Goal: Feedback & Contribution: Submit feedback/report problem

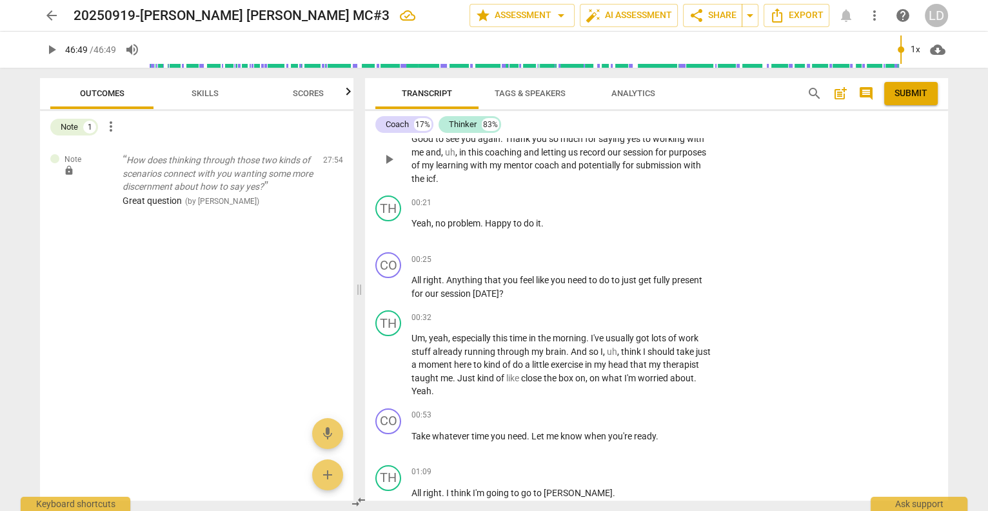
scroll to position [162, 0]
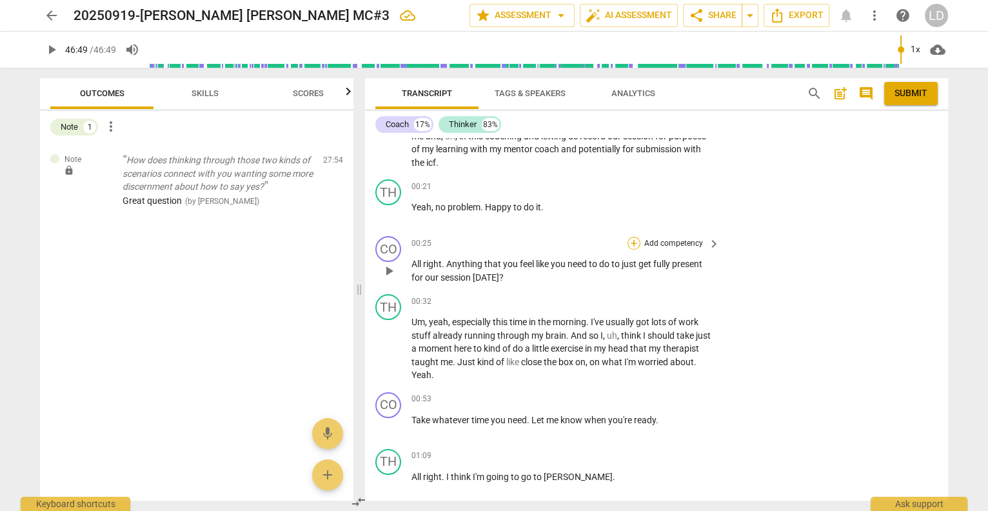
click at [632, 250] on div "+" at bounding box center [633, 243] width 13 height 13
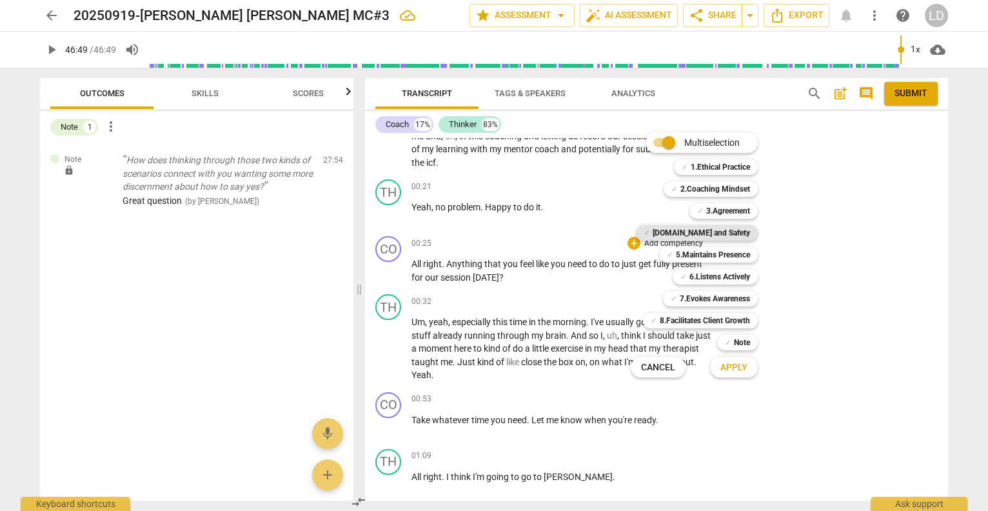
click at [733, 233] on b "[DOMAIN_NAME] and Safety" at bounding box center [700, 232] width 97 height 15
click at [747, 367] on span "Apply" at bounding box center [733, 367] width 27 height 13
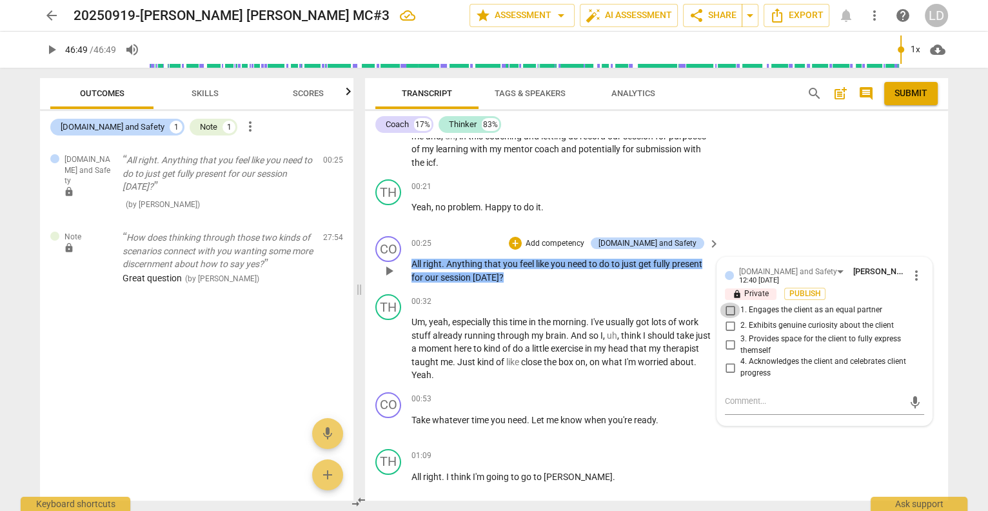
click at [728, 318] on input "1. Engages the client as an equal partner" at bounding box center [729, 309] width 21 height 15
checkbox input "true"
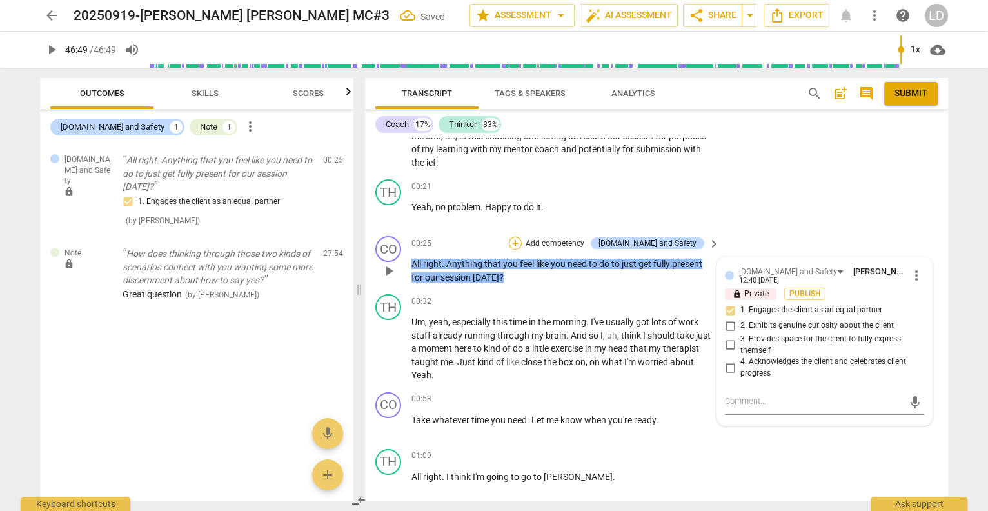
click at [522, 250] on div "+" at bounding box center [515, 243] width 13 height 13
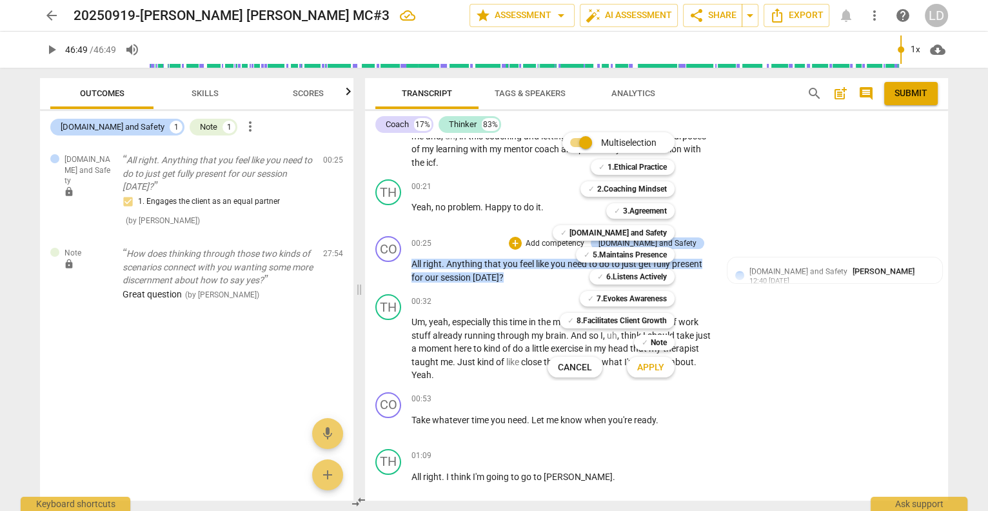
click at [518, 317] on div at bounding box center [494, 255] width 988 height 511
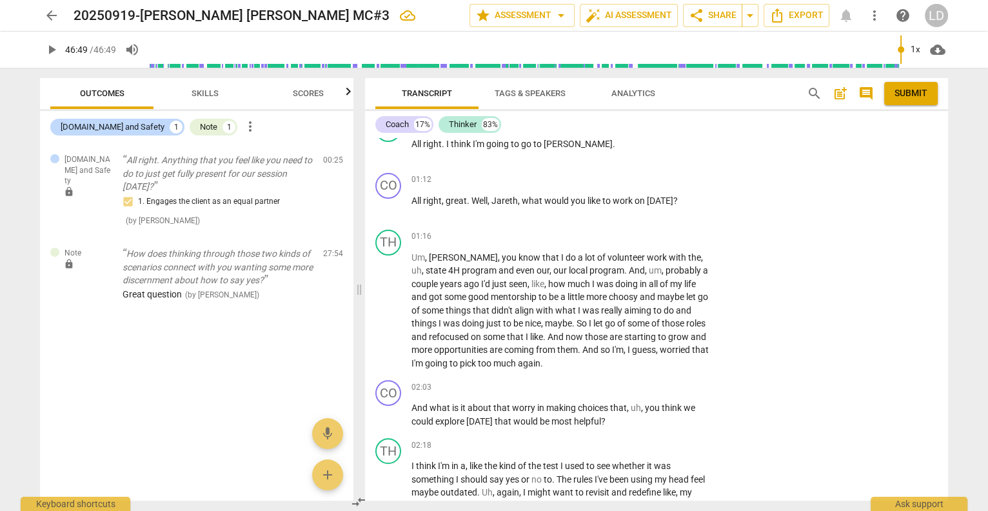
scroll to position [498, 0]
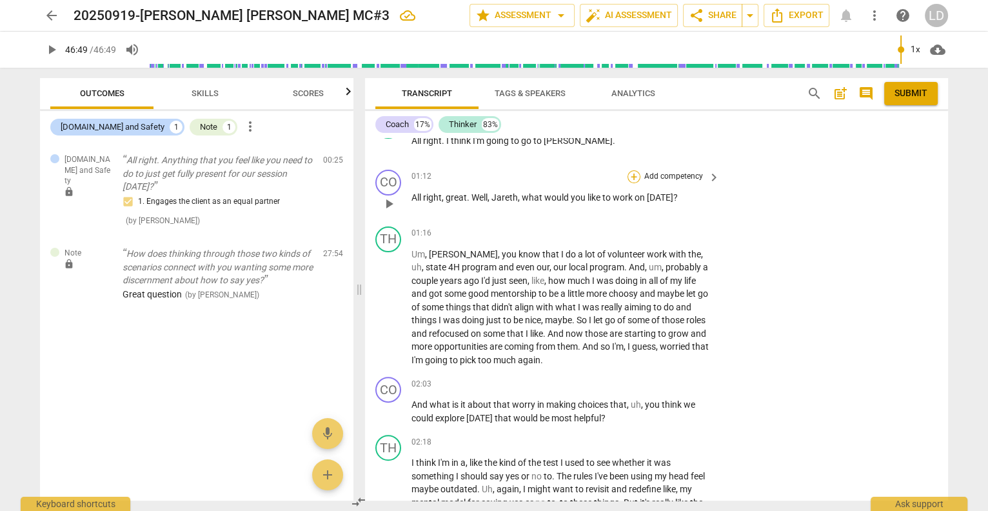
click at [628, 183] on div "+" at bounding box center [633, 176] width 13 height 13
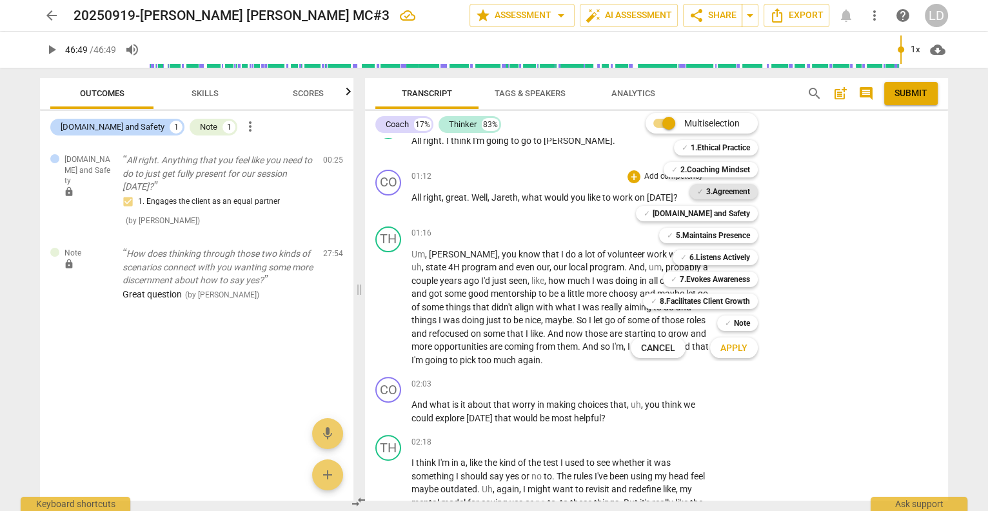
click at [730, 189] on b "3.Agreement" at bounding box center [728, 191] width 44 height 15
click at [746, 348] on span "Apply" at bounding box center [733, 348] width 27 height 13
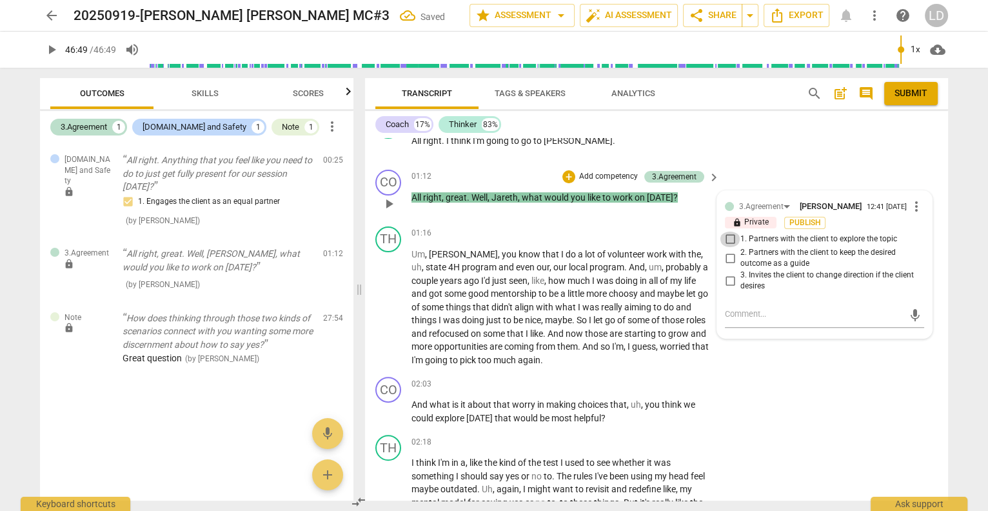
click at [730, 247] on input "1. Partners with the client to explore the topic" at bounding box center [729, 238] width 21 height 15
checkbox input "true"
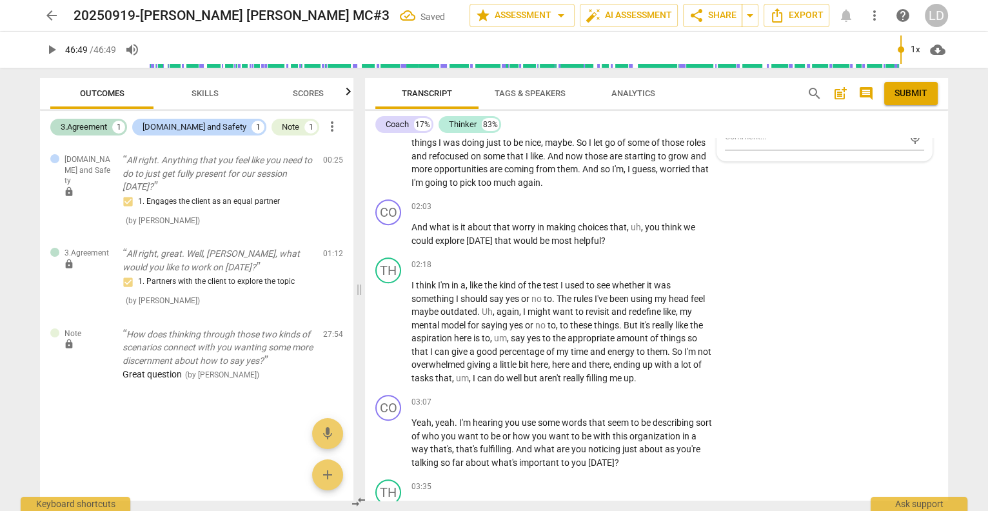
scroll to position [678, 0]
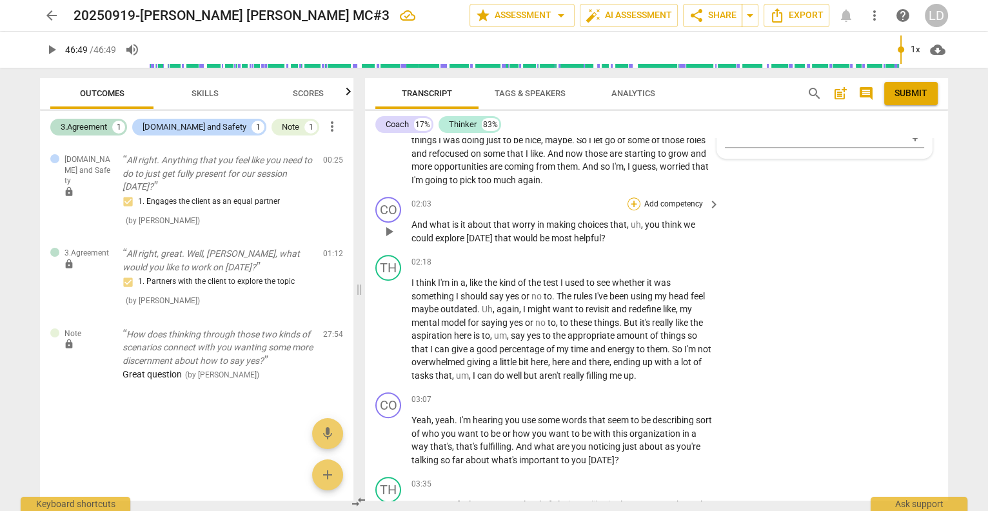
click at [629, 210] on div "+" at bounding box center [633, 203] width 13 height 13
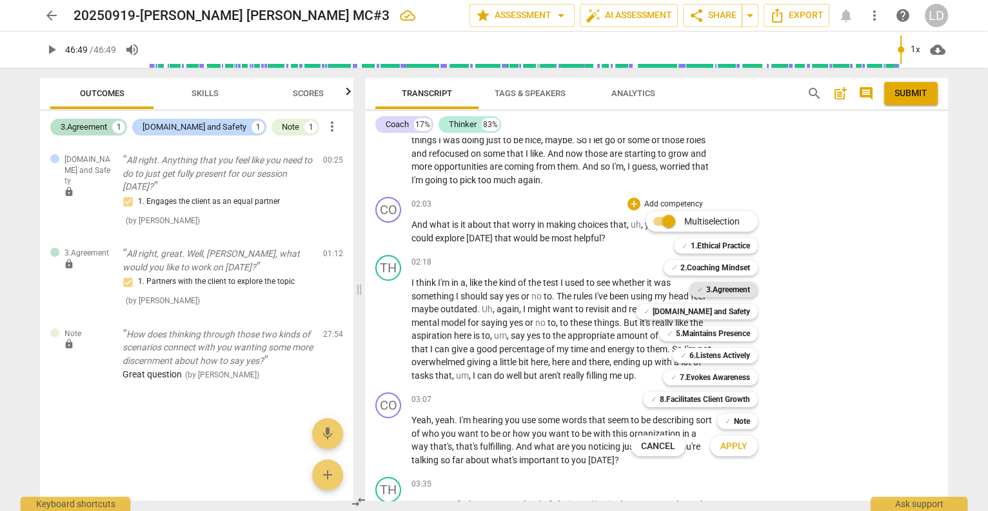
click at [729, 286] on b "3.Agreement" at bounding box center [728, 289] width 44 height 15
click at [716, 355] on b "6.Listens Actively" at bounding box center [719, 354] width 61 height 15
click at [719, 313] on b "[DOMAIN_NAME] and Safety" at bounding box center [700, 311] width 97 height 15
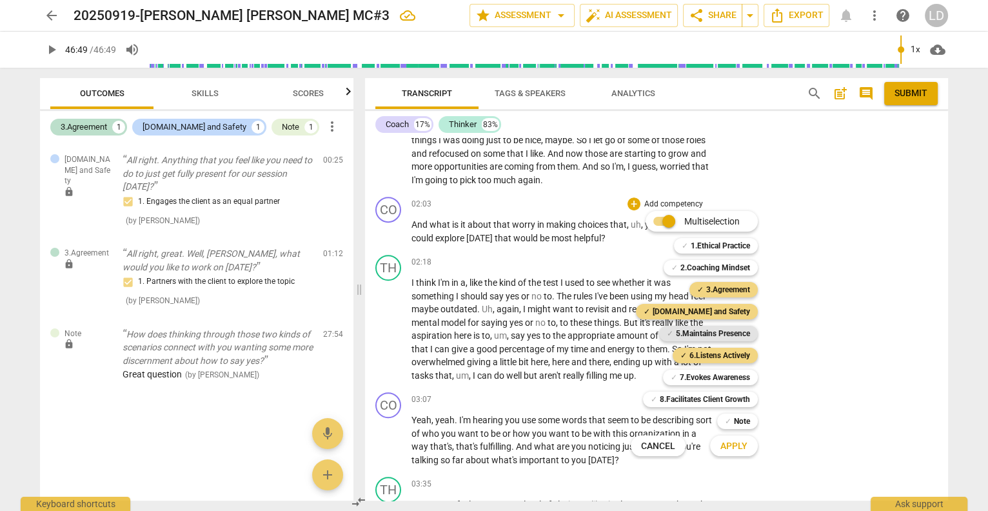
click at [713, 336] on b "5.Maintains Presence" at bounding box center [713, 333] width 74 height 15
click at [705, 369] on b "7.Evokes Awareness" at bounding box center [715, 376] width 70 height 15
click at [747, 446] on span "Apply" at bounding box center [733, 446] width 27 height 13
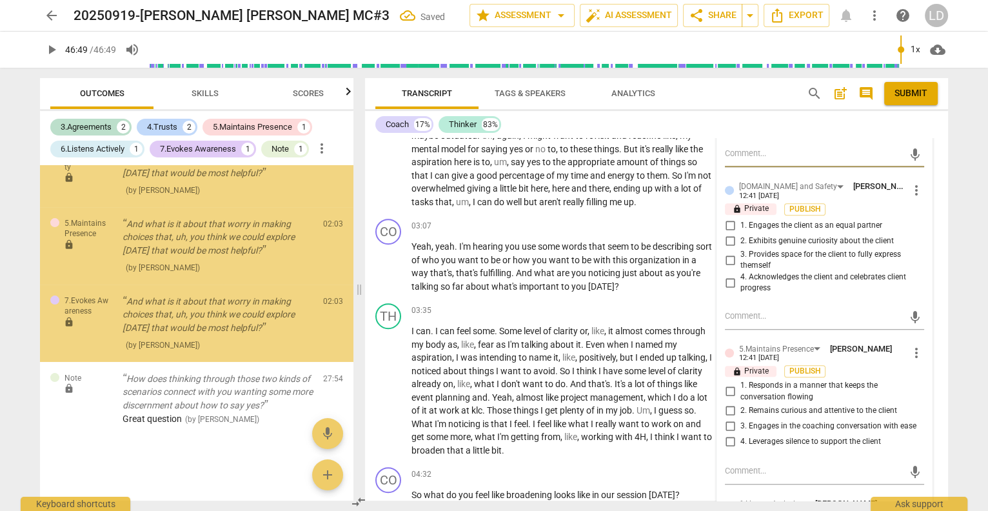
scroll to position [536, 0]
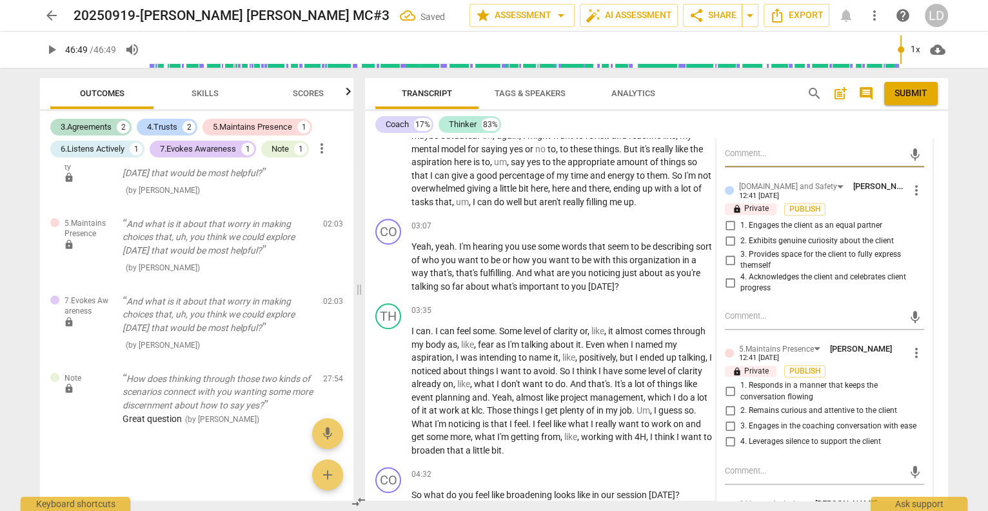
click at [726, 86] on input "1. Partners with the client to explore the topic" at bounding box center [729, 78] width 21 height 15
checkbox input "true"
click at [727, 233] on input "1. Engages the client as an equal partner" at bounding box center [729, 225] width 21 height 15
checkbox input "true"
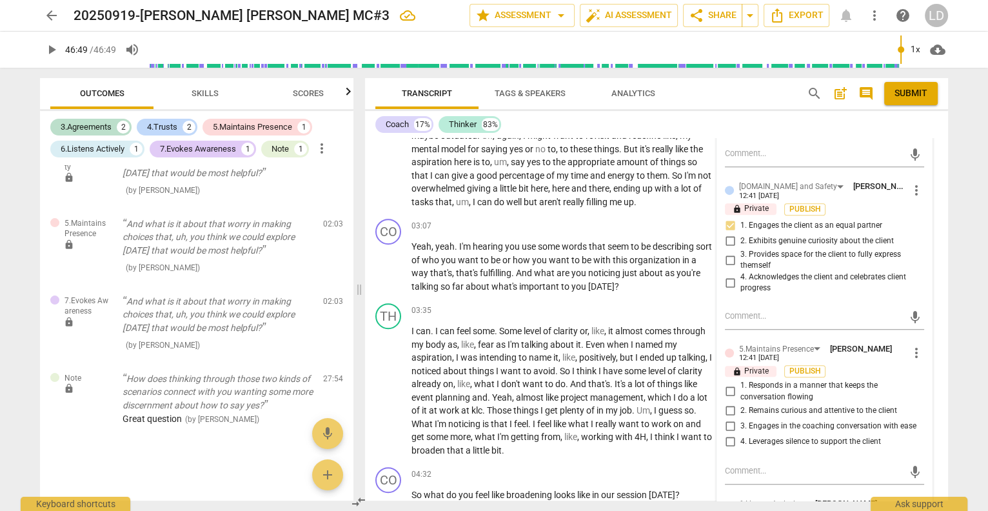
click at [725, 249] on input "2. Exhibits genuine curiosity about the client" at bounding box center [729, 240] width 21 height 15
checkbox input "true"
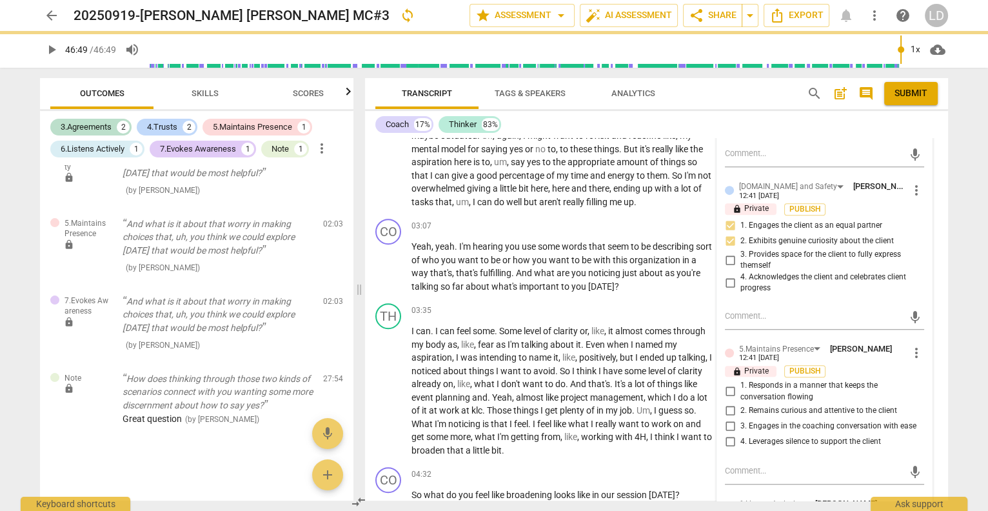
click at [728, 268] on input "3. Provides space for the client to fully express themself" at bounding box center [729, 259] width 21 height 15
checkbox input "true"
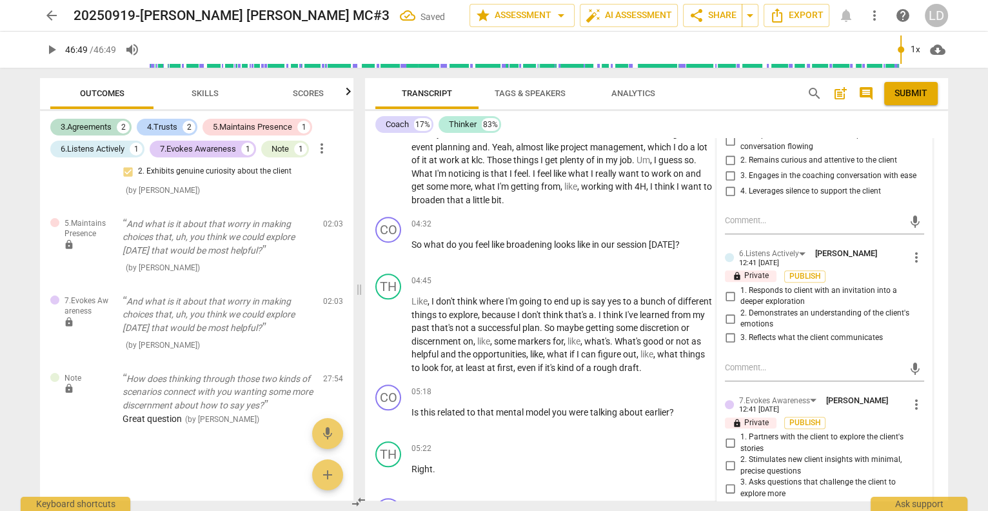
scroll to position [1117, 0]
click at [727, 182] on input "3. Engages in the coaching conversation with ease" at bounding box center [729, 173] width 21 height 15
checkbox input "true"
click at [725, 197] on input "4. Leverages silence to support the client" at bounding box center [729, 189] width 21 height 15
checkbox input "true"
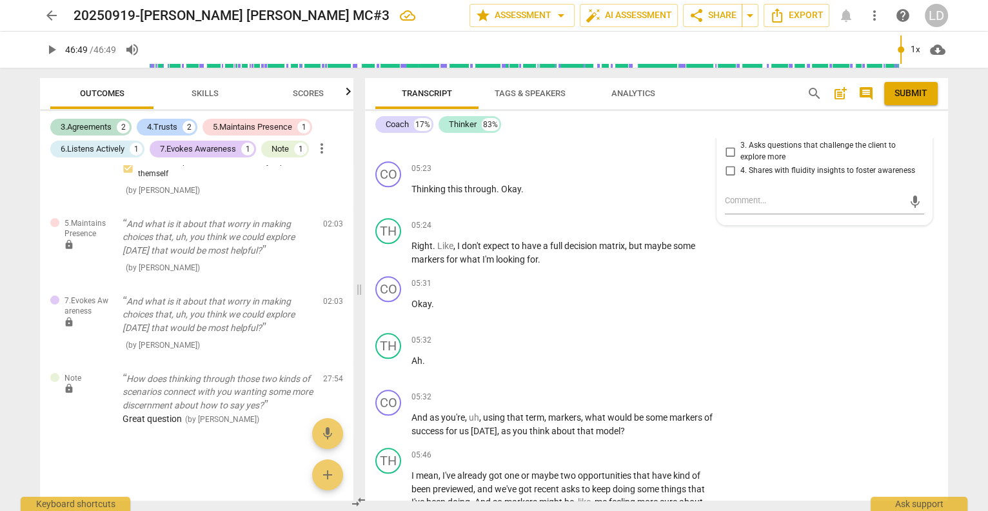
scroll to position [1453, 0]
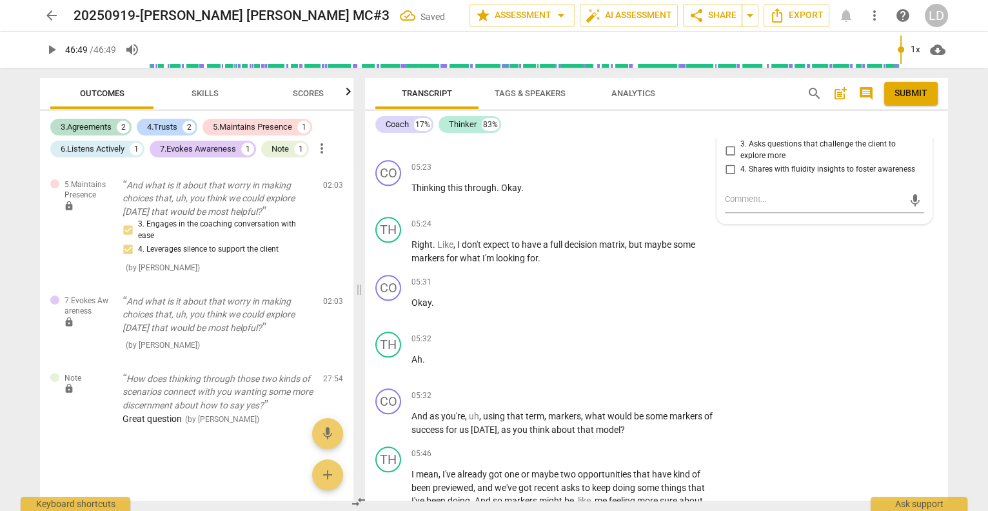
checkbox input "true"
click at [727, 8] on input "3. Reflects what the client communicates" at bounding box center [729, -1] width 21 height 15
checkbox input "true"
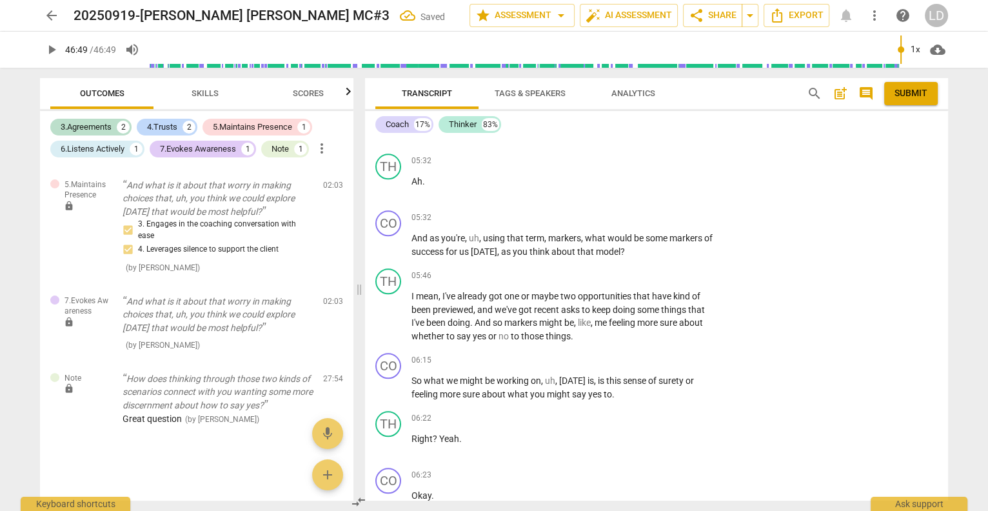
scroll to position [623, 0]
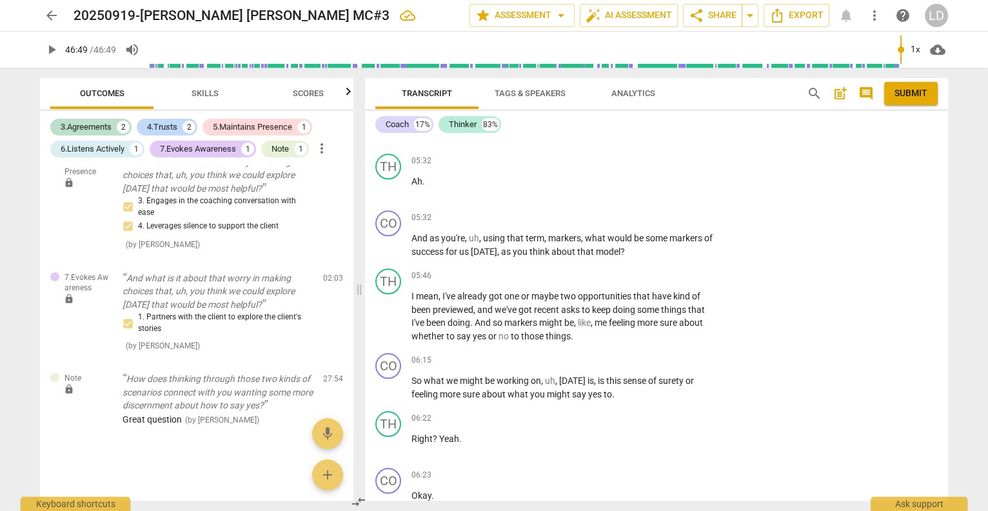
checkbox input "false"
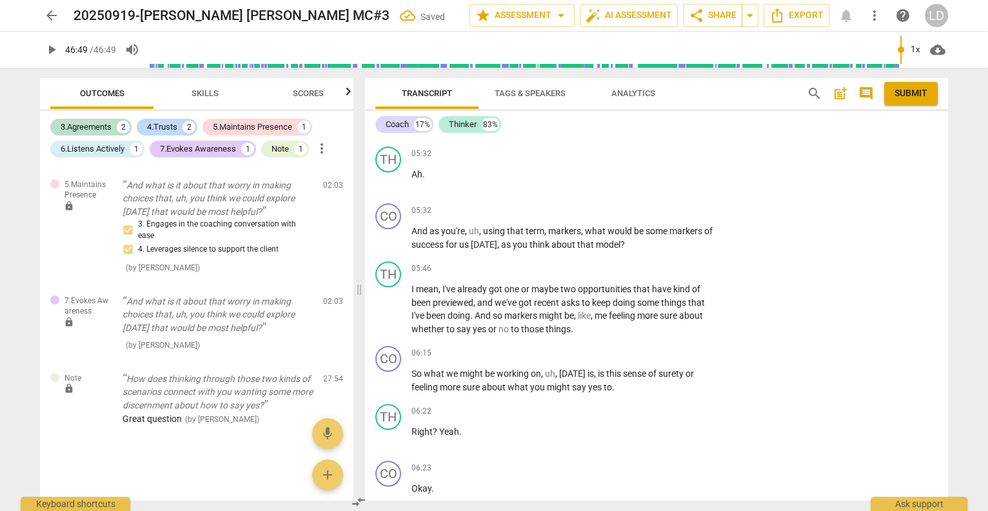
click at [924, 175] on li "Delete" at bounding box center [926, 173] width 44 height 24
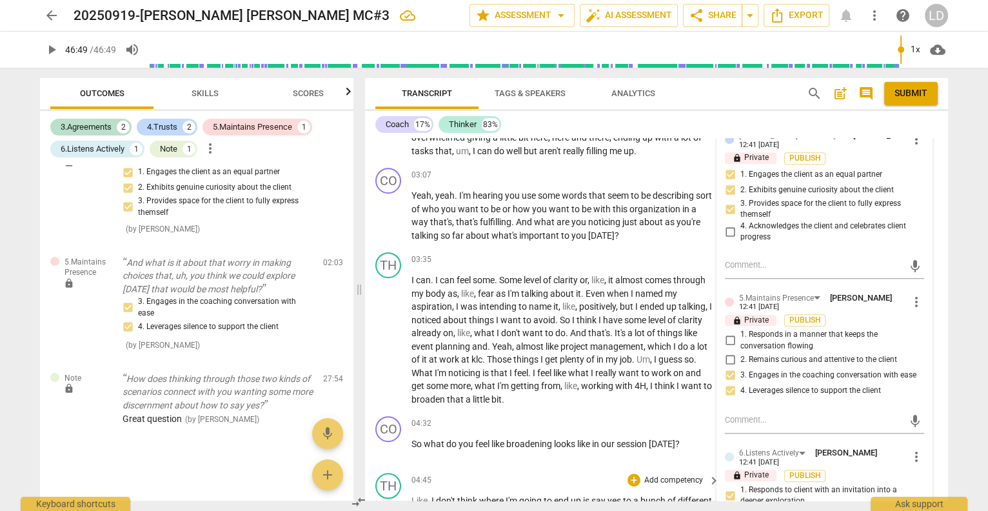
scroll to position [928, 0]
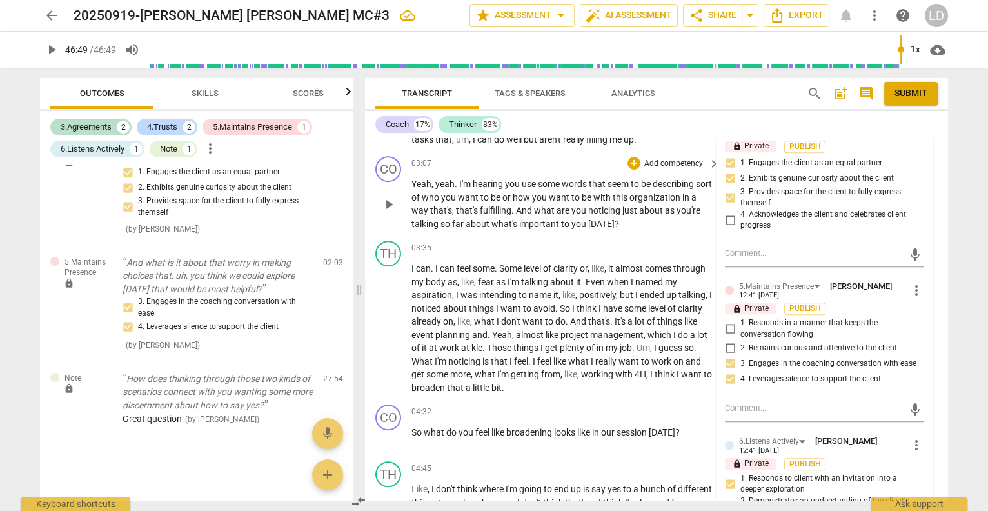
click at [562, 189] on span "some" at bounding box center [550, 184] width 24 height 10
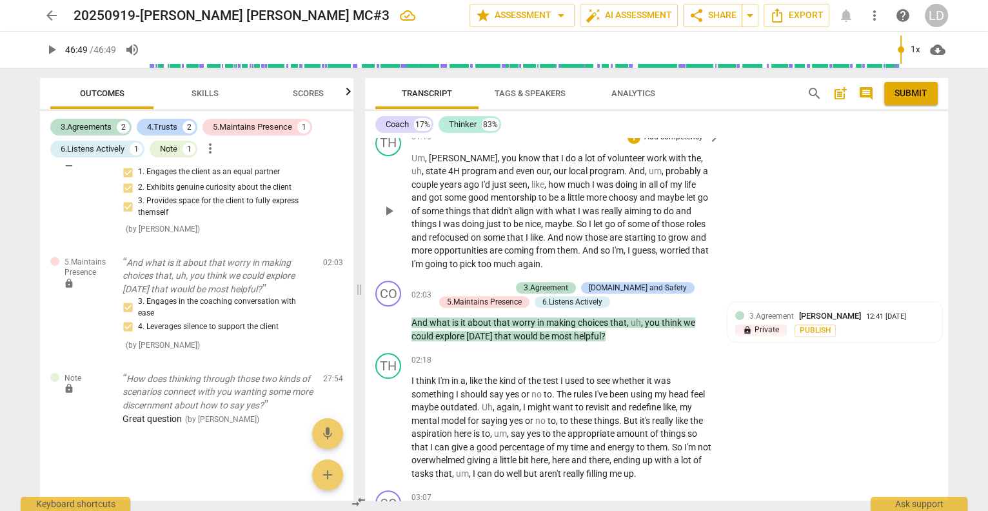
scroll to position [596, 0]
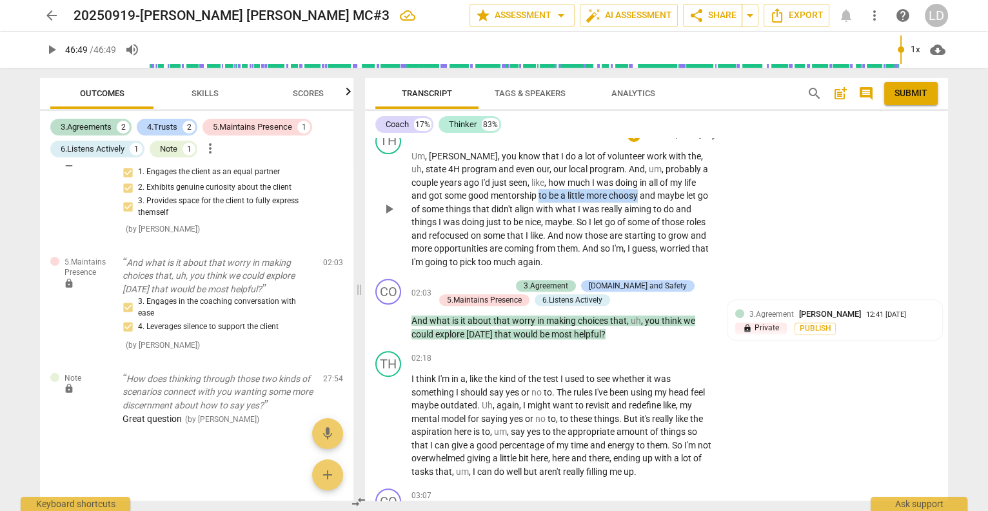
drag, startPoint x: 471, startPoint y: 286, endPoint x: 597, endPoint y: 284, distance: 125.7
click at [597, 269] on p "Um , [PERSON_NAME] , you know that I do a lot of [DEMOGRAPHIC_DATA] work with t…" at bounding box center [562, 209] width 302 height 119
click at [629, 275] on icon "button" at bounding box center [629, 273] width 8 height 9
drag, startPoint x: 658, startPoint y: 289, endPoint x: 551, endPoint y: 311, distance: 109.2
click at [551, 269] on p "Um , [PERSON_NAME] , you know that I do a lot of [DEMOGRAPHIC_DATA] work with t…" at bounding box center [562, 209] width 302 height 119
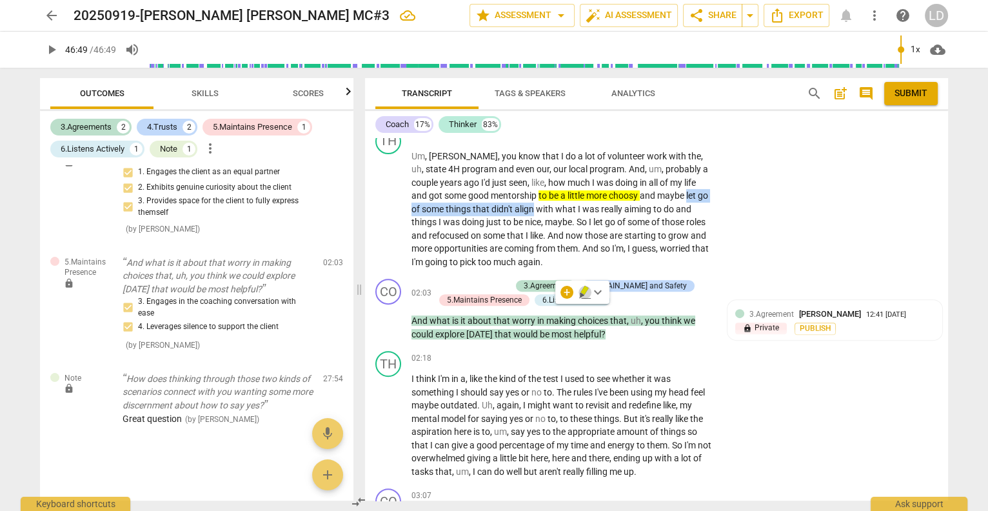
click at [583, 295] on icon "button" at bounding box center [582, 295] width 5 height 5
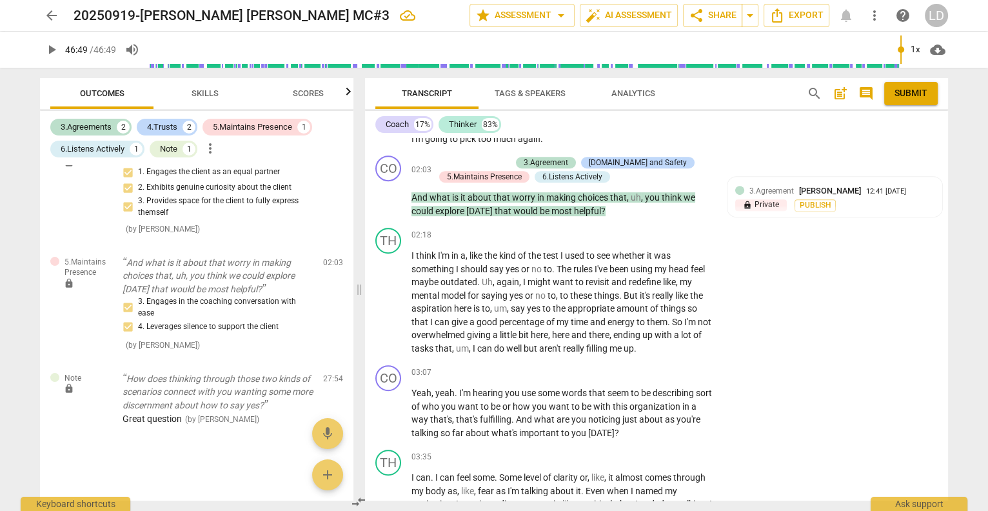
scroll to position [721, 0]
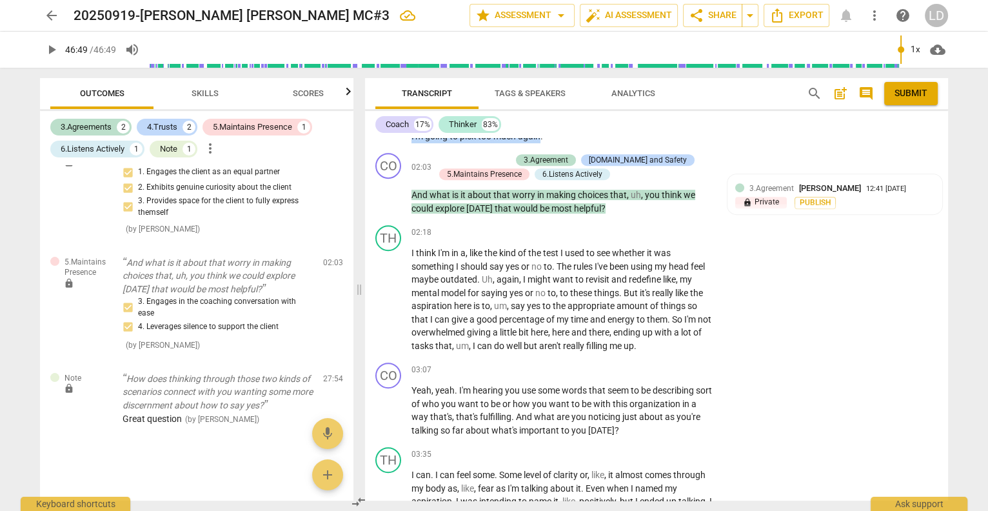
drag, startPoint x: 654, startPoint y: 247, endPoint x: 634, endPoint y: 264, distance: 26.0
click at [634, 143] on p "Um , [PERSON_NAME] , you know that I do a lot of [DEMOGRAPHIC_DATA] work with t…" at bounding box center [562, 83] width 302 height 119
click at [663, 242] on icon "button" at bounding box center [666, 248] width 13 height 15
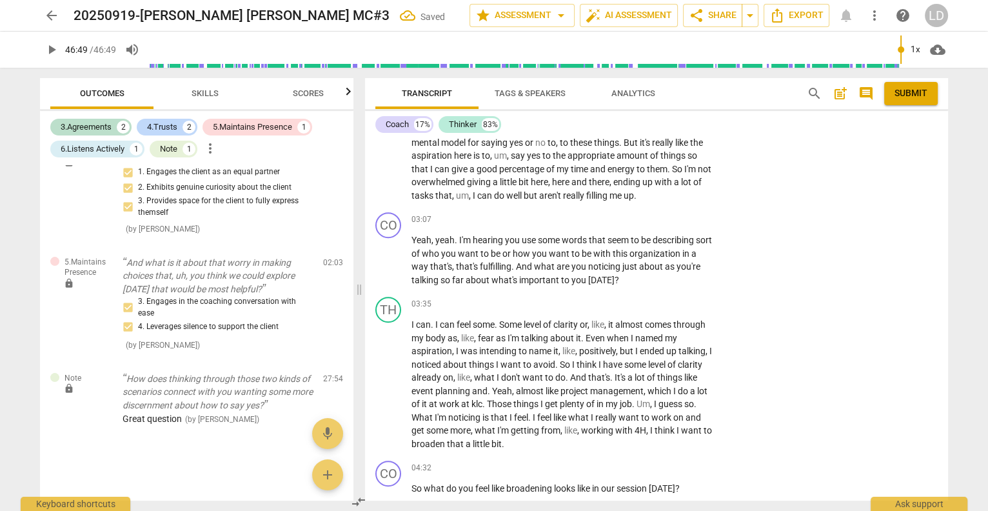
scroll to position [872, 0]
drag, startPoint x: 583, startPoint y: 255, endPoint x: 616, endPoint y: 271, distance: 36.0
click at [616, 201] on p "I think I'm in a , like the kind of the test I used to see whether it was somet…" at bounding box center [562, 148] width 302 height 106
click at [518, 107] on span "kind" at bounding box center [508, 102] width 19 height 10
drag, startPoint x: 560, startPoint y: 255, endPoint x: 606, endPoint y: 271, distance: 48.7
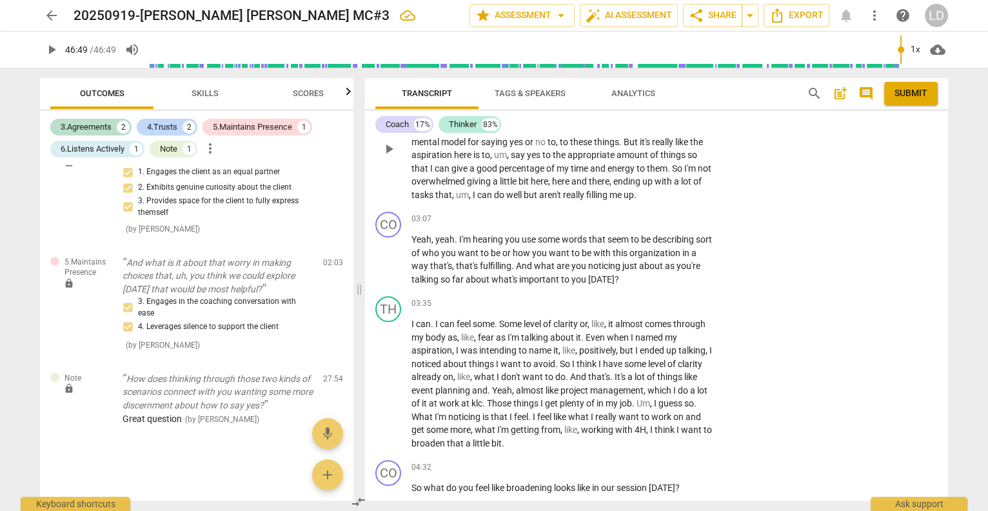
click at [606, 201] on p "I think I'm in a , like the kind of the test I used to see whether it was somet…" at bounding box center [562, 148] width 302 height 106
click at [638, 255] on icon "button" at bounding box center [640, 255] width 8 height 9
drag, startPoint x: 627, startPoint y: 270, endPoint x: 618, endPoint y: 288, distance: 20.5
click at [618, 201] on p "I think I'm in a , like the kind of the test I used to see whether it was somet…" at bounding box center [562, 148] width 302 height 106
click at [645, 269] on icon "button" at bounding box center [645, 272] width 8 height 9
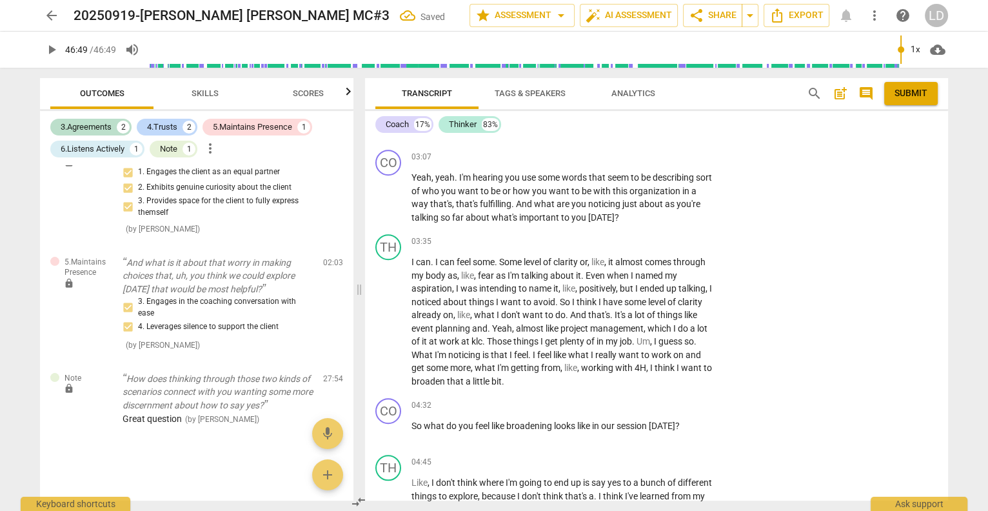
scroll to position [935, 0]
drag, startPoint x: 674, startPoint y: 228, endPoint x: 658, endPoint y: 248, distance: 25.8
click at [658, 138] on p "I think I'm in a , like the kind of the test I used to see whether it was somet…" at bounding box center [562, 85] width 302 height 106
click at [687, 226] on icon "button" at bounding box center [690, 227] width 13 height 15
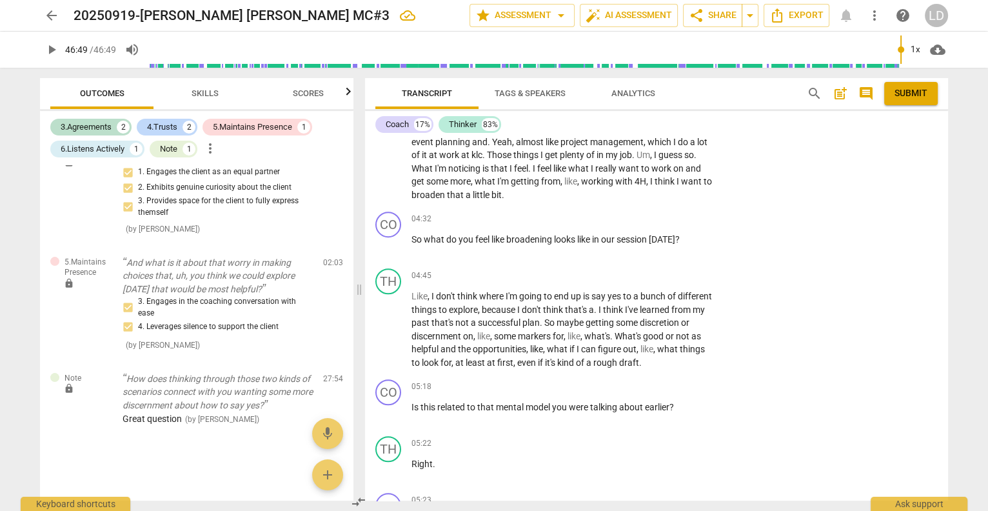
scroll to position [1127, 0]
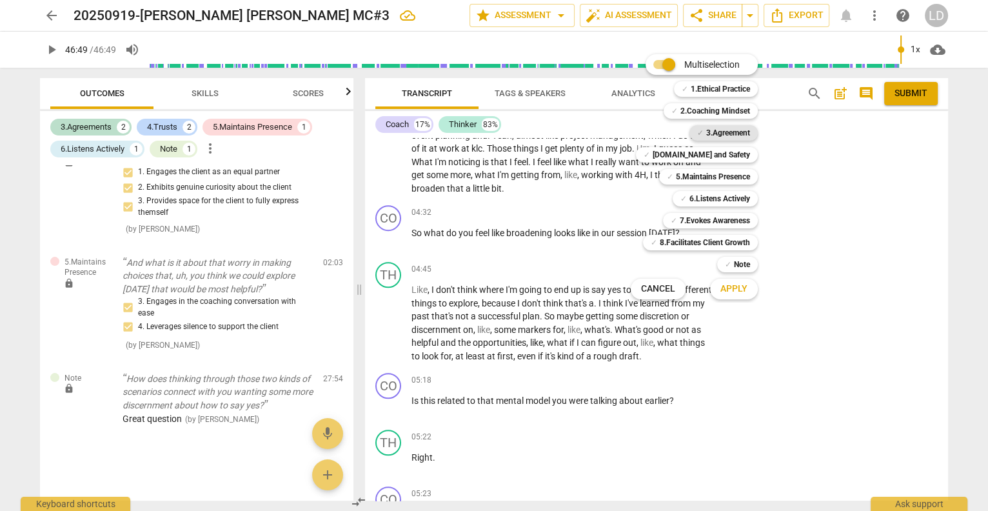
click at [734, 135] on b "3.Agreement" at bounding box center [728, 132] width 44 height 15
click at [743, 158] on b "[DOMAIN_NAME] and Safety" at bounding box center [700, 154] width 97 height 15
click at [737, 179] on b "5.Maintains Presence" at bounding box center [713, 176] width 74 height 15
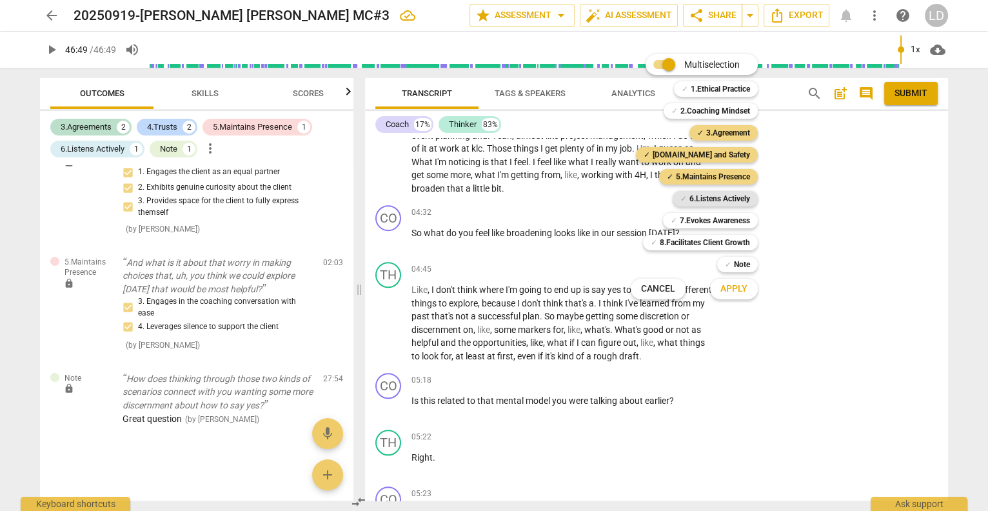
click at [733, 196] on b "6.Listens Actively" at bounding box center [719, 198] width 61 height 15
click at [732, 215] on b "7.Evokes Awareness" at bounding box center [715, 220] width 70 height 15
click at [739, 291] on span "Apply" at bounding box center [733, 288] width 27 height 13
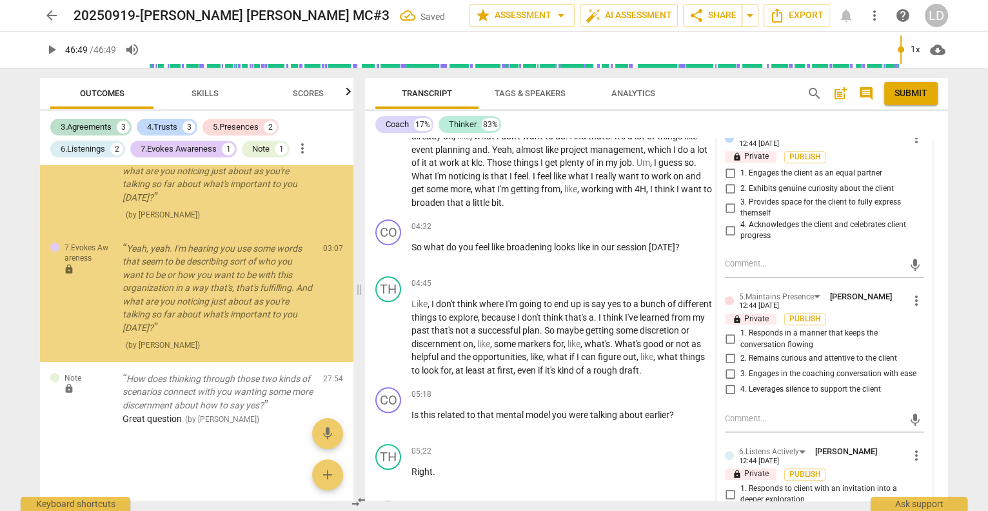
scroll to position [1566, 0]
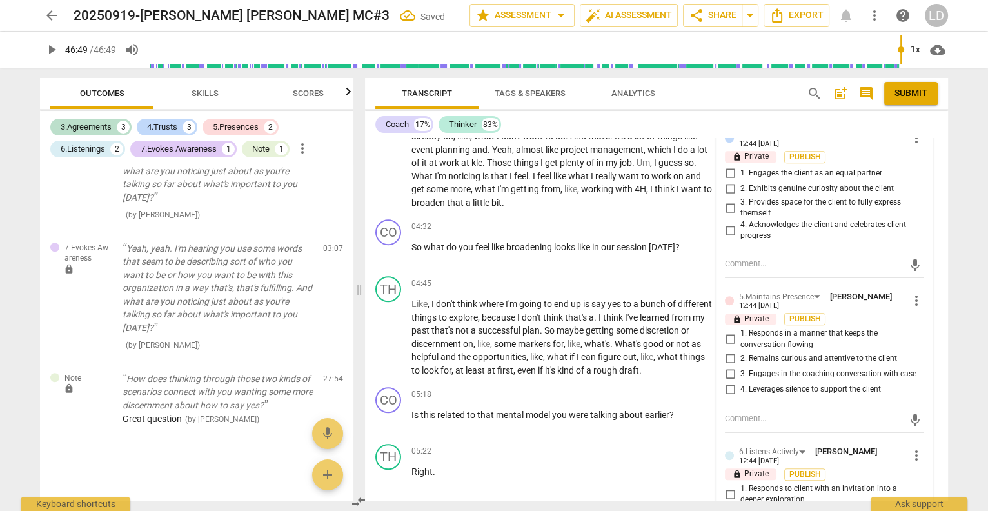
click at [729, 34] on input "1. Partners with the client to explore the topic" at bounding box center [729, 26] width 21 height 15
checkbox input "true"
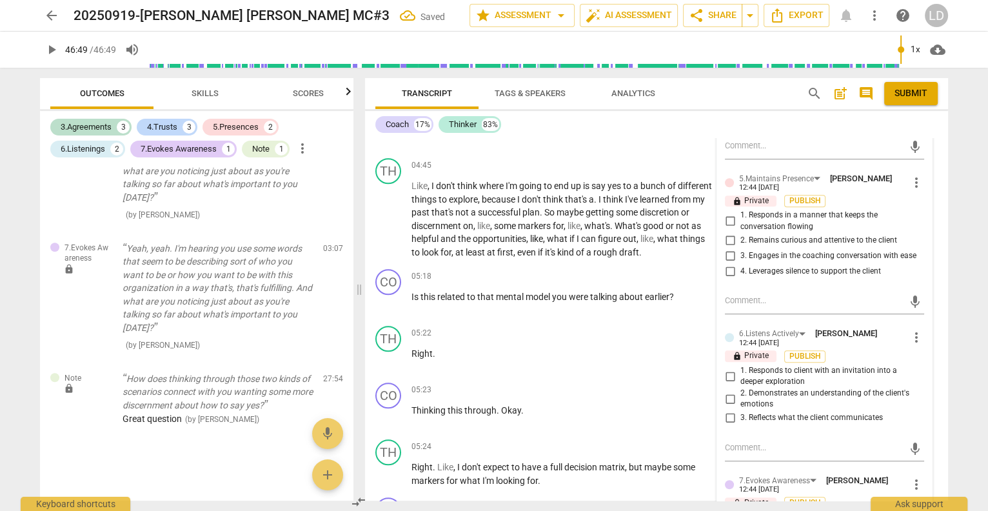
scroll to position [1248, 0]
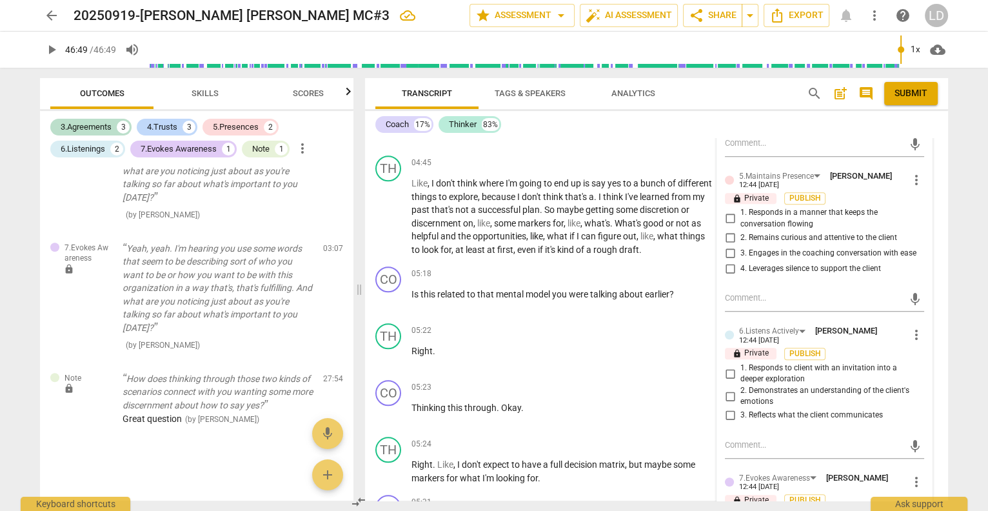
click at [728, 61] on input "1. Engages the client as an equal partner" at bounding box center [729, 52] width 21 height 15
checkbox input "true"
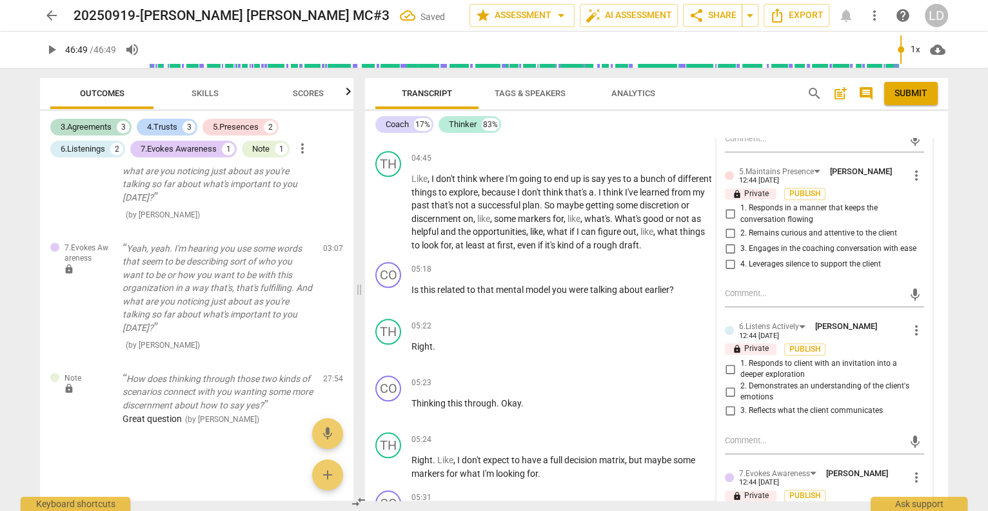
scroll to position [1253, 0]
click at [727, 89] on input "3. Provides space for the client to fully express themself" at bounding box center [729, 80] width 21 height 15
checkbox input "true"
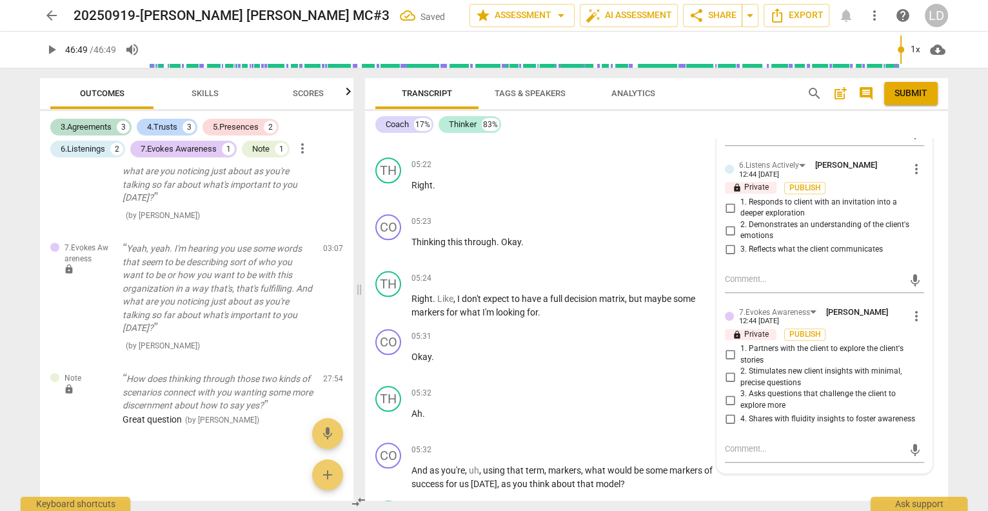
scroll to position [1424, 0]
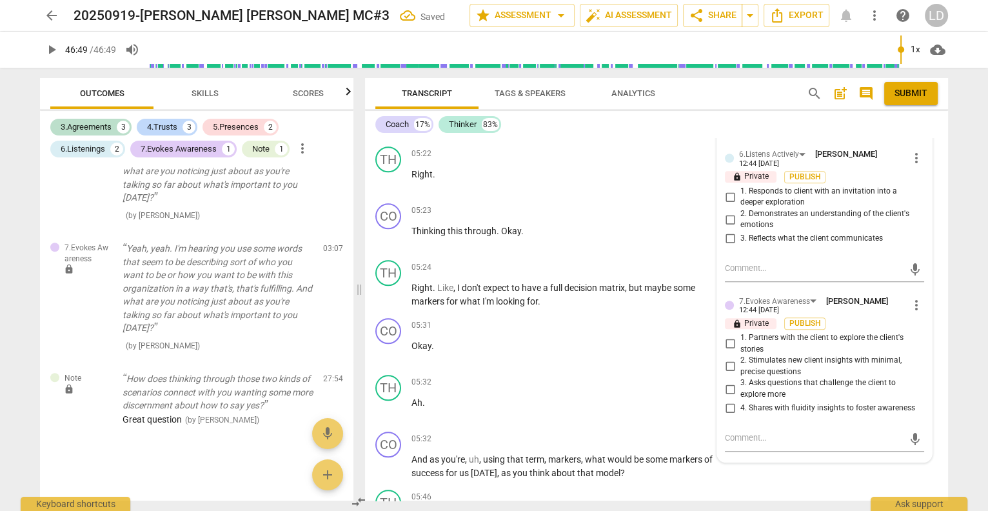
click at [727, 68] on input "2. Remains curious and attentive to the client" at bounding box center [729, 60] width 21 height 15
checkbox input "true"
click at [724, 99] on input "4. Leverages silence to support the client" at bounding box center [729, 91] width 21 height 15
checkbox input "true"
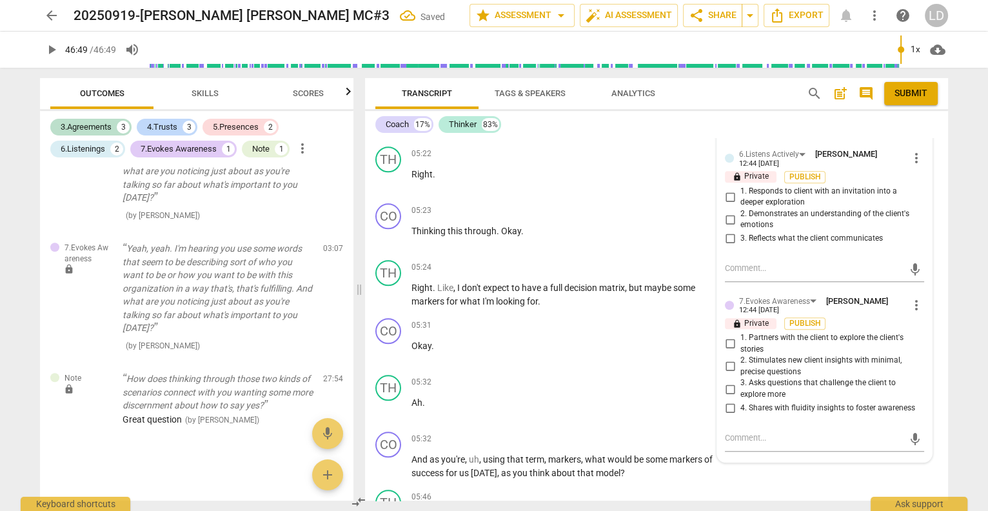
scroll to position [1709, 0]
click at [726, 84] on input "3. Engages in the coaching conversation with ease" at bounding box center [729, 75] width 21 height 15
checkbox input "true"
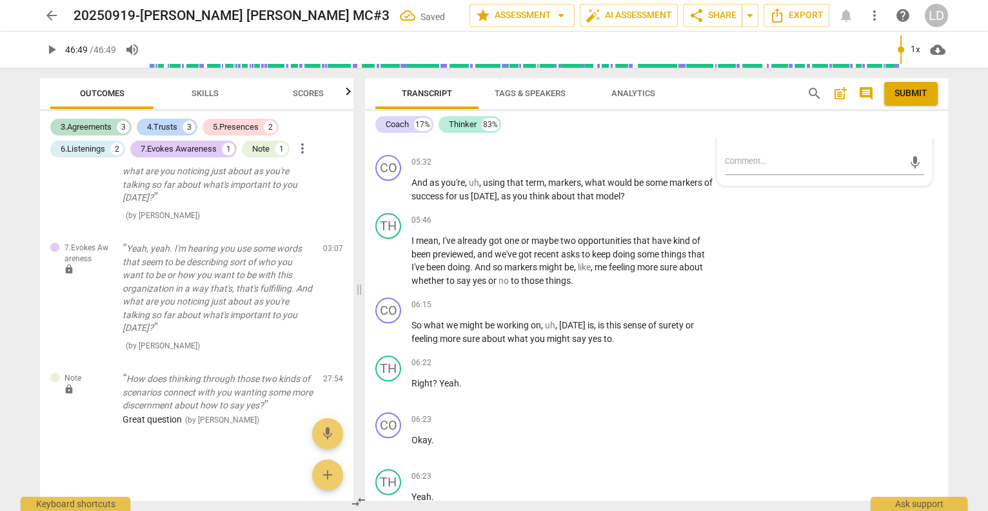
scroll to position [1737, 0]
checkbox input "true"
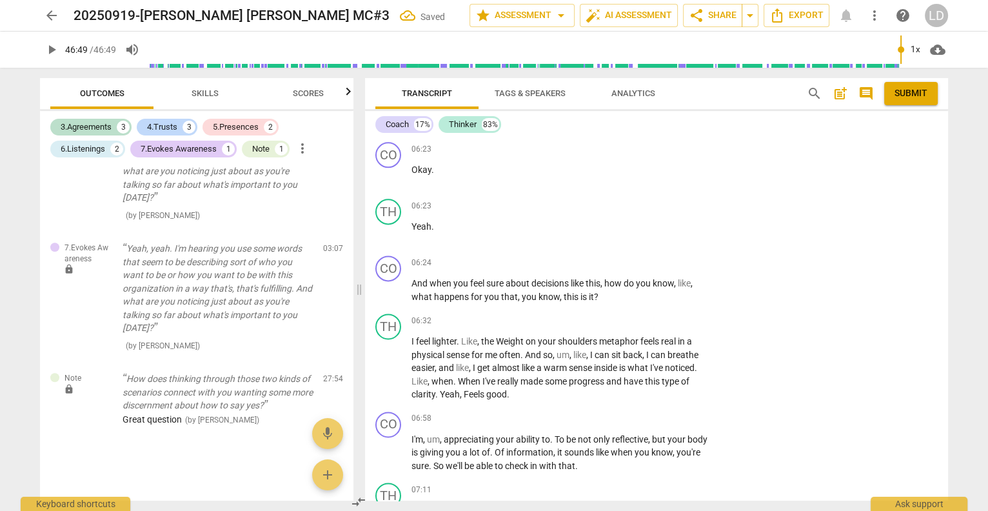
scroll to position [1972, 0]
checkbox input "true"
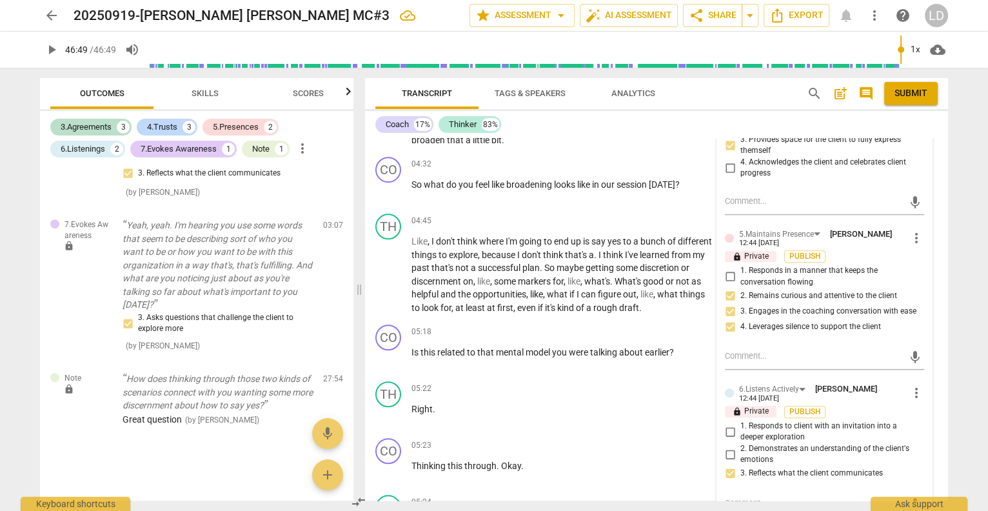
scroll to position [1202, 0]
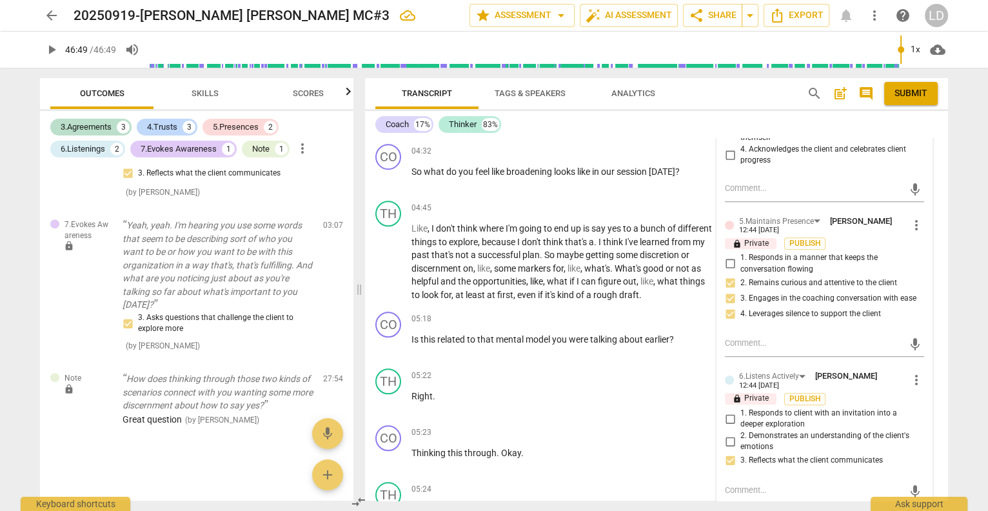
drag, startPoint x: 525, startPoint y: 262, endPoint x: 622, endPoint y: 259, distance: 97.4
click at [622, 133] on p "I can . I can feel some . Some level of clarity or , like , it almost comes thr…" at bounding box center [562, 67] width 302 height 132
click at [654, 248] on icon "button" at bounding box center [656, 248] width 8 height 9
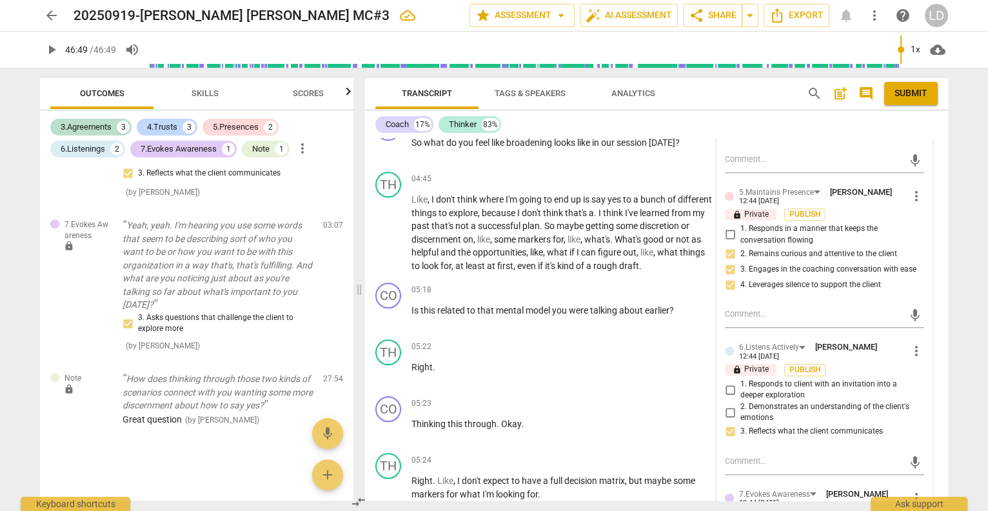
scroll to position [1237, 0]
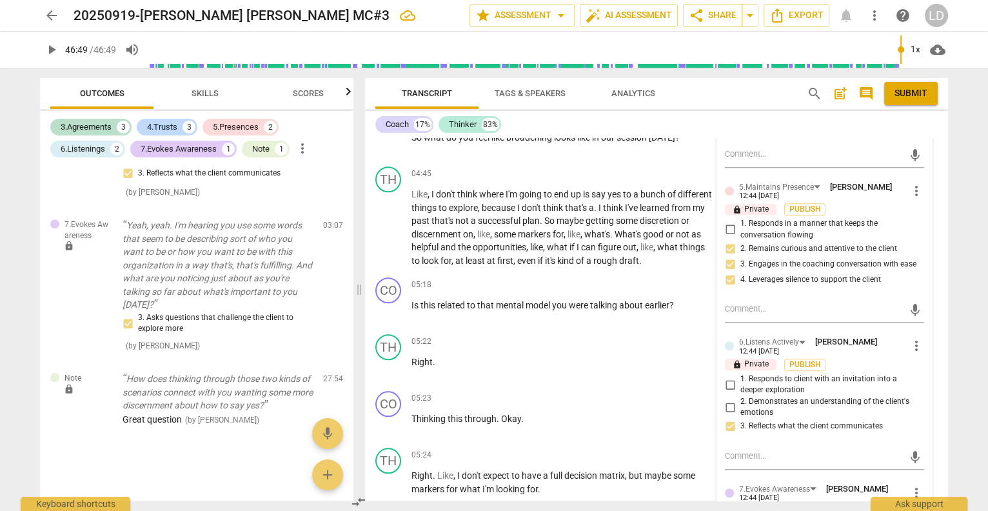
drag, startPoint x: 566, startPoint y: 380, endPoint x: 650, endPoint y: 414, distance: 90.5
click at [650, 99] on p "I can . I can feel some . Some level of clarity or , like , it almost comes thr…" at bounding box center [562, 33] width 302 height 132
click at [674, 398] on icon "button" at bounding box center [678, 398] width 13 height 15
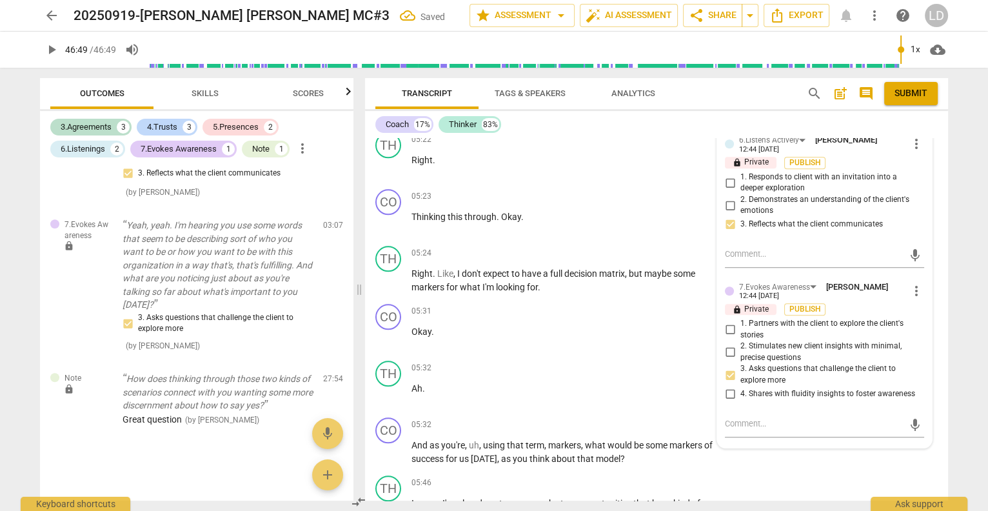
scroll to position [1457, 0]
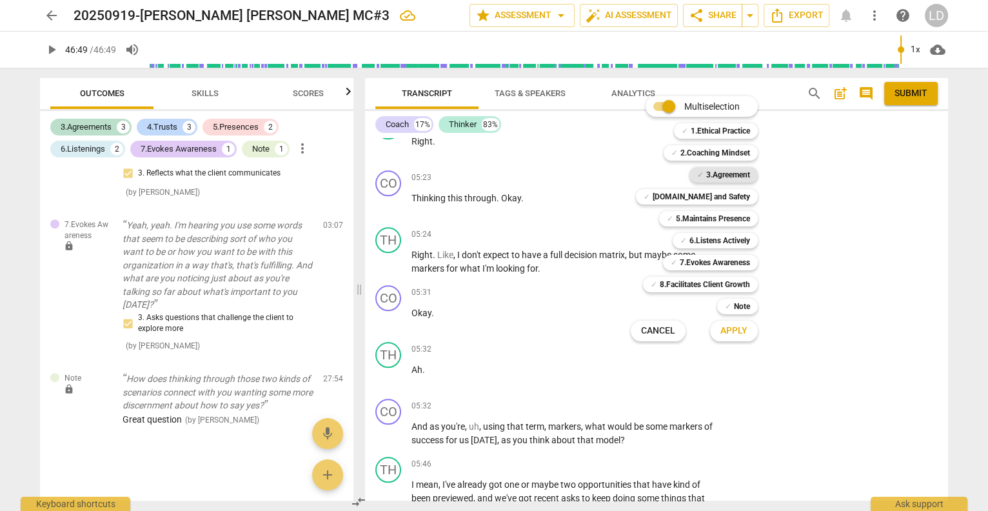
click at [741, 176] on b "3.Agreement" at bounding box center [728, 174] width 44 height 15
click at [739, 193] on b "[DOMAIN_NAME] and Safety" at bounding box center [700, 196] width 97 height 15
click at [736, 217] on b "5.Maintains Presence" at bounding box center [713, 218] width 74 height 15
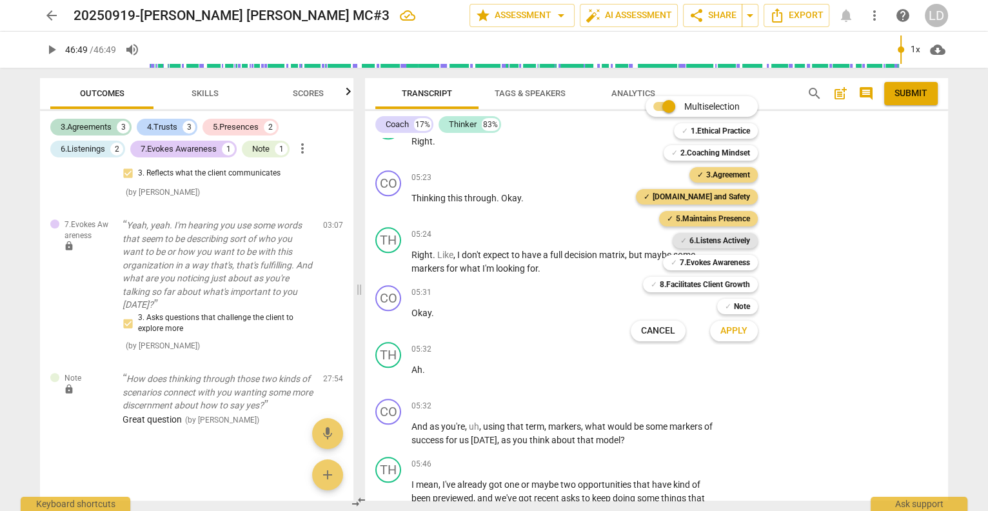
click at [735, 241] on b "6.Listens Actively" at bounding box center [719, 240] width 61 height 15
click at [733, 261] on b "7.Evokes Awareness" at bounding box center [715, 262] width 70 height 15
click at [749, 306] on b "Note" at bounding box center [742, 306] width 16 height 15
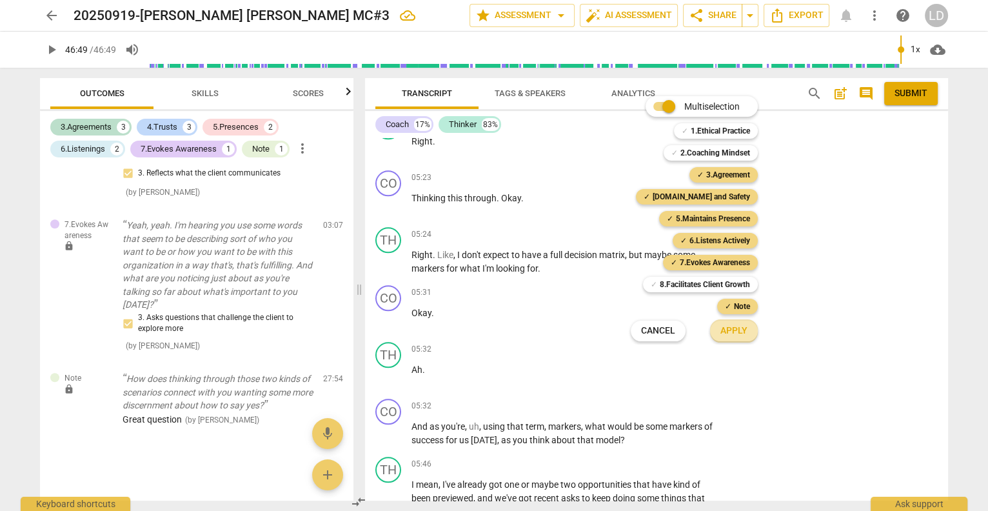
click at [747, 328] on span "Apply" at bounding box center [733, 330] width 27 height 13
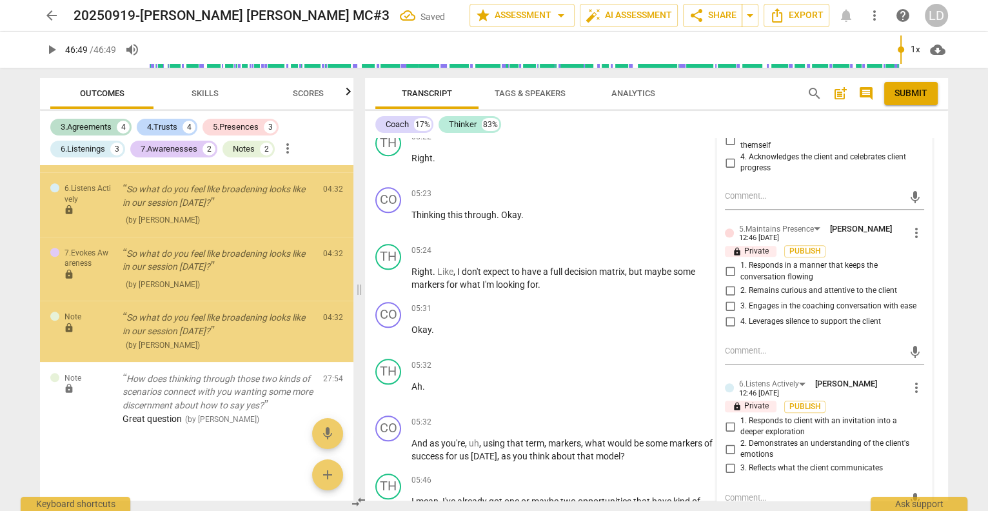
scroll to position [2387, 0]
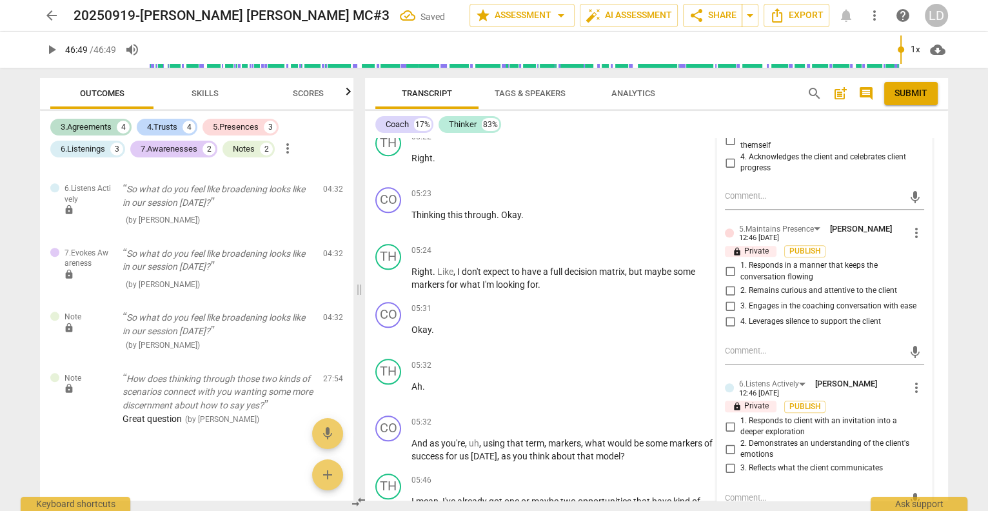
checkbox input "true"
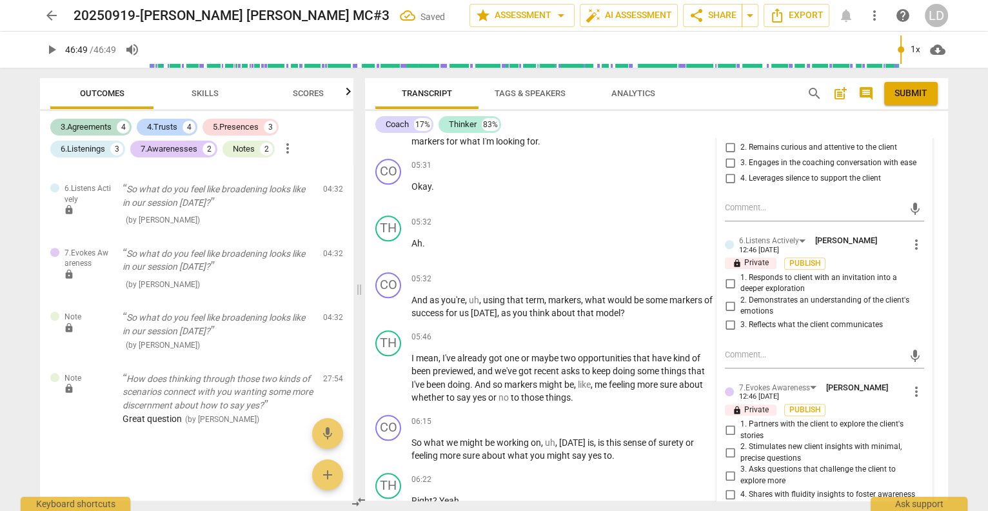
scroll to position [1601, 0]
checkbox input "true"
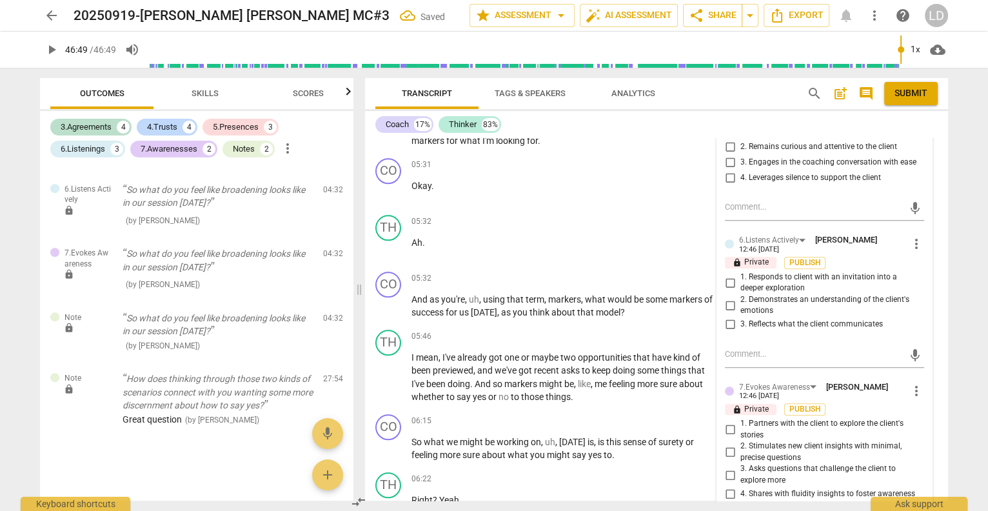
scroll to position [2445, 0]
checkbox input "true"
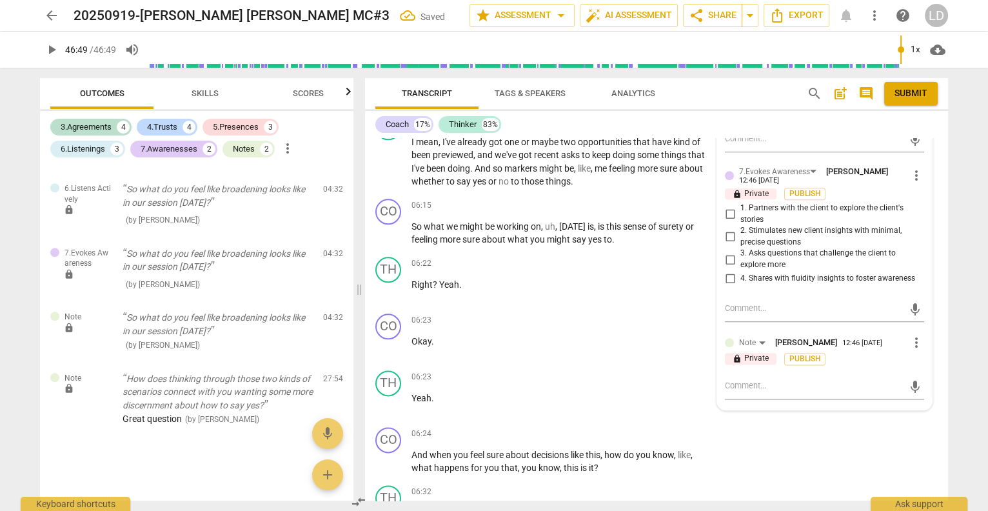
scroll to position [1819, 0]
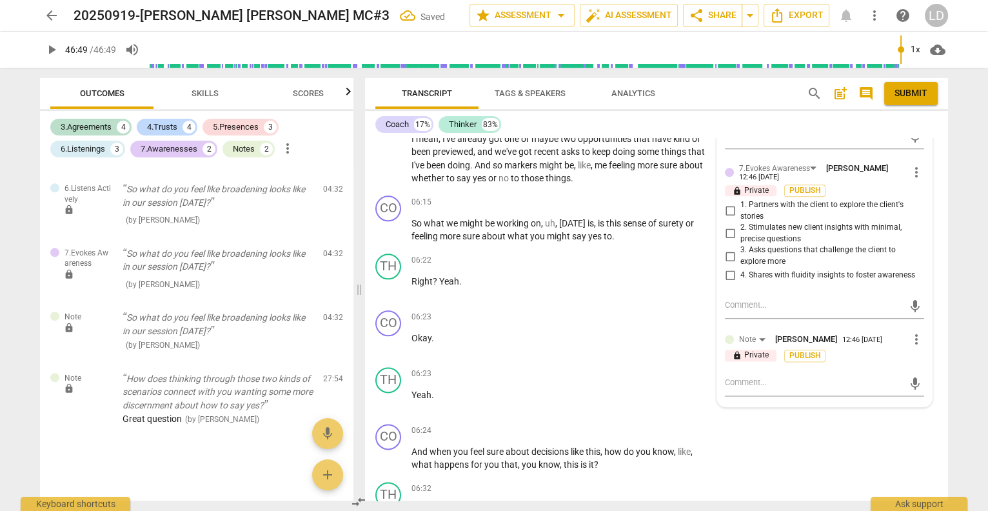
checkbox input "true"
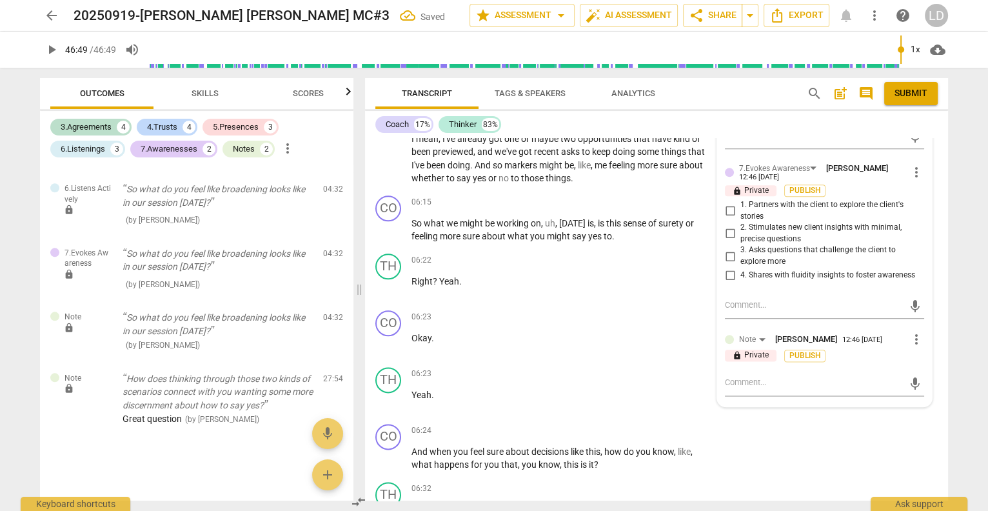
checkbox input "true"
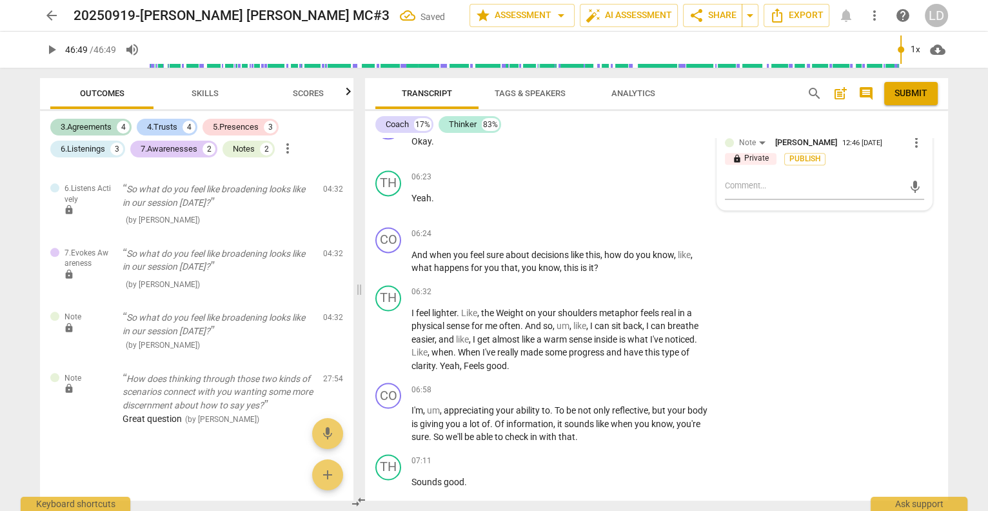
scroll to position [2616, 0]
checkbox input "true"
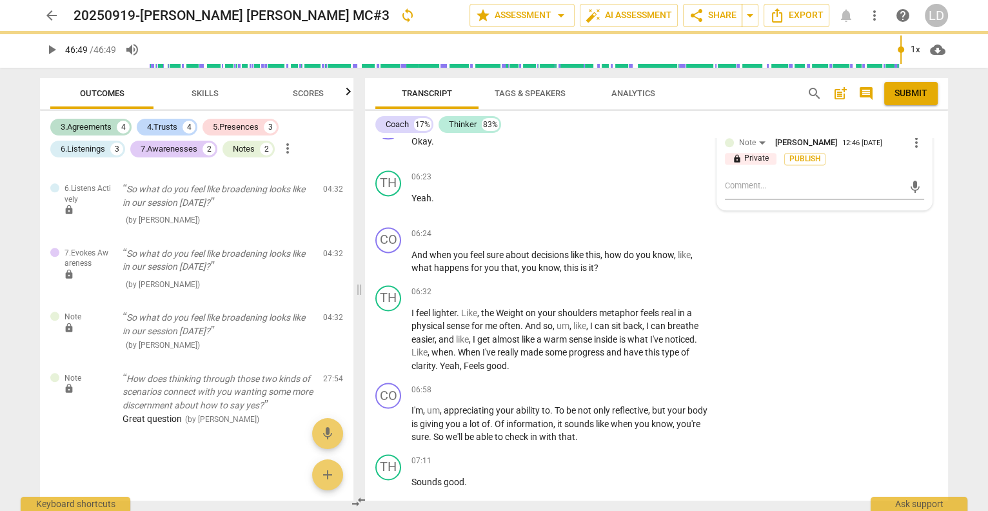
checkbox input "true"
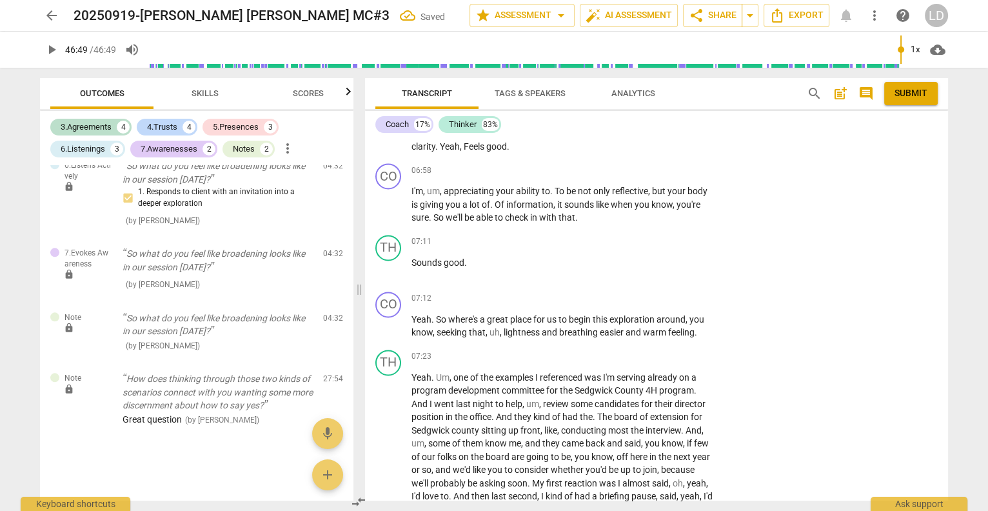
scroll to position [2236, 0]
checkbox input "true"
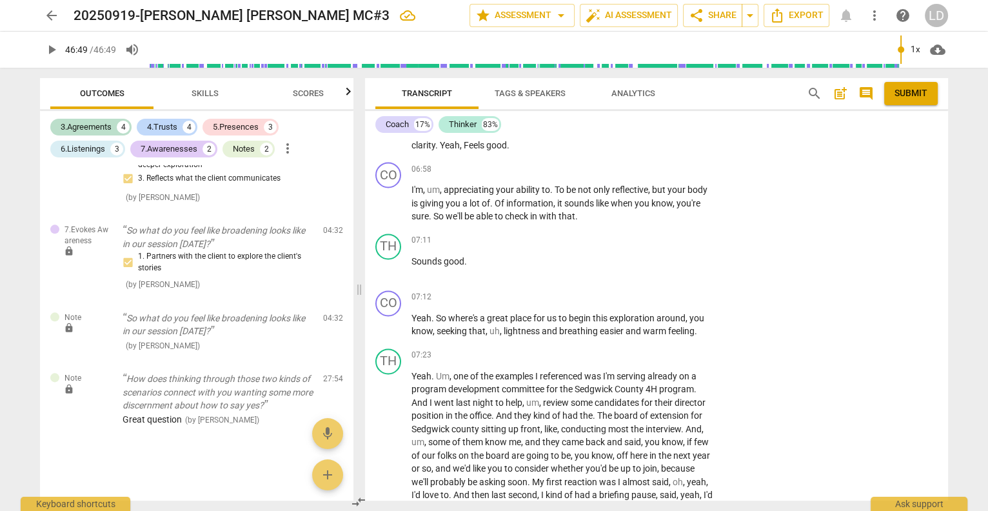
checkbox input "true"
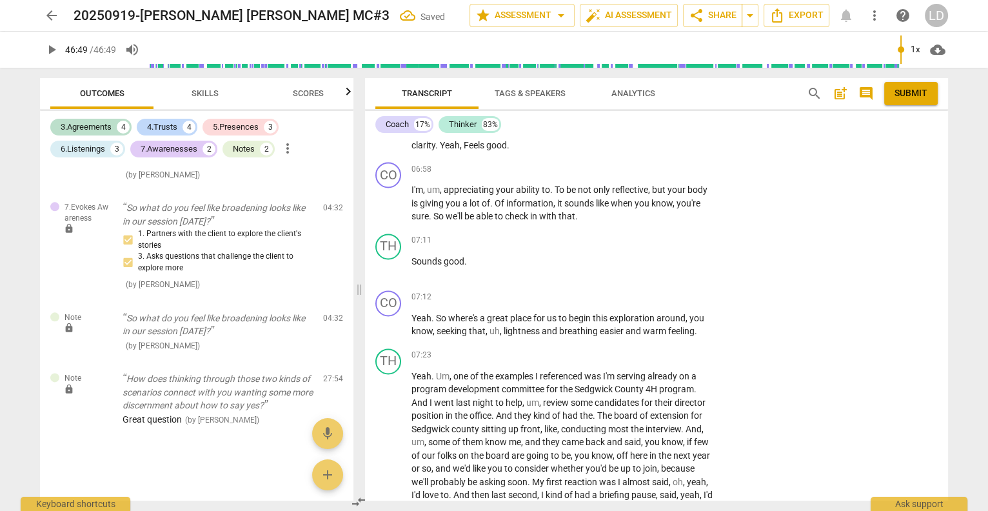
type textarea "I"
type textarea "I r"
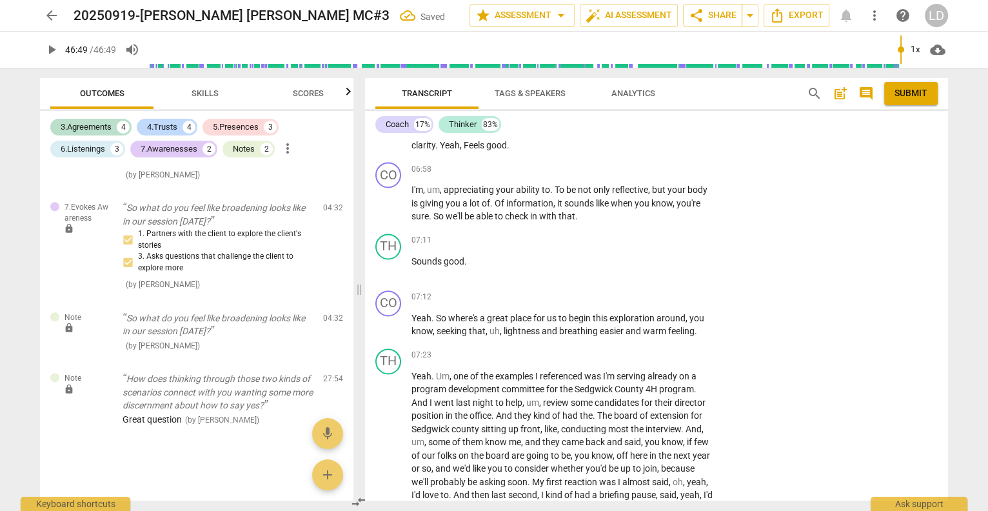
type textarea "I r"
type textarea "I re"
type textarea "I rea"
type textarea "I real"
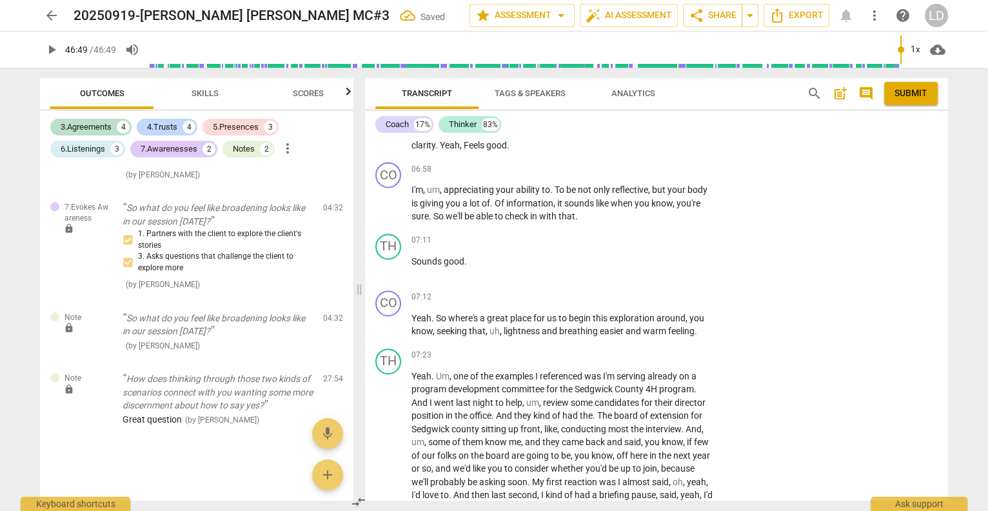
type textarea "I reall"
type textarea "I really"
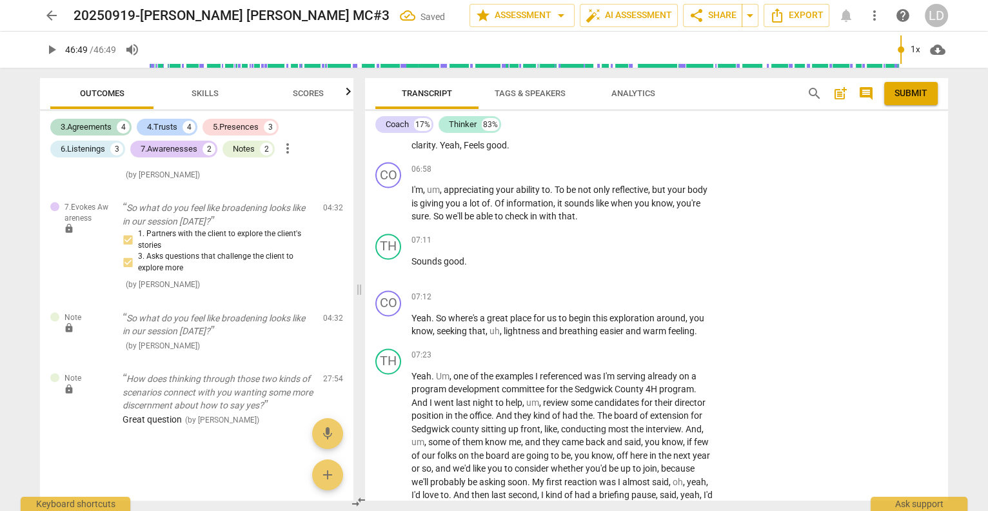
type textarea "I really"
type textarea "I really a"
type textarea "I really ap"
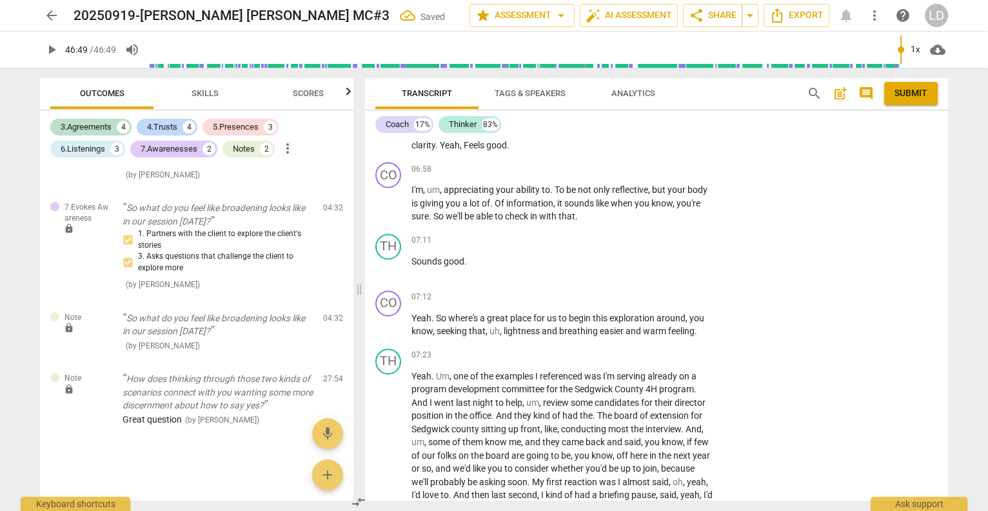
type textarea "I really app"
type textarea "I really appr"
type textarea "I really appre"
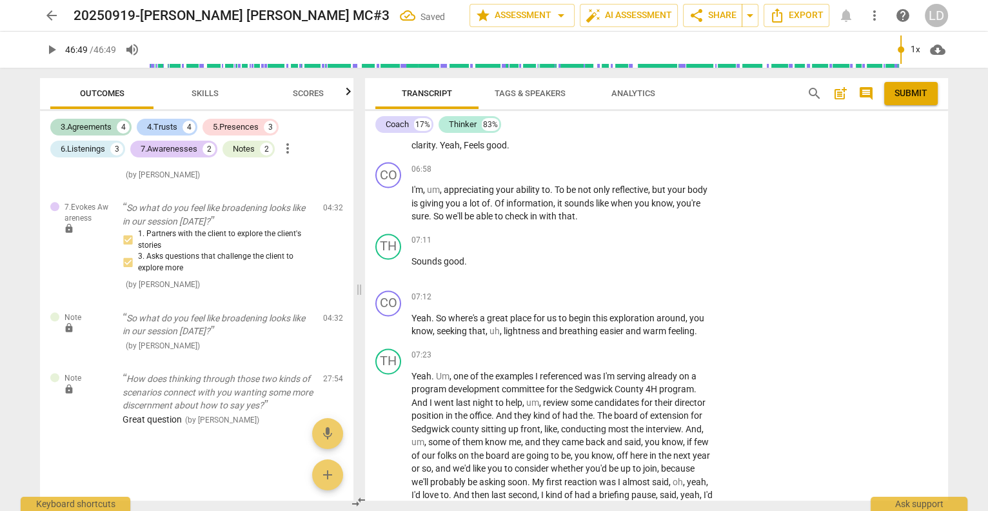
type textarea "I really appre"
type textarea "I really apprec"
type textarea "I really appreci"
type textarea "I really apprecia"
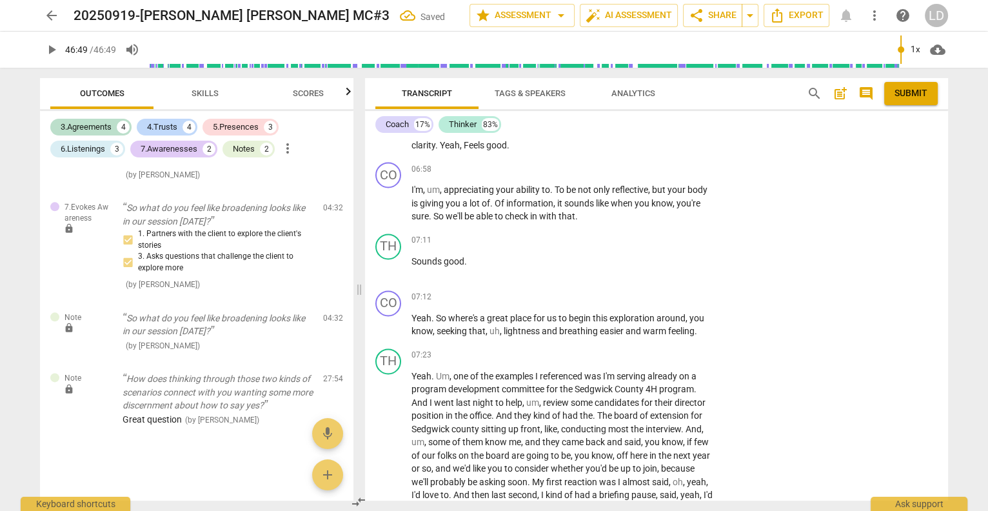
type textarea "I really appreciat"
type textarea "I really appreciate"
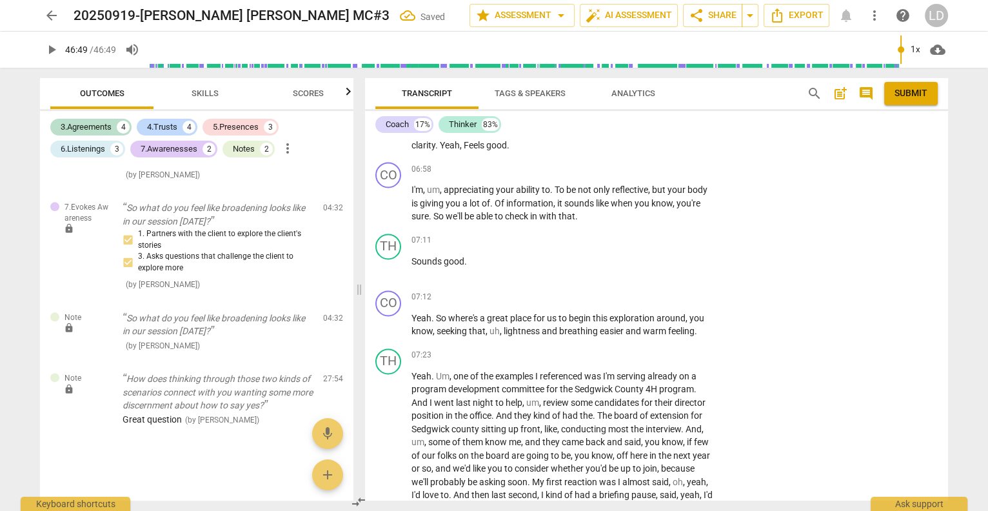
type textarea "I really appreciate"
type textarea "I really appreciate t"
type textarea "I really appreciate th"
type textarea "I really appreciate thi"
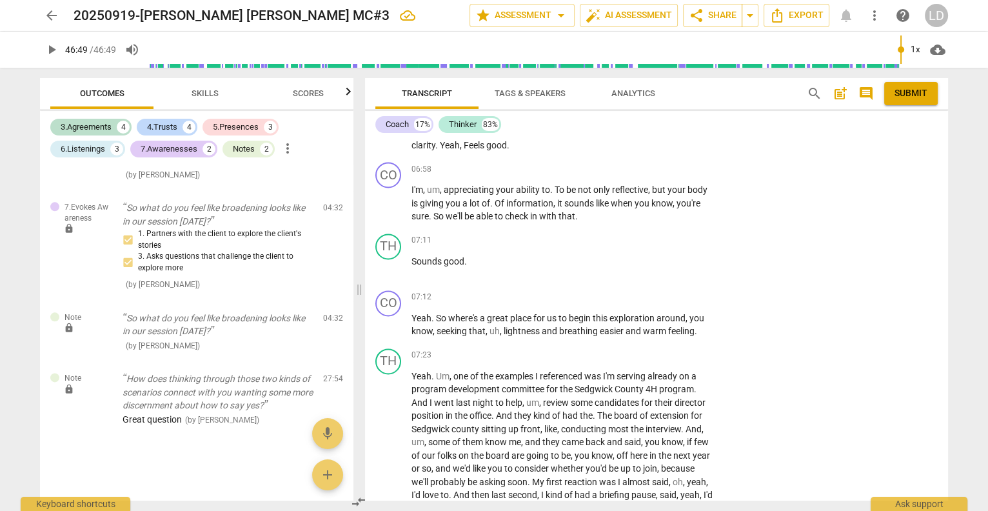
type textarea "I really appreciate this"
type textarea "I really appreciate this q"
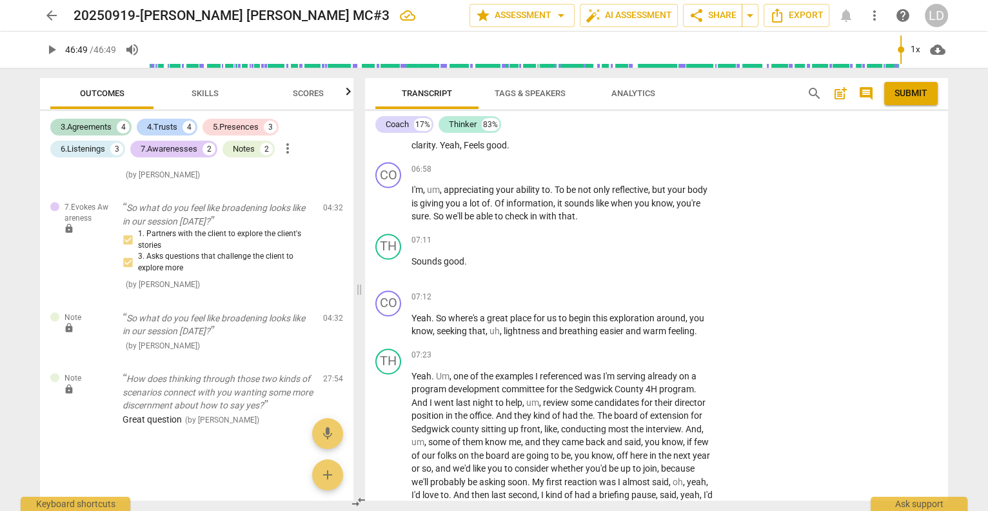
type textarea "I really appreciate this q"
type textarea "I really appreciate this qu"
type textarea "I really appreciate this que"
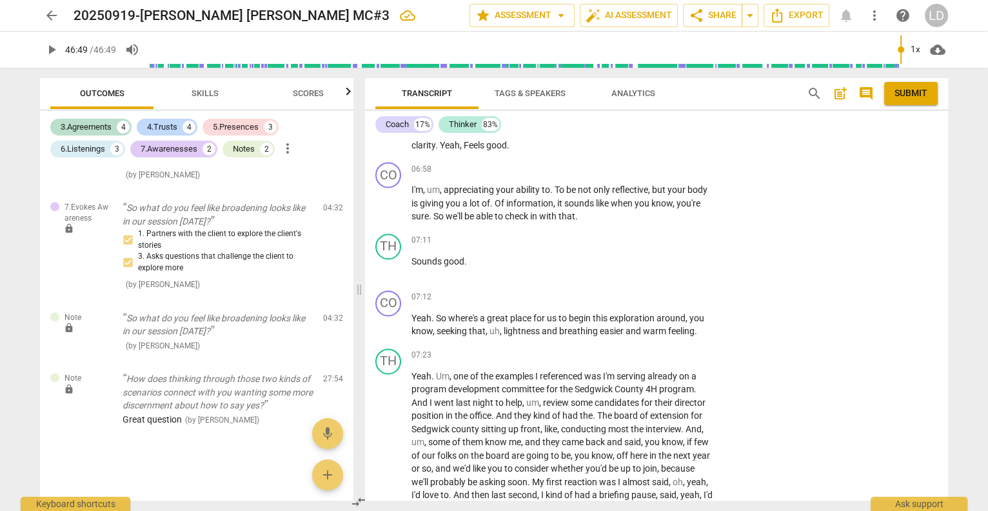
type textarea "I really appreciate this ques"
type textarea "I really appreciate this quest"
type textarea "I really appreciate this questi"
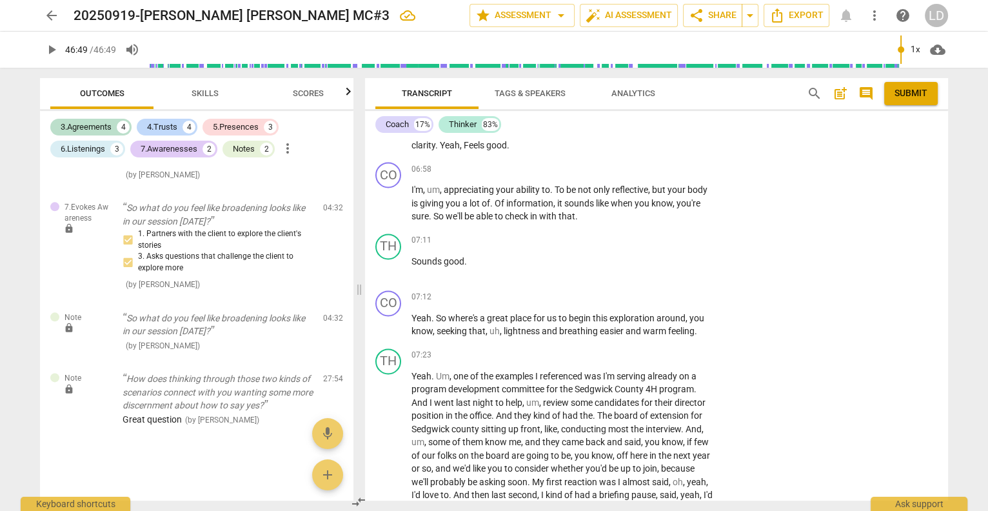
type textarea "I really appreciate this questi"
type textarea "I really appreciate this questio"
type textarea "I really appreciate this question"
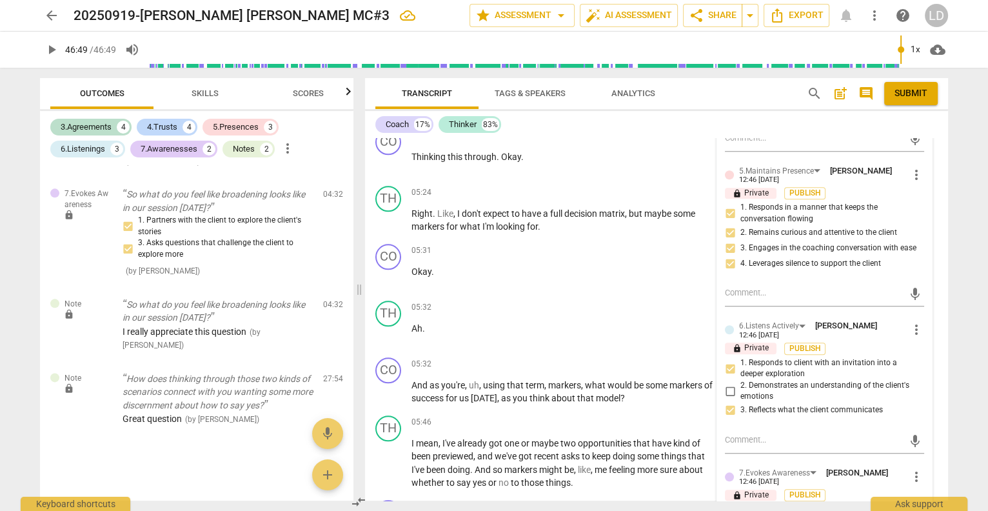
scroll to position [1518, 0]
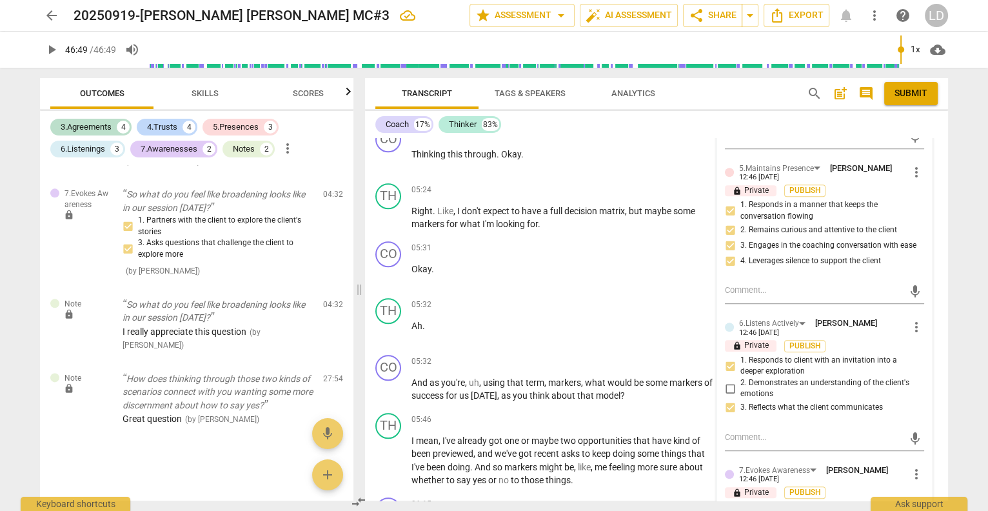
drag, startPoint x: 512, startPoint y: 323, endPoint x: 520, endPoint y: 349, distance: 27.1
click at [550, 340] on icon "button" at bounding box center [553, 338] width 8 height 9
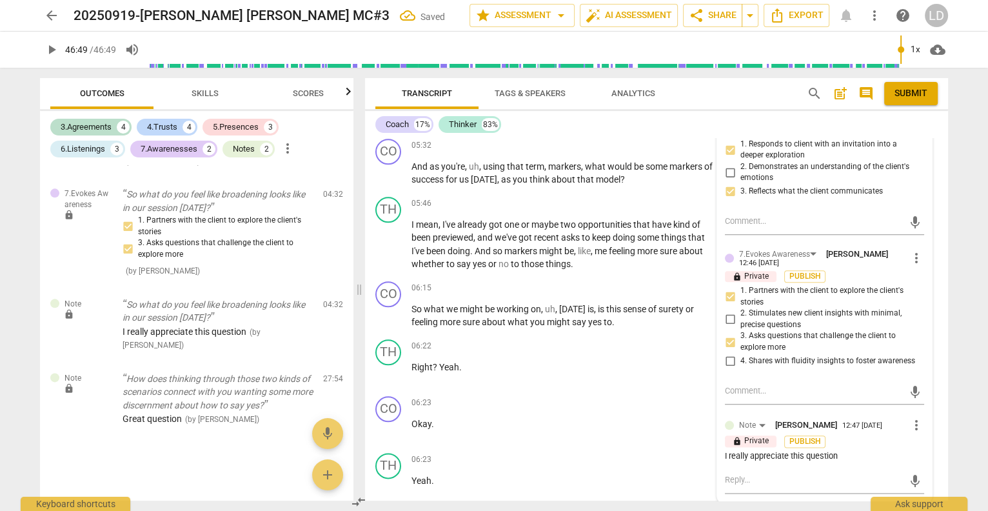
scroll to position [1735, 0]
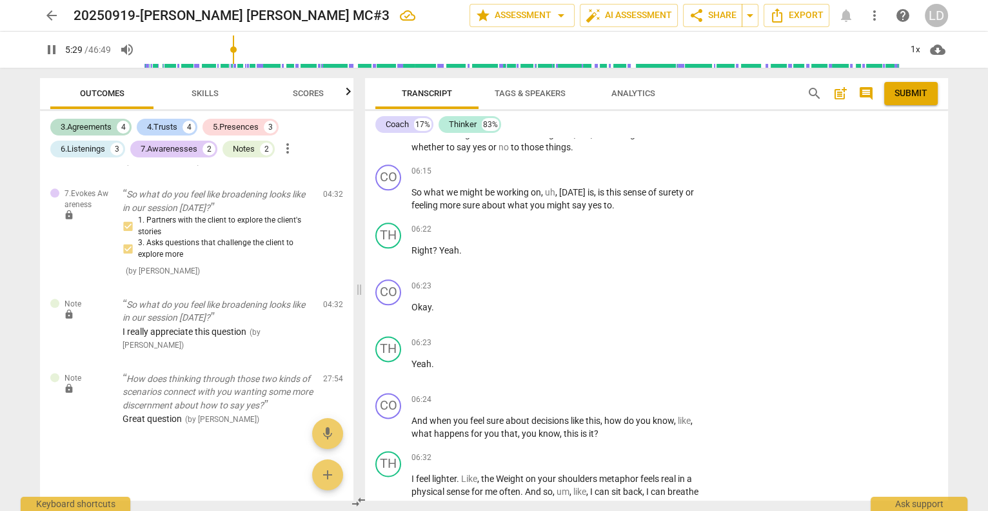
scroll to position [1853, 0]
type input "334"
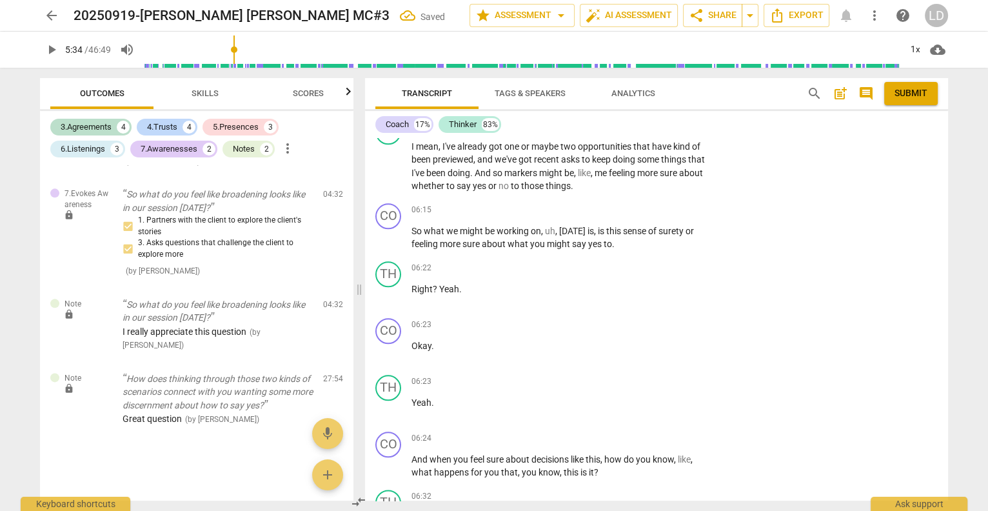
scroll to position [1690, 0]
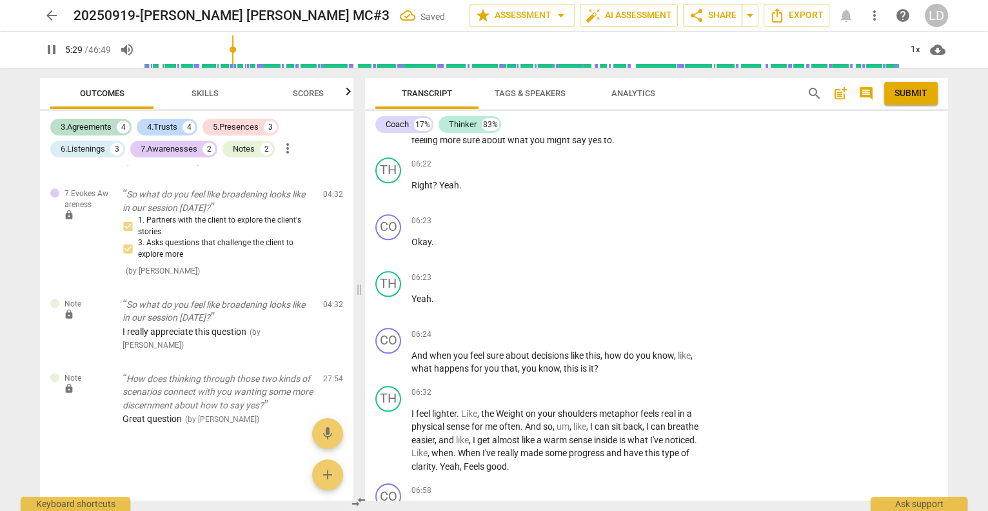
type input "330"
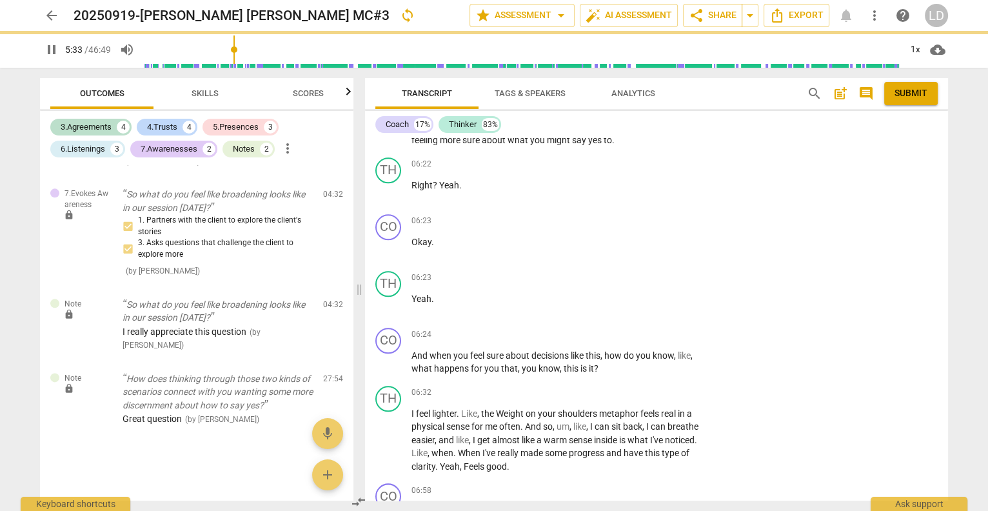
type input "334"
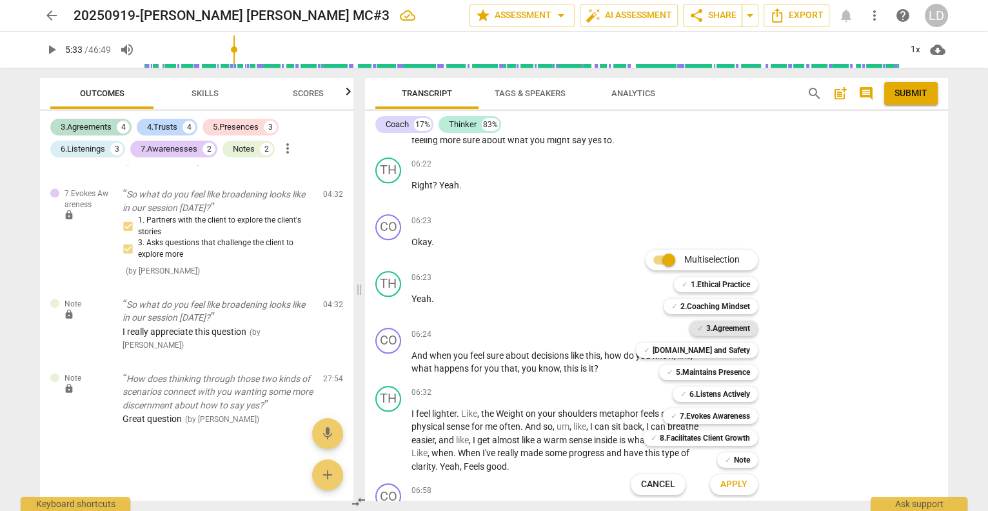
click at [736, 324] on b "3.Agreement" at bounding box center [728, 327] width 44 height 15
click at [731, 350] on b "[DOMAIN_NAME] and Safety" at bounding box center [700, 349] width 97 height 15
click at [727, 375] on b "5.Maintains Presence" at bounding box center [713, 371] width 74 height 15
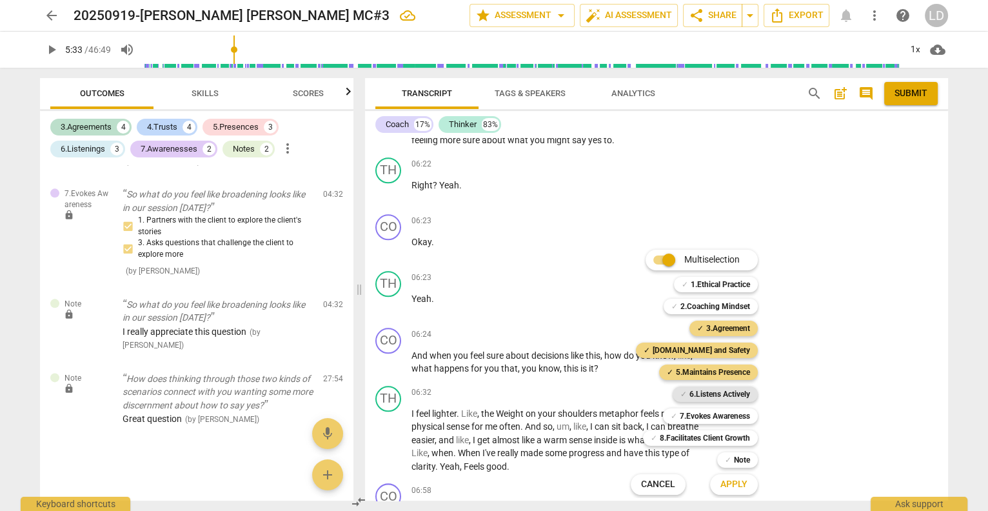
click at [727, 389] on b "6.Listens Actively" at bounding box center [719, 393] width 61 height 15
click at [725, 412] on b "7.Evokes Awareness" at bounding box center [715, 415] width 70 height 15
click at [741, 493] on button "Apply" at bounding box center [734, 484] width 48 height 23
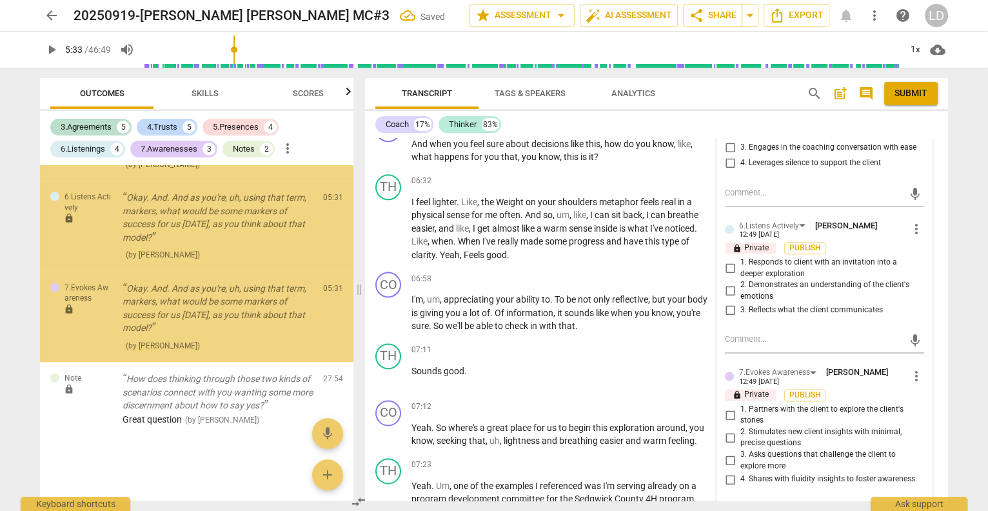
scroll to position [3347, 0]
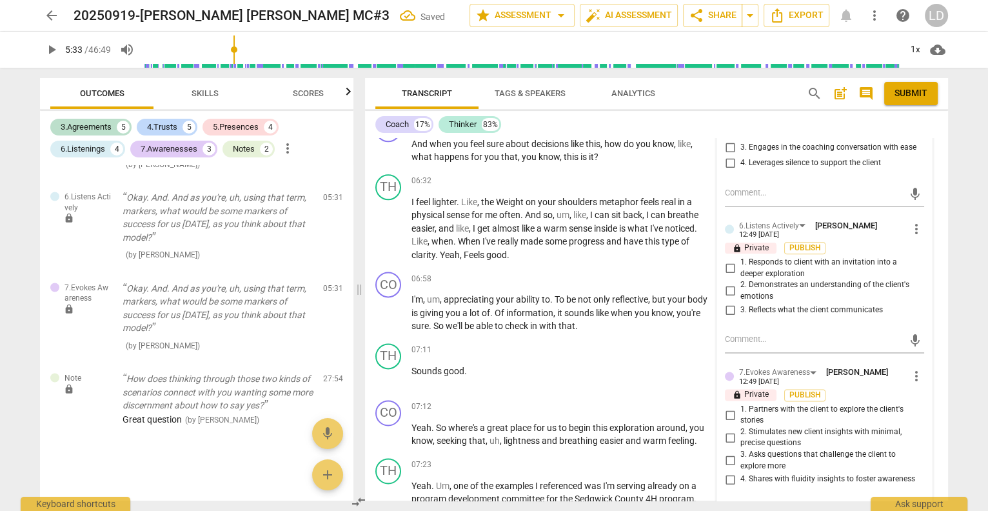
checkbox input "true"
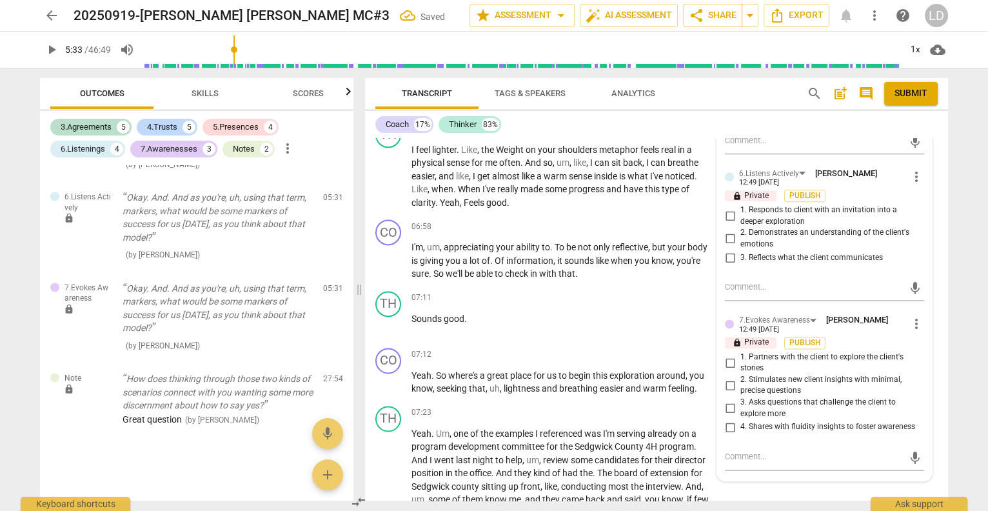
scroll to position [1970, 0]
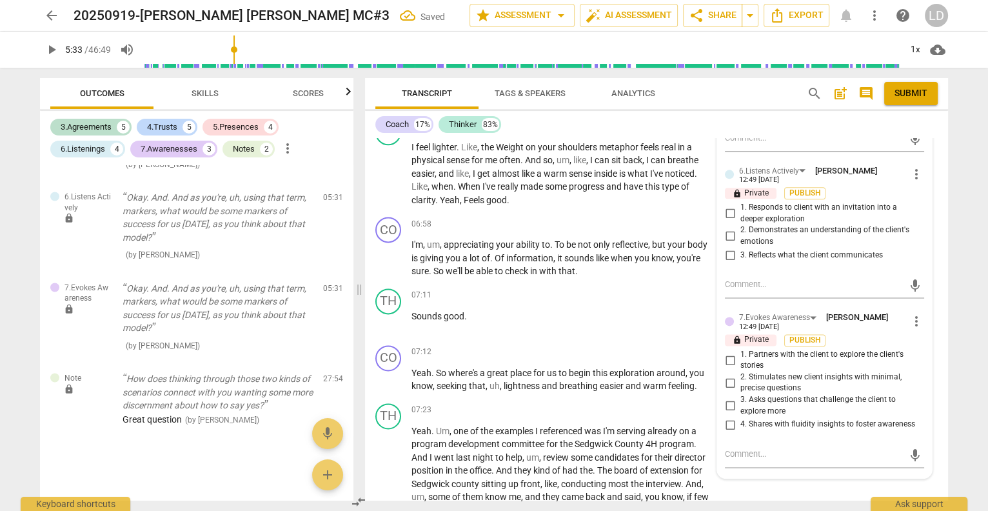
checkbox input "true"
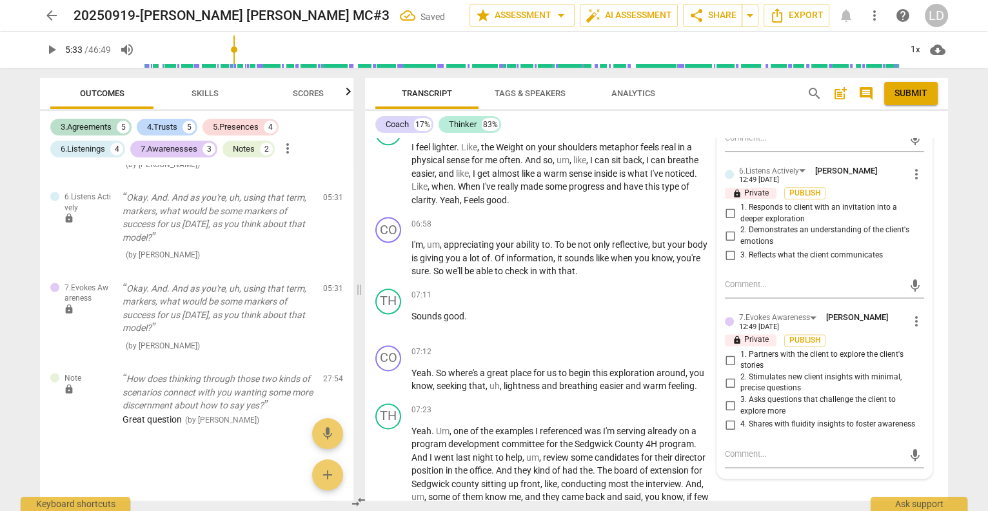
checkbox input "true"
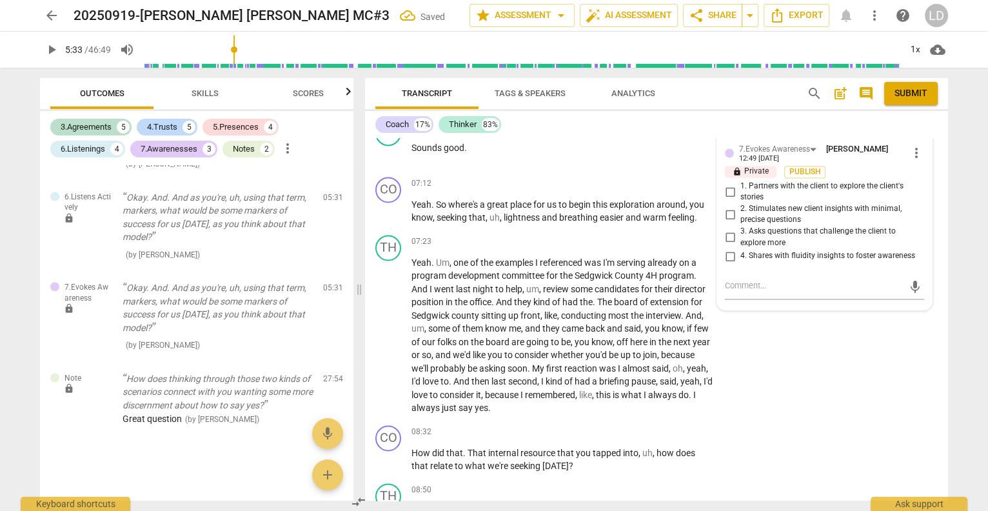
scroll to position [3461, 0]
checkbox input "true"
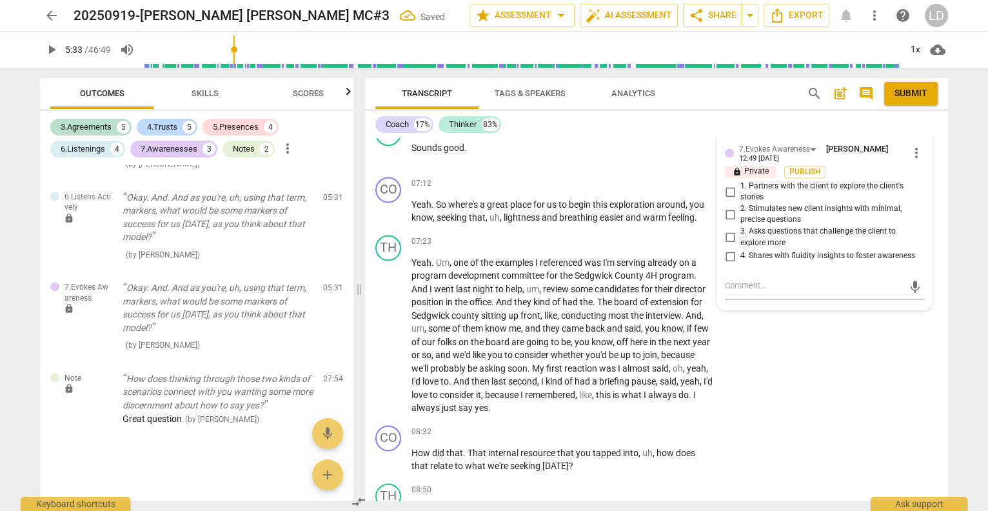
scroll to position [3519, 0]
checkbox input "true"
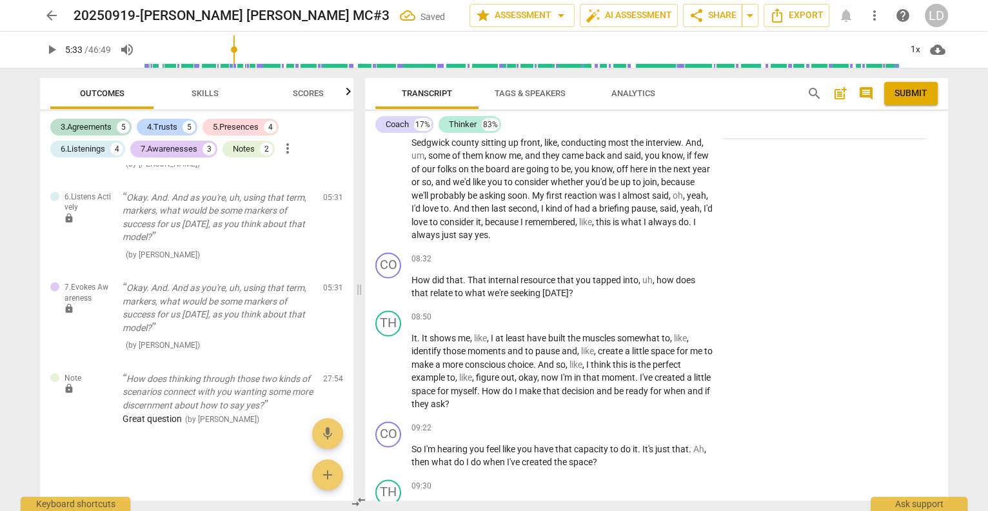
scroll to position [3547, 0]
checkbox input "true"
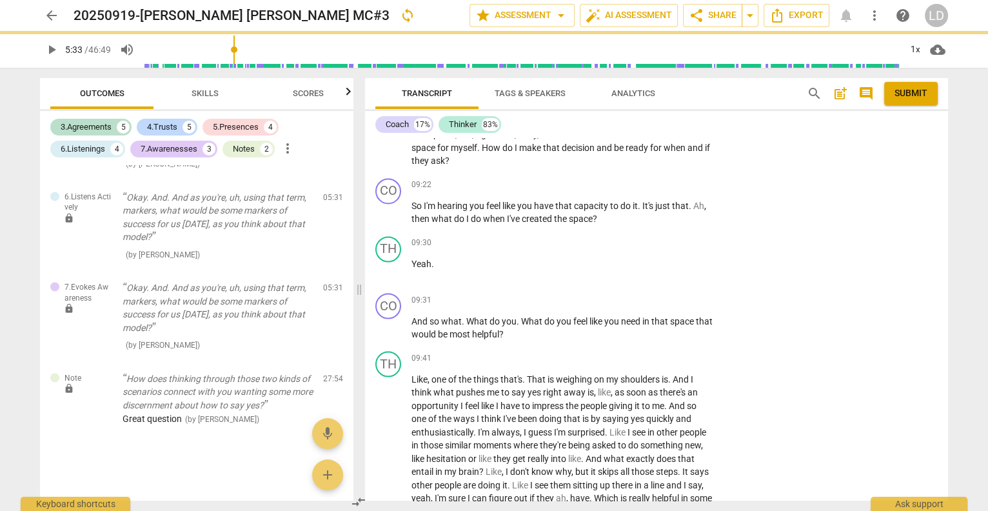
scroll to position [2565, 0]
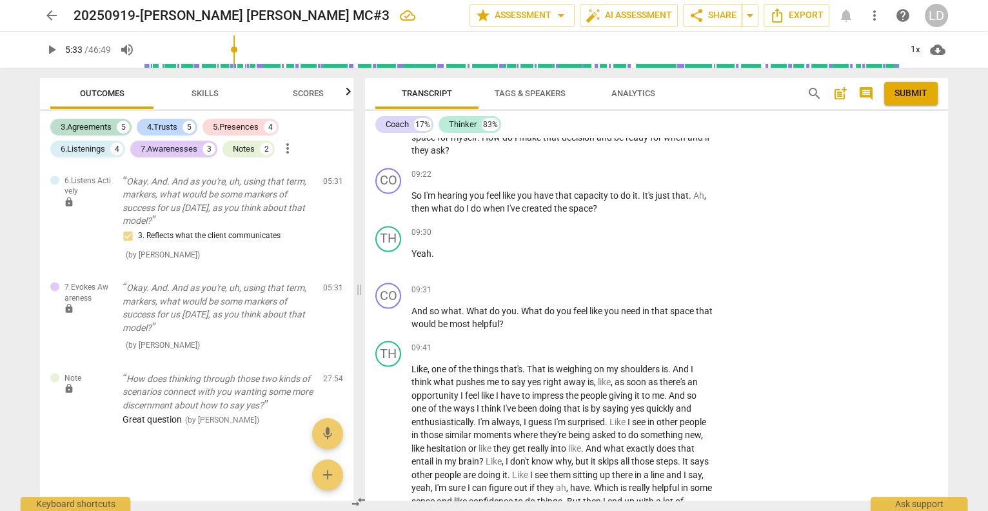
checkbox input "true"
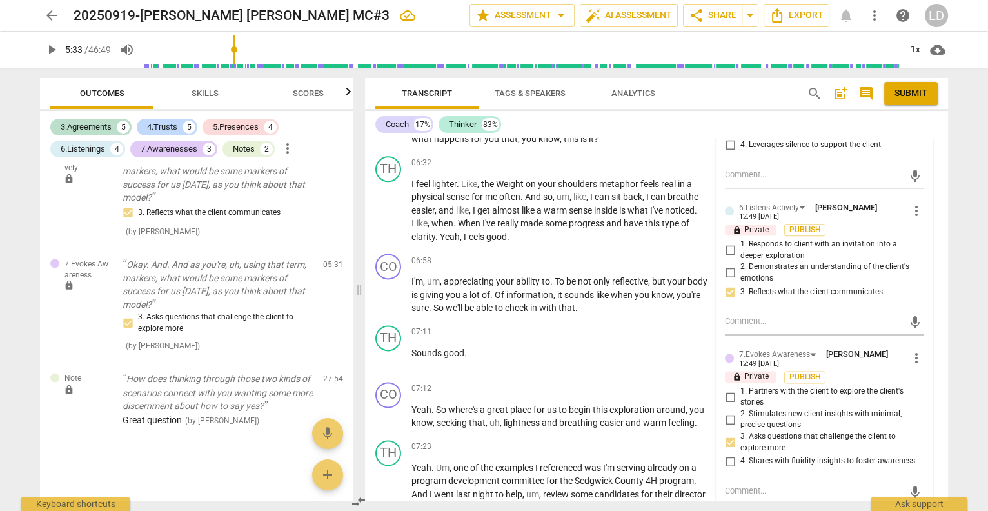
scroll to position [1934, 0]
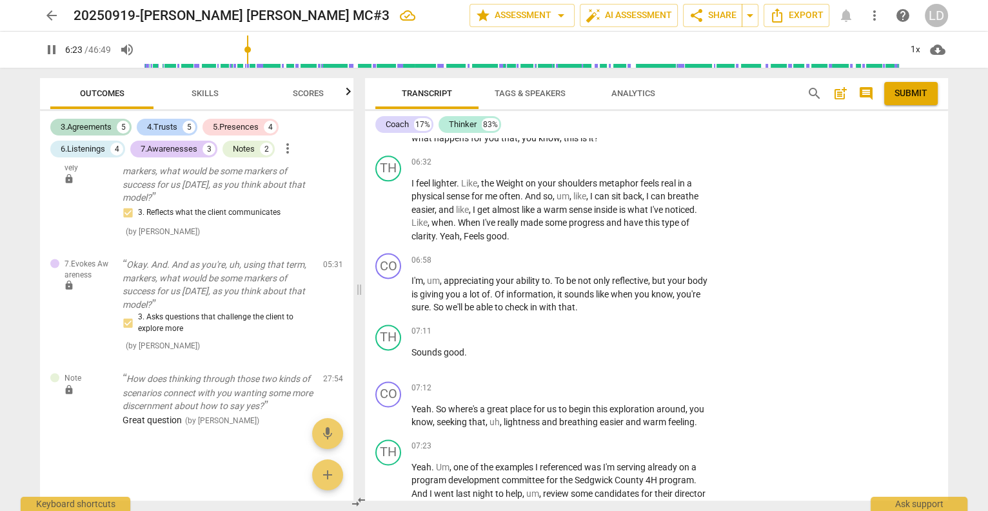
scroll to position [2301, 0]
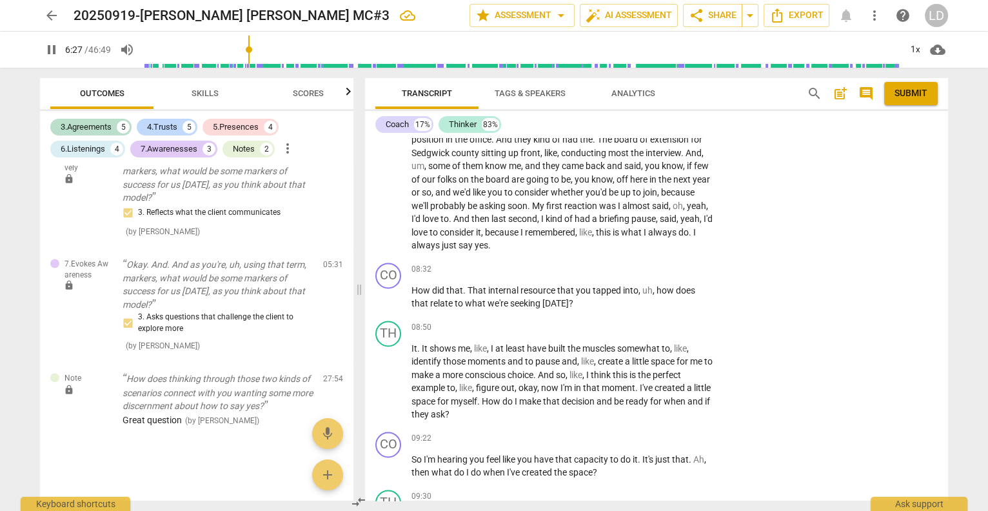
scroll to position [2244, 0]
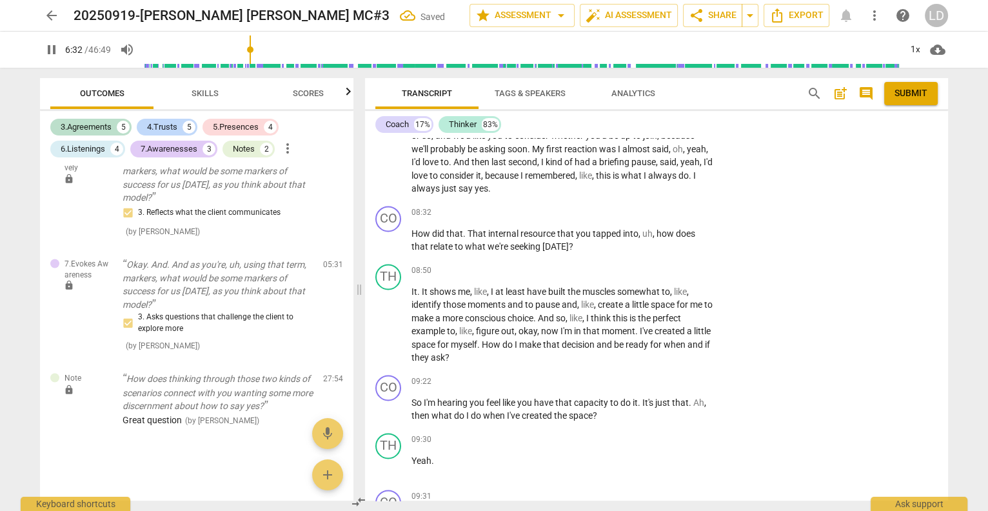
type input "392"
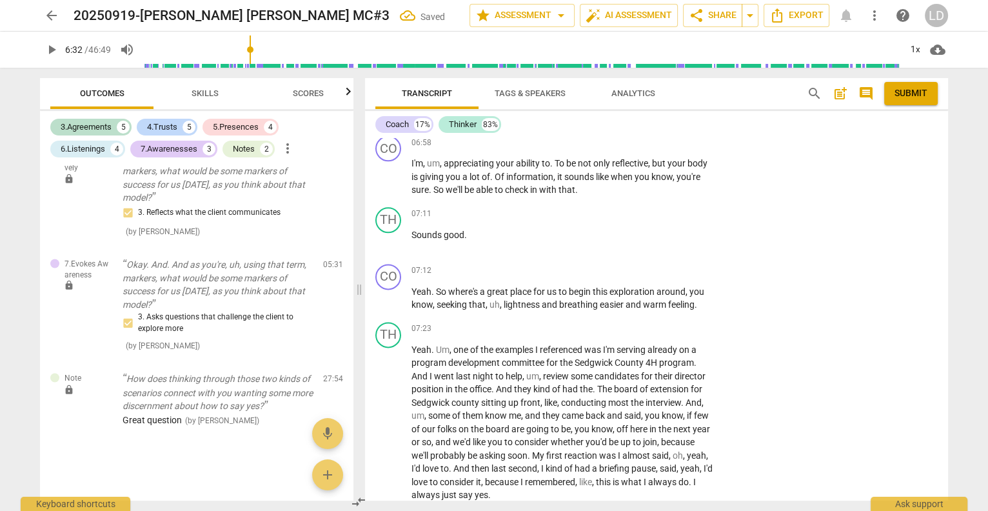
scroll to position [1937, 0]
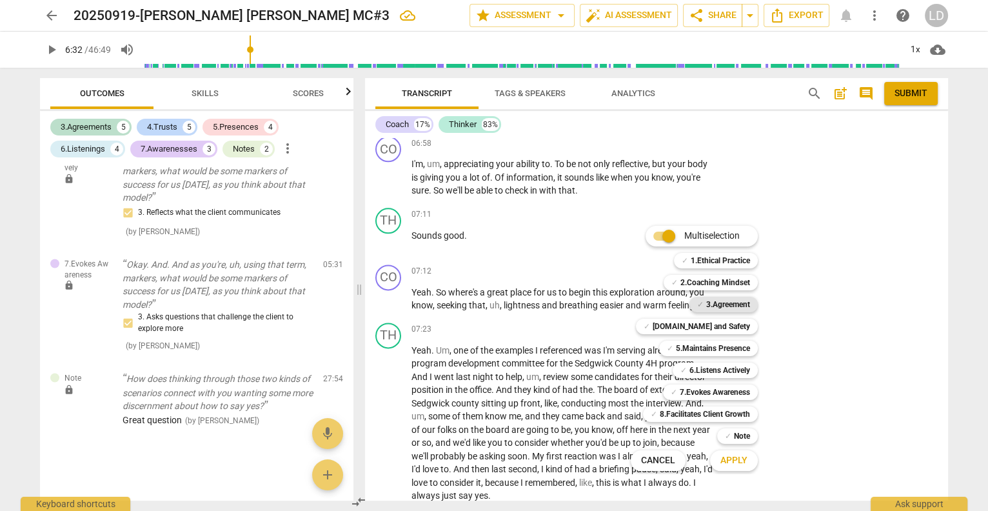
click at [745, 301] on b "3.Agreement" at bounding box center [728, 304] width 44 height 15
click at [747, 456] on span "Apply" at bounding box center [733, 460] width 27 height 13
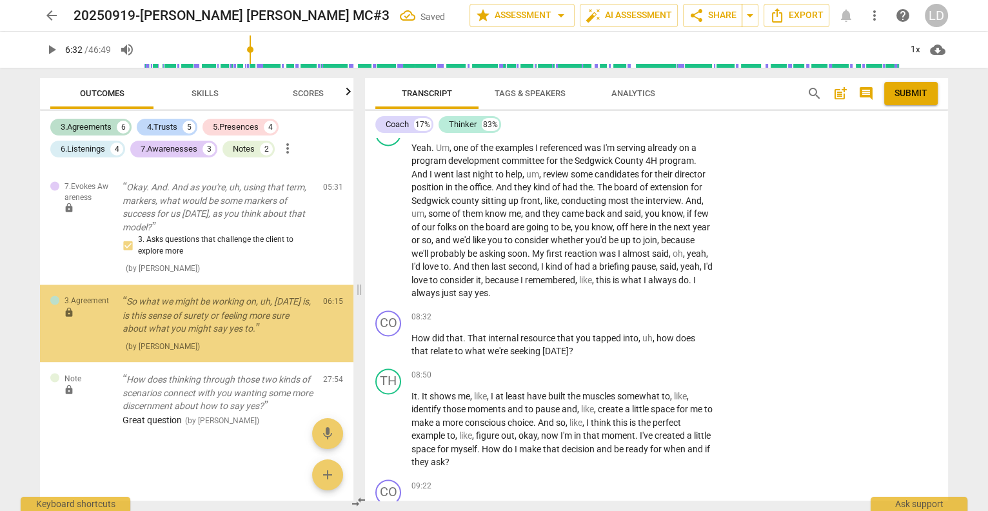
scroll to position [3720, 0]
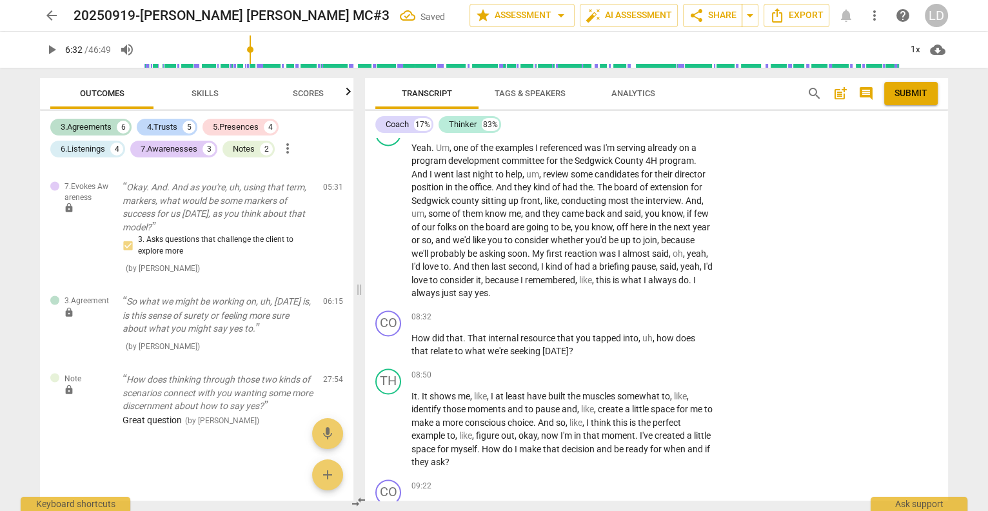
checkbox input "true"
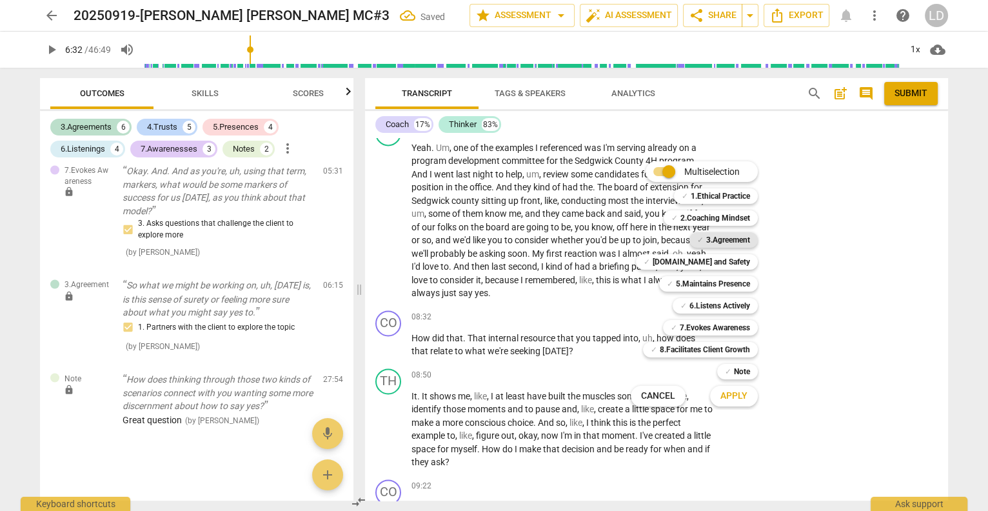
click at [725, 240] on b "3.Agreement" at bounding box center [728, 239] width 44 height 15
click at [734, 397] on span "Apply" at bounding box center [733, 395] width 27 height 13
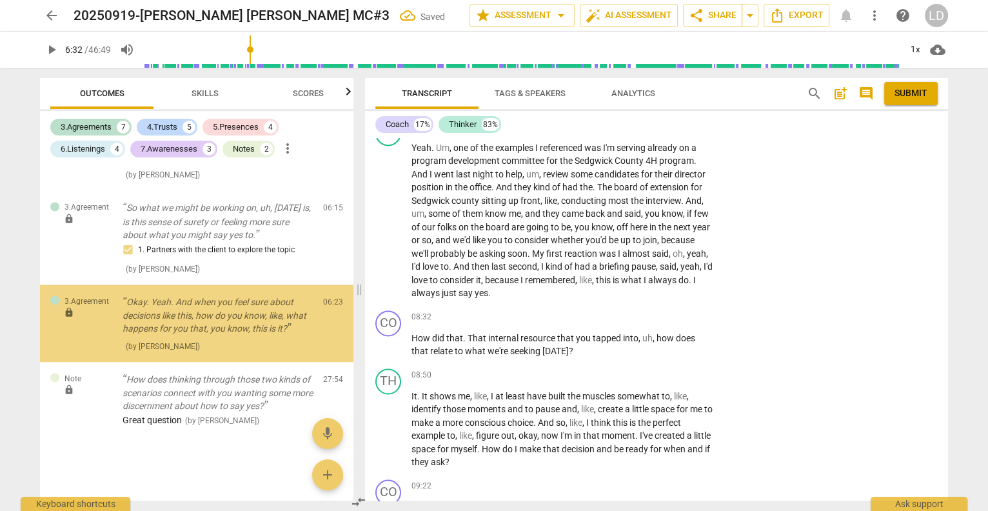
scroll to position [3856, 0]
checkbox input "true"
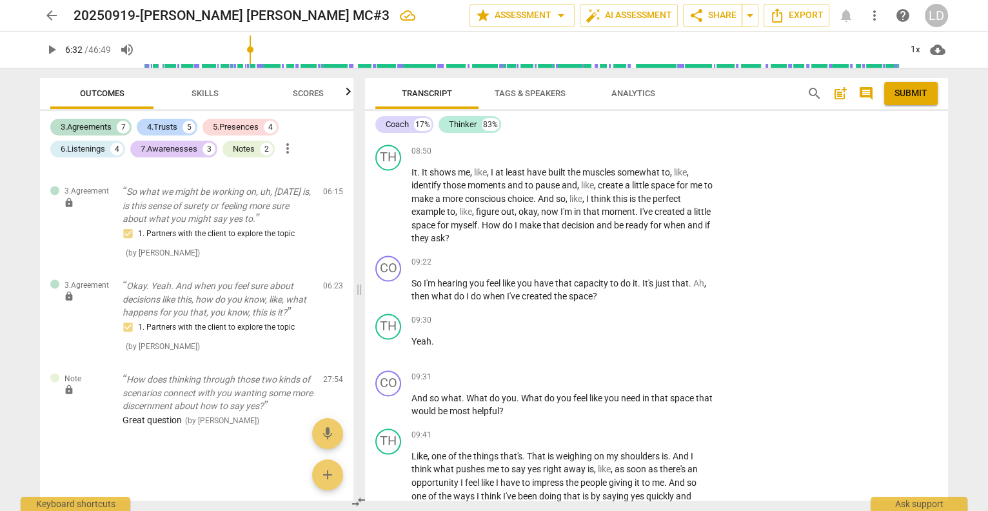
scroll to position [2371, 0]
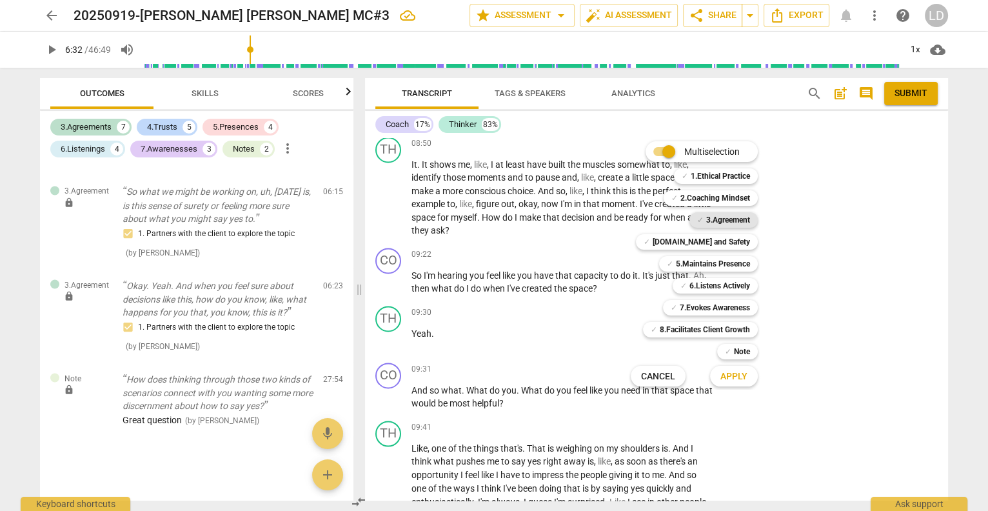
click at [703, 219] on span "✓" at bounding box center [700, 219] width 6 height 15
click at [736, 373] on span "Apply" at bounding box center [733, 376] width 27 height 13
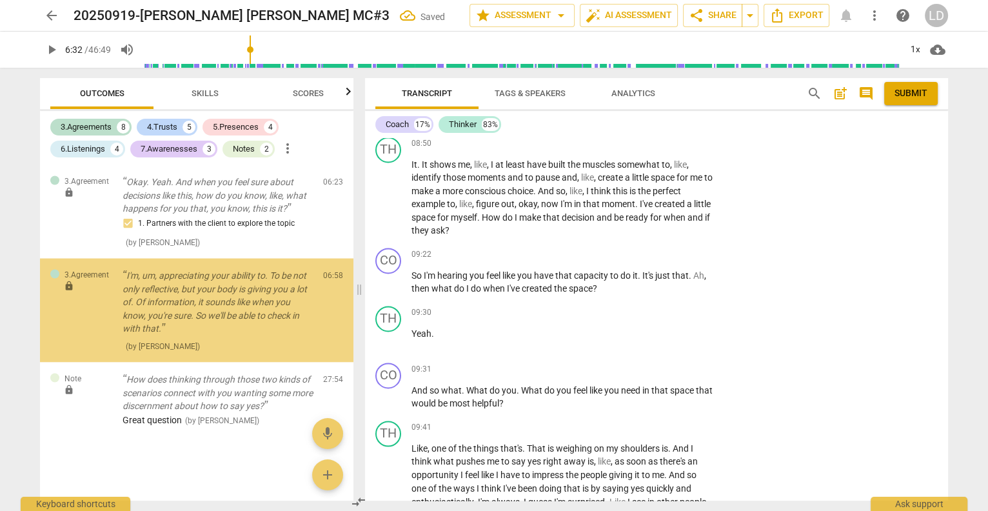
scroll to position [4009, 0]
checkbox input "true"
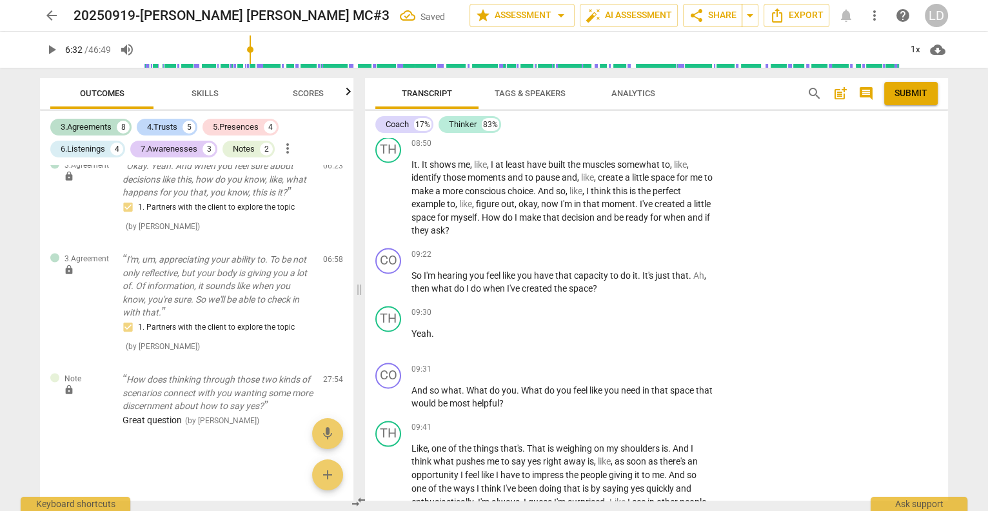
checkbox input "true"
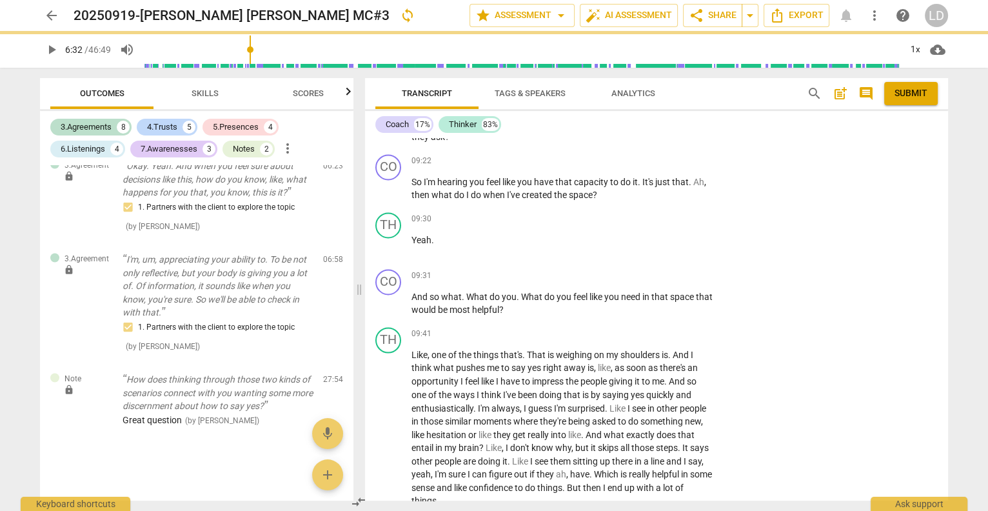
scroll to position [2469, 0]
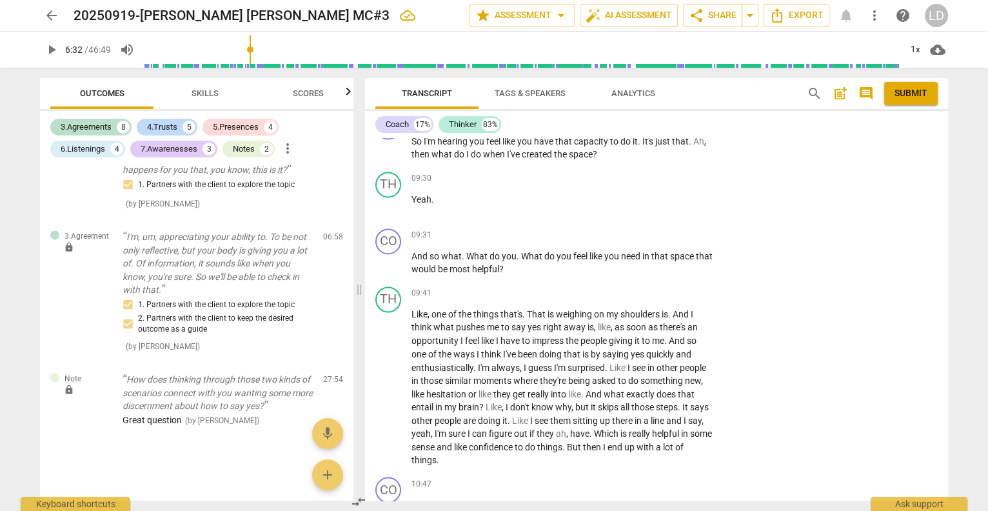
scroll to position [2508, 0]
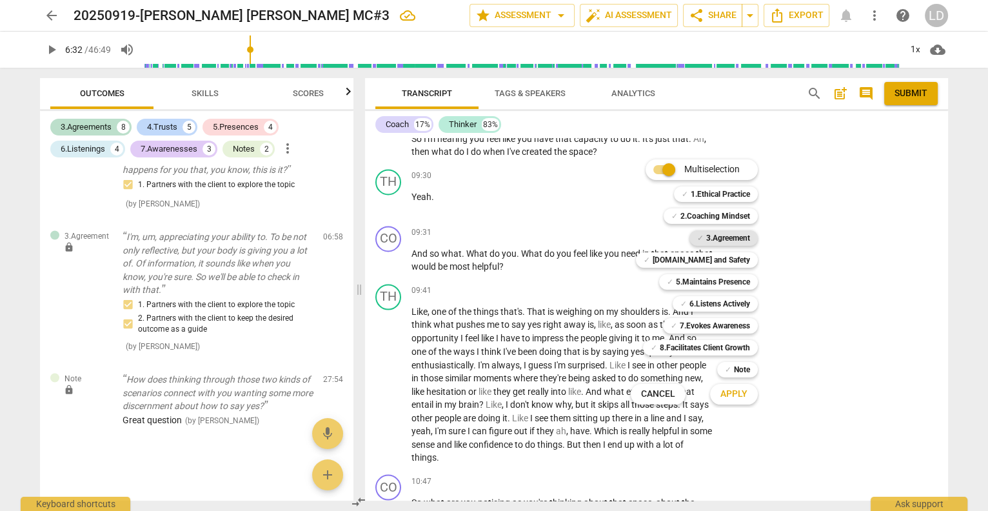
click at [732, 242] on b "3.Agreement" at bounding box center [728, 237] width 44 height 15
click at [738, 387] on span "Apply" at bounding box center [733, 393] width 27 height 13
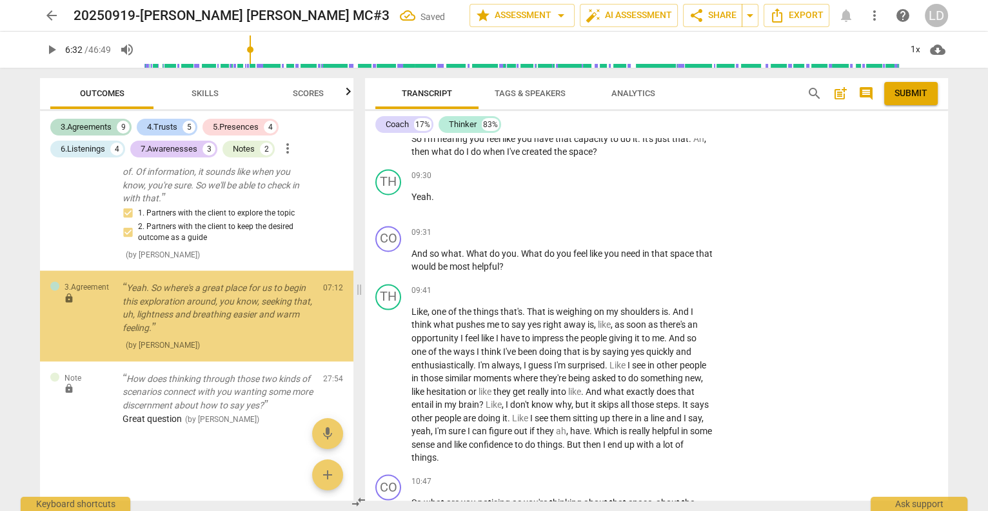
scroll to position [4198, 0]
checkbox input "true"
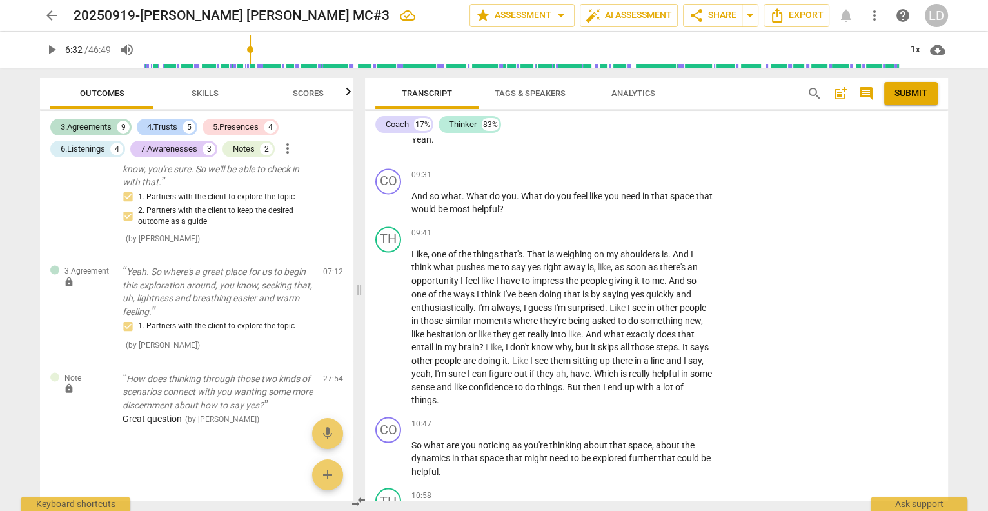
scroll to position [2556, 0]
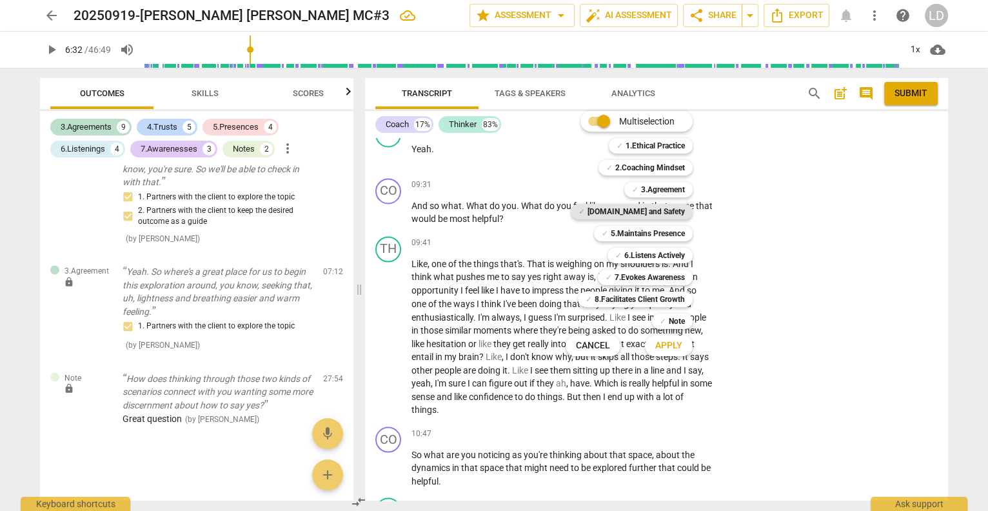
click at [685, 208] on b "[DOMAIN_NAME] and Safety" at bounding box center [635, 211] width 97 height 15
click at [683, 234] on b "5.Maintains Presence" at bounding box center [648, 233] width 74 height 15
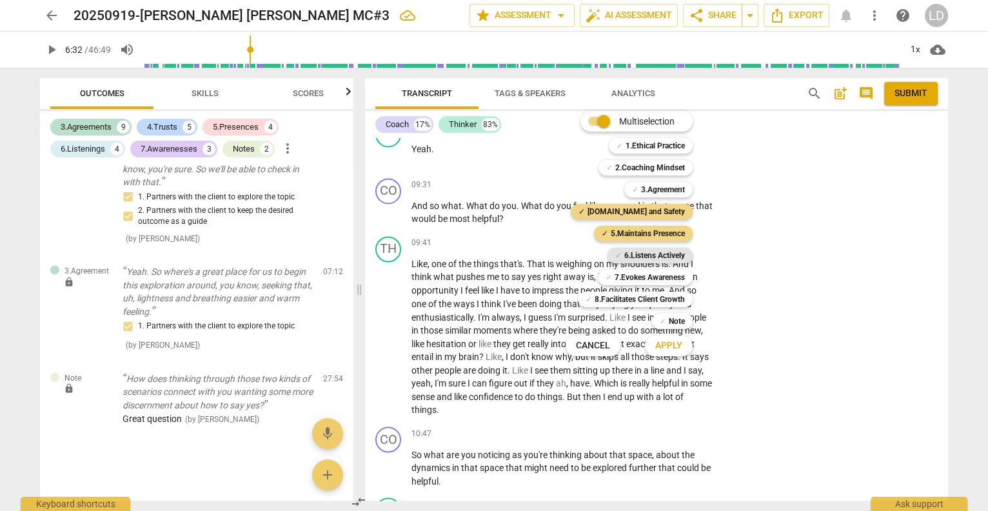
click at [682, 257] on b "6.Listens Actively" at bounding box center [654, 255] width 61 height 15
click at [680, 275] on b "7.Evokes Awareness" at bounding box center [649, 276] width 70 height 15
click at [678, 346] on span "Apply" at bounding box center [668, 345] width 27 height 13
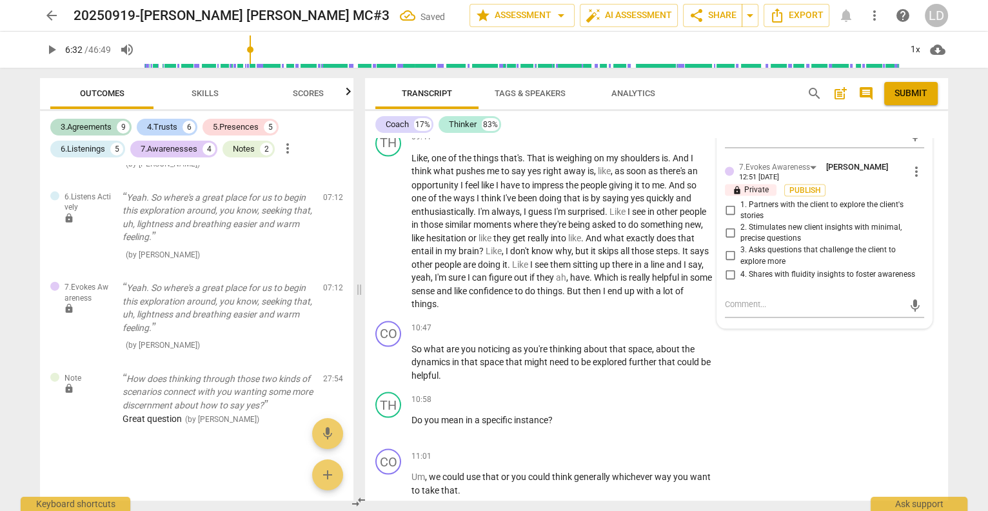
scroll to position [2676, 0]
checkbox input "true"
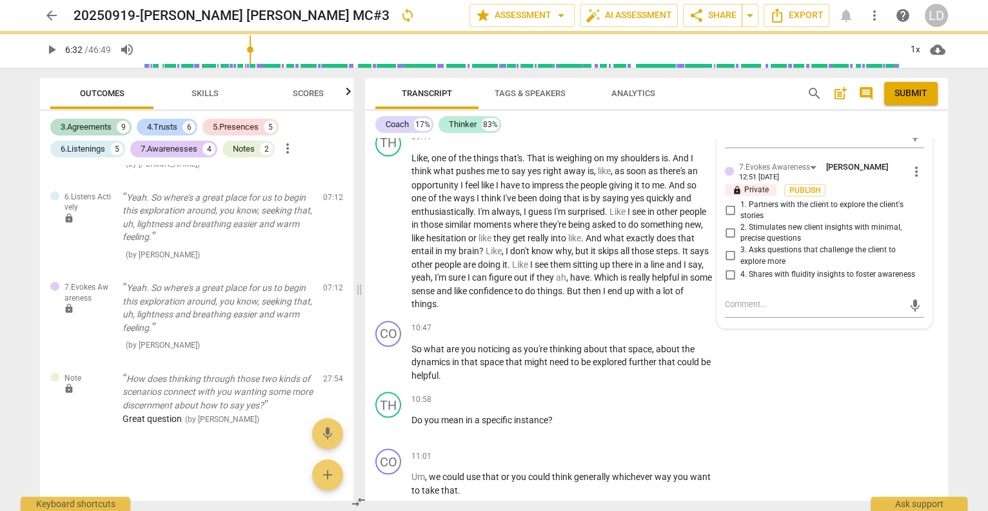
checkbox input "true"
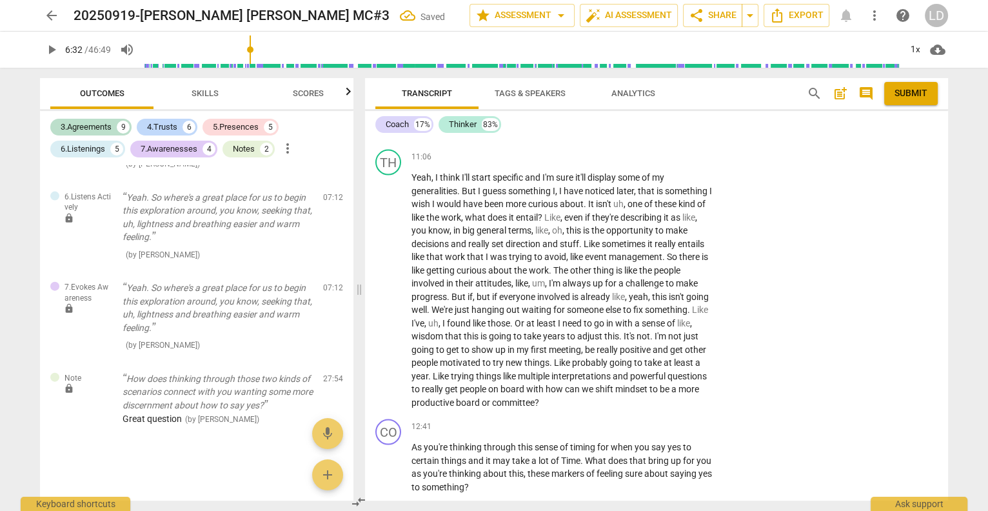
scroll to position [3033, 0]
checkbox input "true"
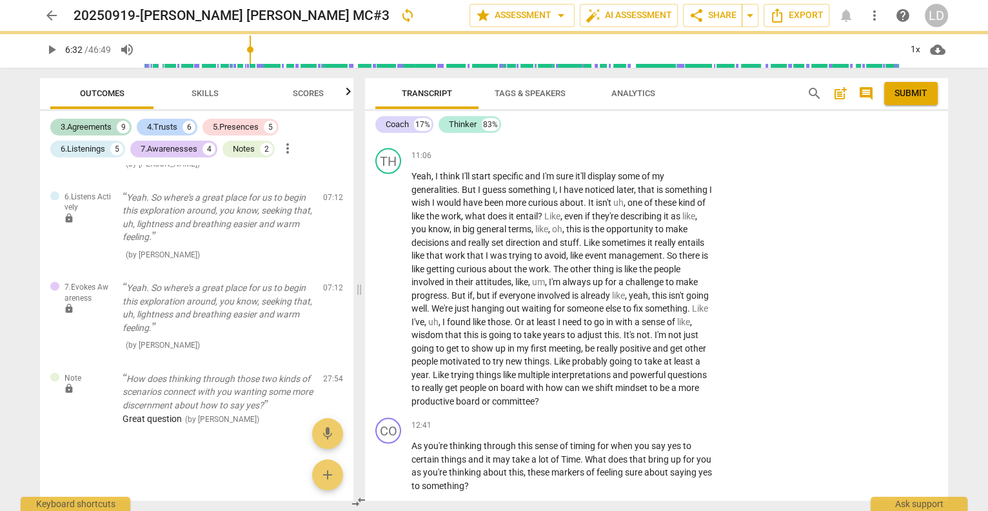
checkbox input "true"
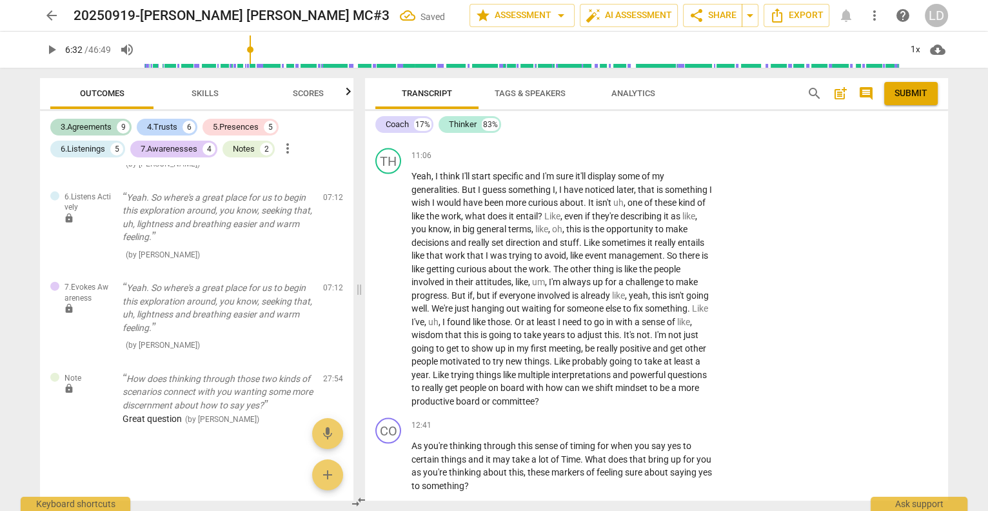
scroll to position [4836, 0]
checkbox input "true"
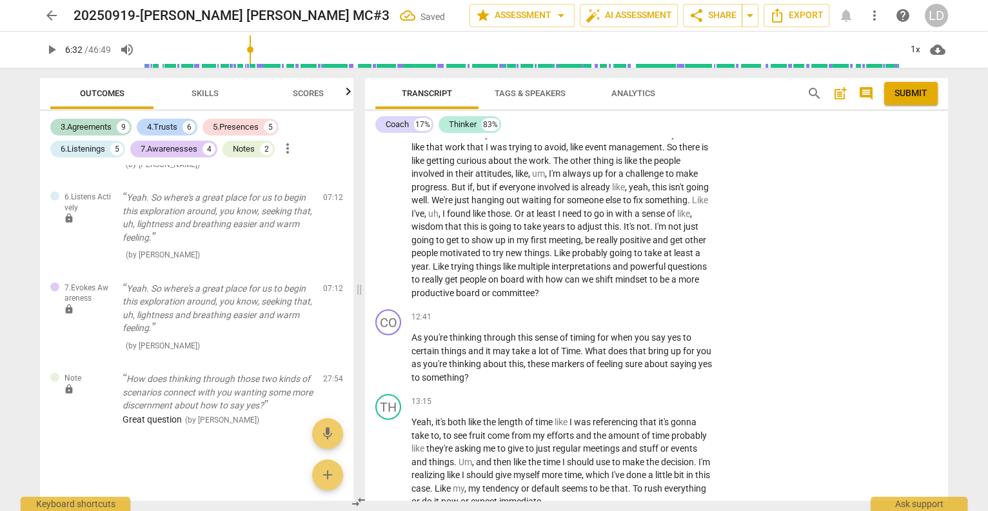
scroll to position [4893, 0]
checkbox input "true"
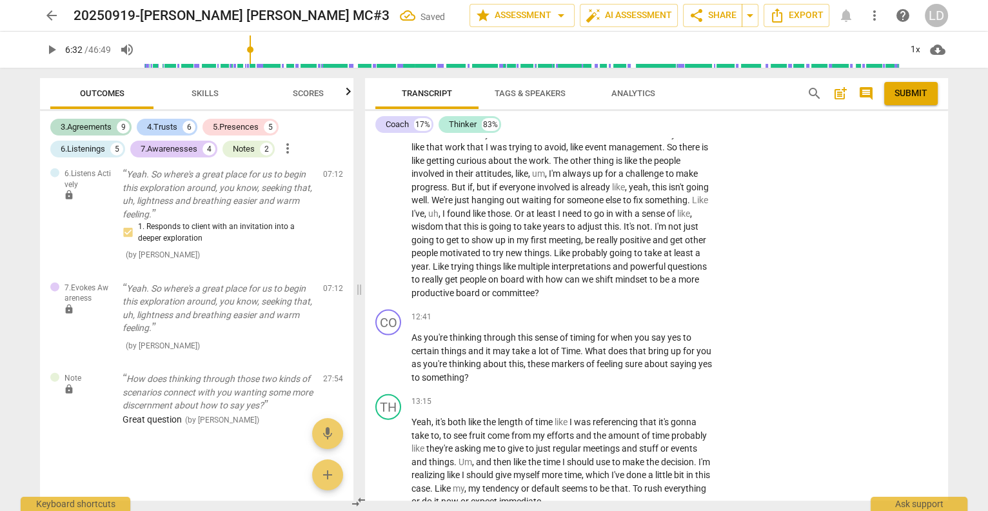
checkbox input "true"
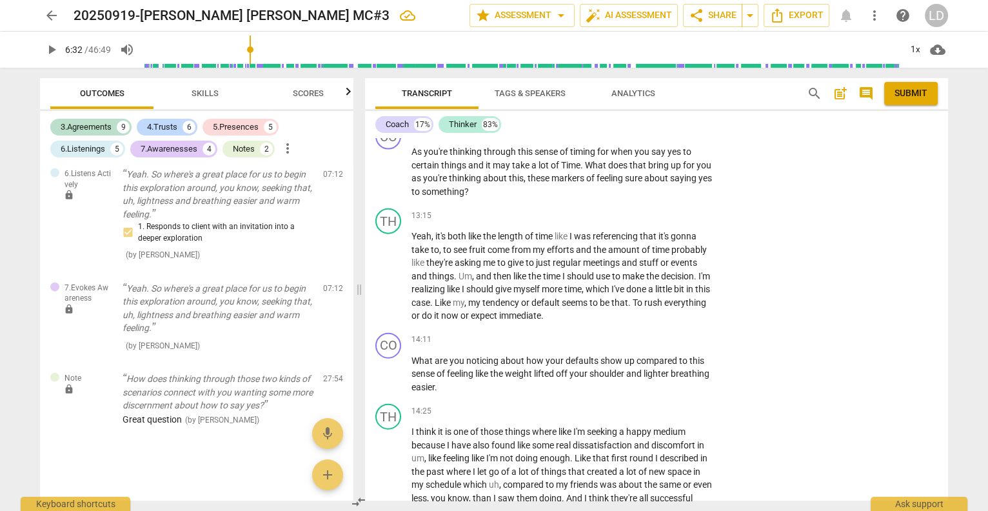
scroll to position [3328, 0]
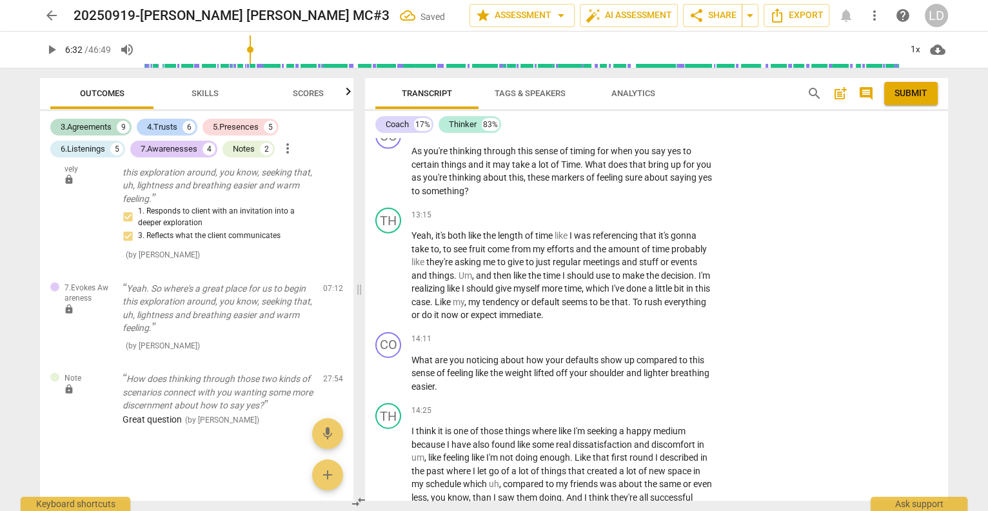
checkbox input "true"
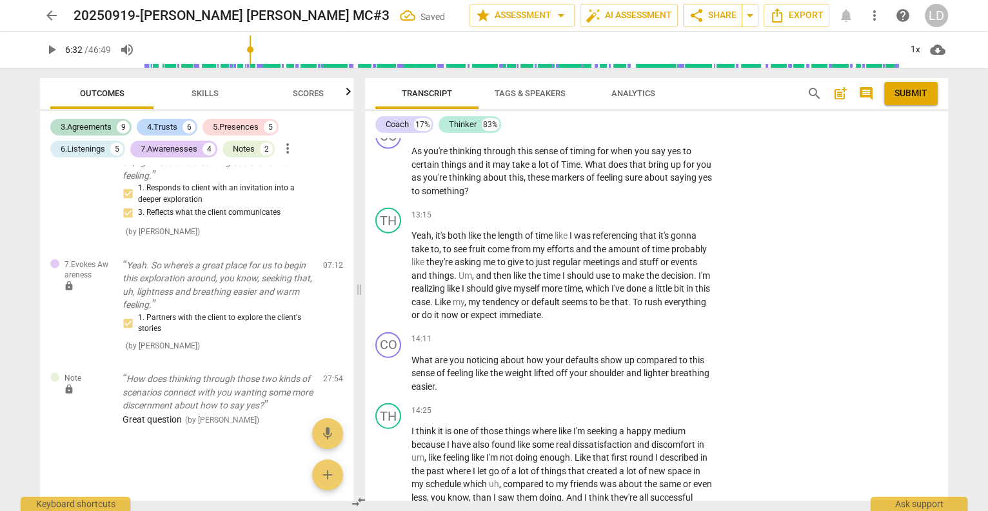
checkbox input "true"
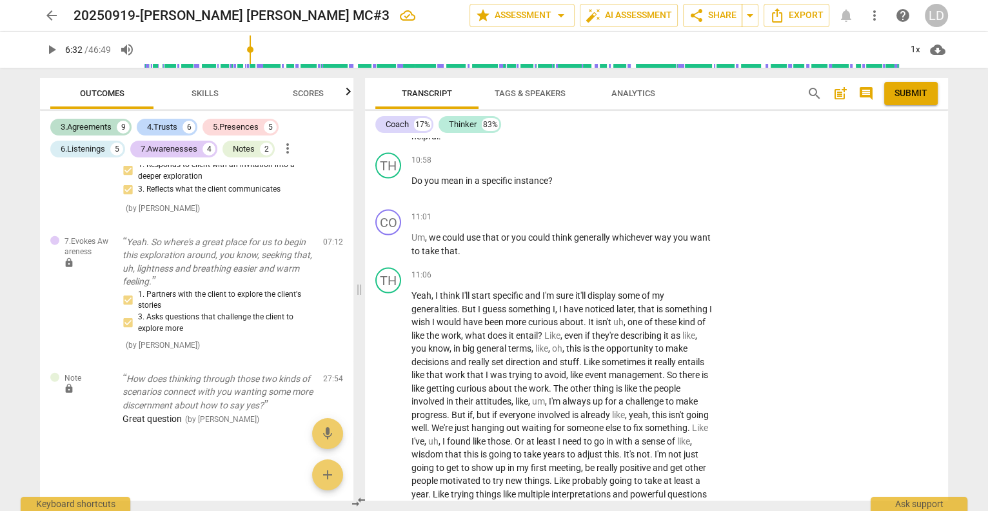
scroll to position [2907, 0]
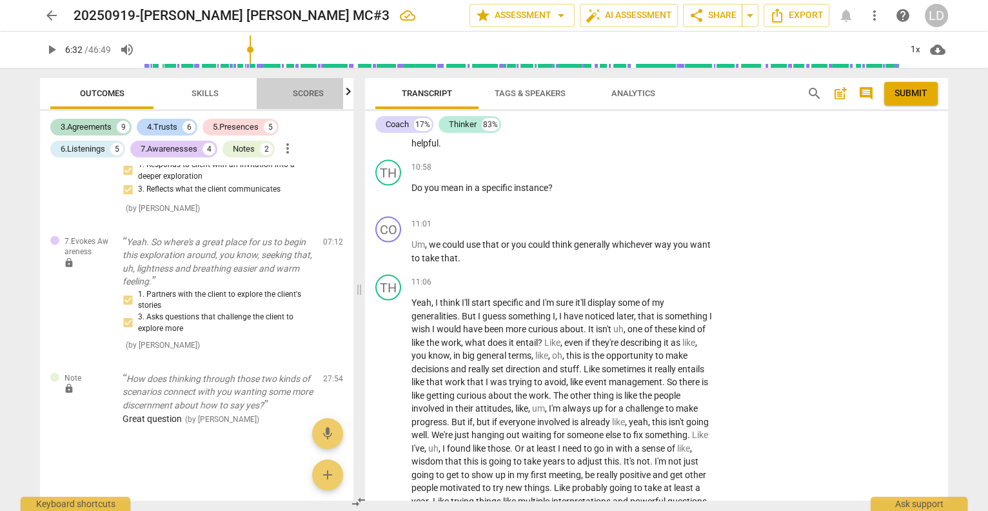
click at [311, 92] on span "Scores" at bounding box center [308, 93] width 31 height 10
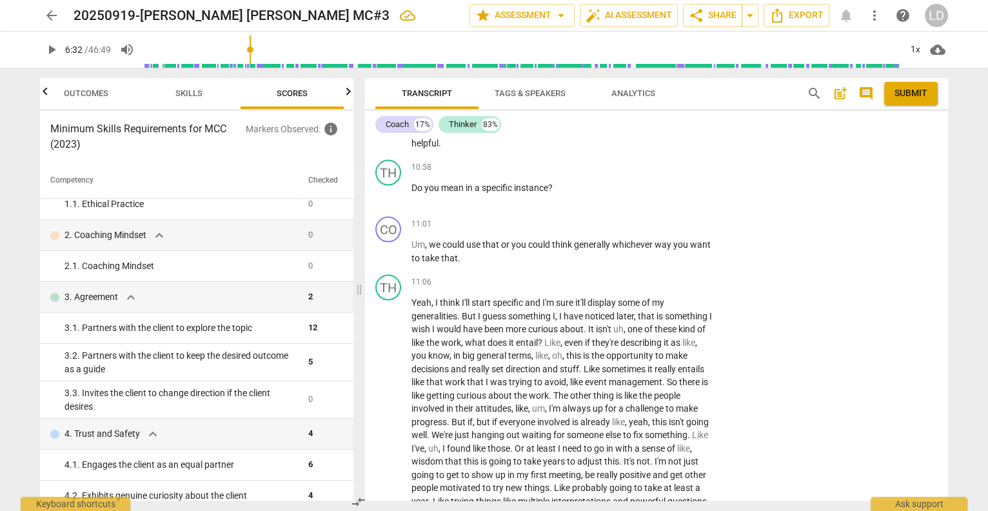
scroll to position [0, 0]
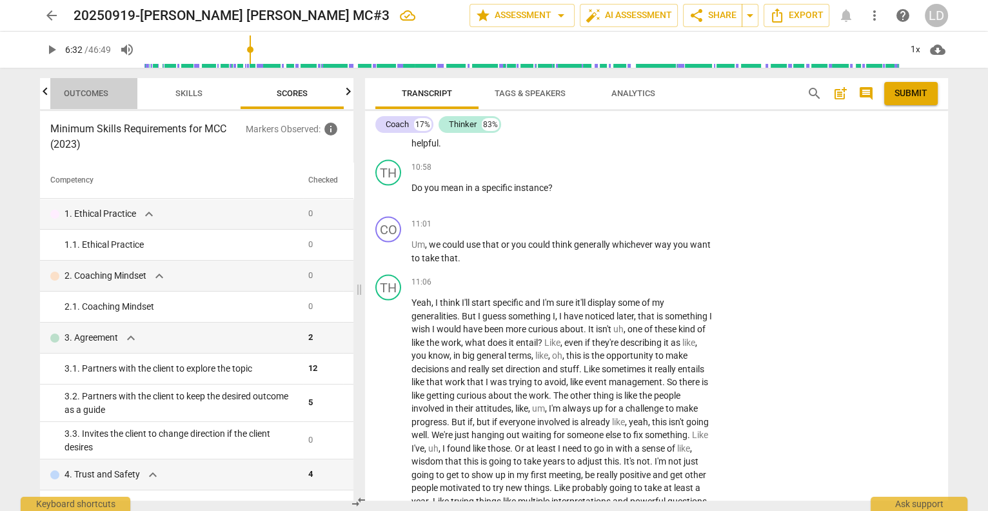
click at [81, 98] on span "Outcomes" at bounding box center [86, 93] width 44 height 10
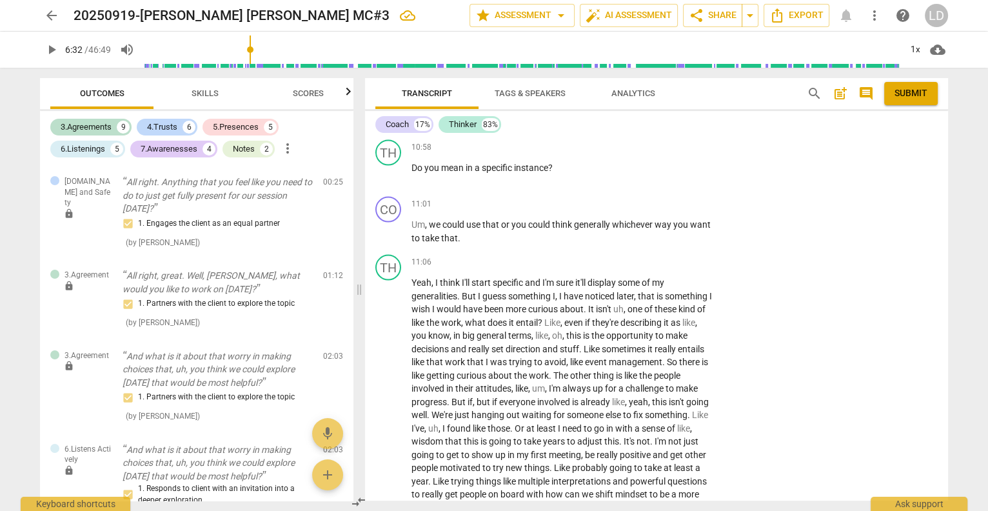
scroll to position [2927, 0]
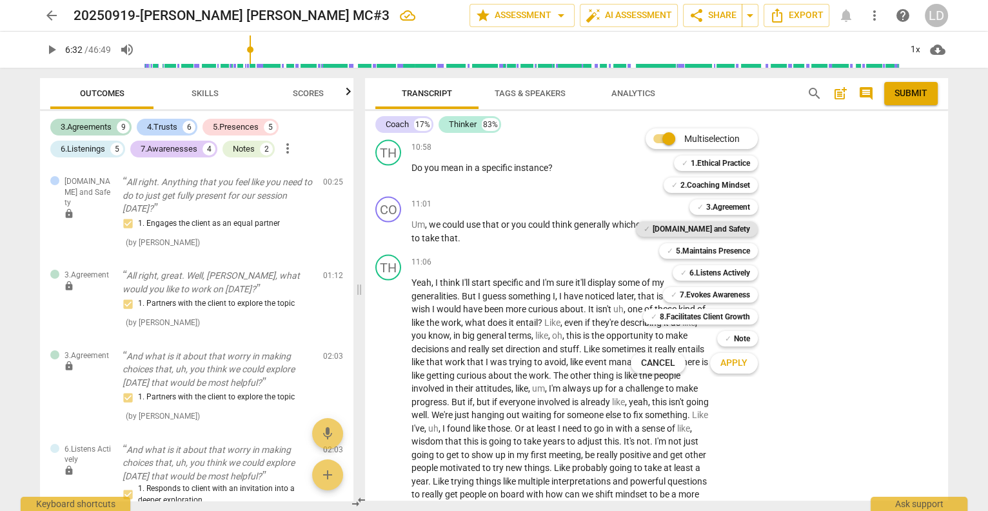
click at [734, 227] on b "[DOMAIN_NAME] and Safety" at bounding box center [700, 228] width 97 height 15
click at [729, 251] on b "5.Maintains Presence" at bounding box center [713, 250] width 74 height 15
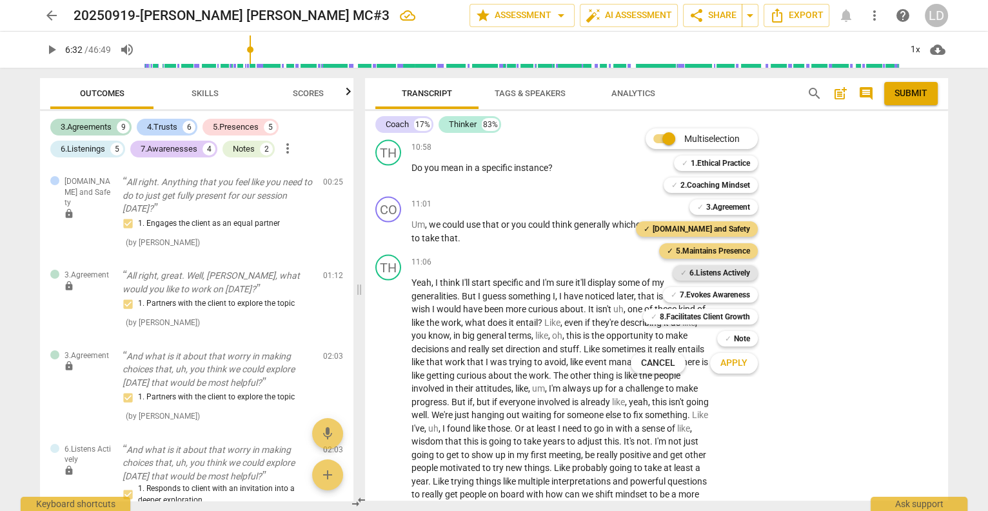
click at [727, 268] on b "6.Listens Actively" at bounding box center [719, 272] width 61 height 15
click at [725, 289] on b "7.Evokes Awareness" at bounding box center [715, 294] width 70 height 15
click at [742, 211] on b "3.Agreement" at bounding box center [728, 206] width 44 height 15
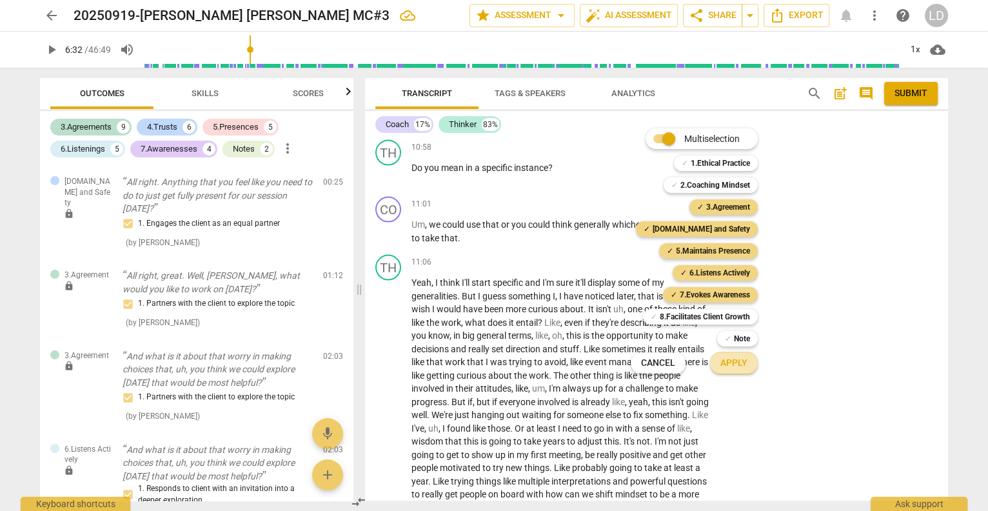
click at [747, 360] on span "Apply" at bounding box center [733, 363] width 27 height 13
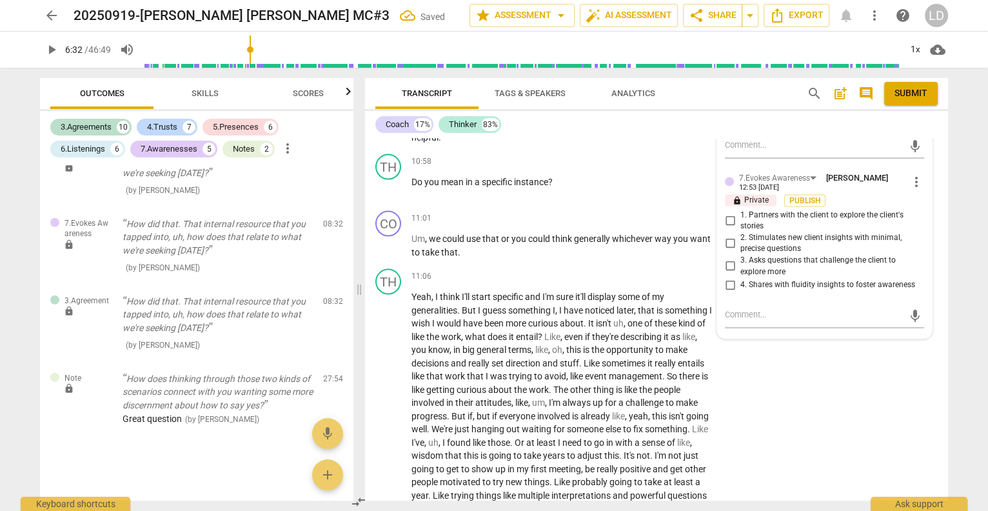
scroll to position [5551, 0]
checkbox input "true"
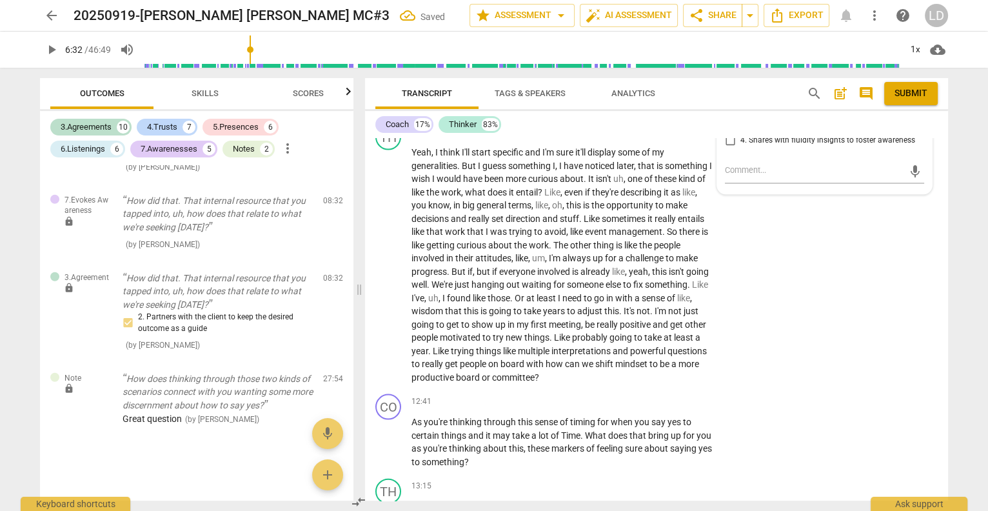
scroll to position [3075, 0]
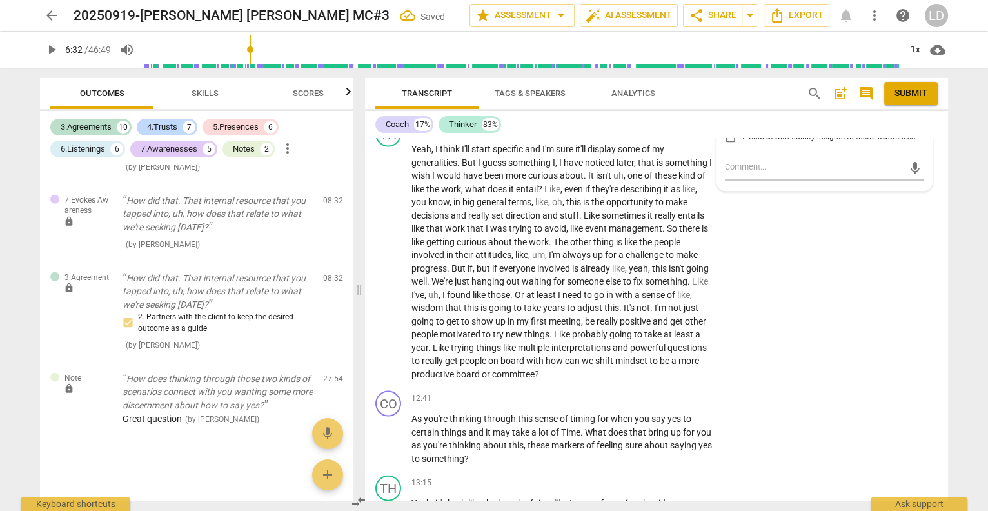
checkbox input "true"
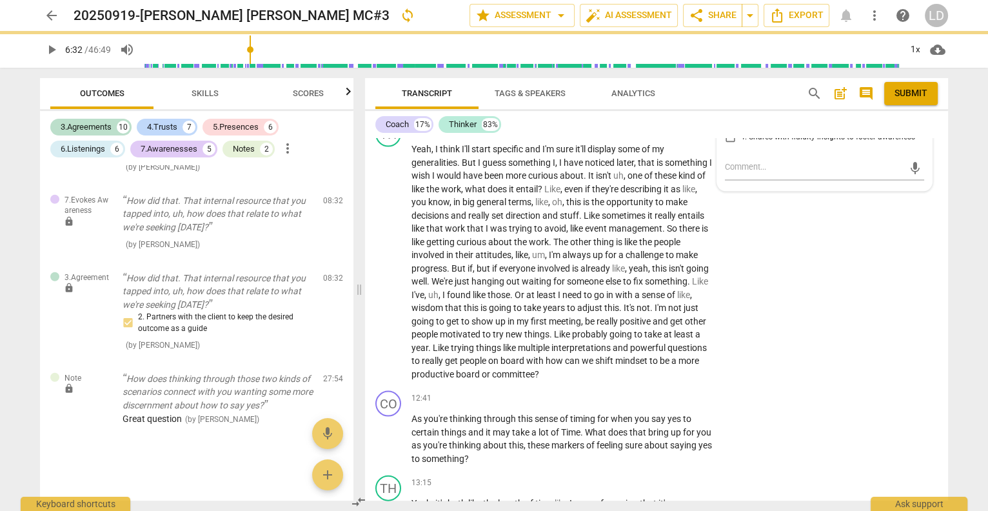
checkbox input "true"
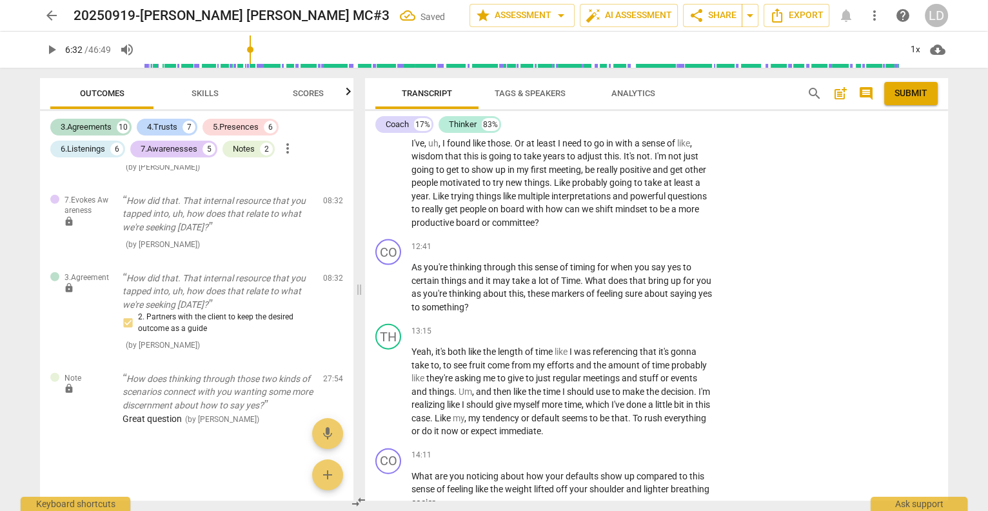
scroll to position [3227, 0]
checkbox input "true"
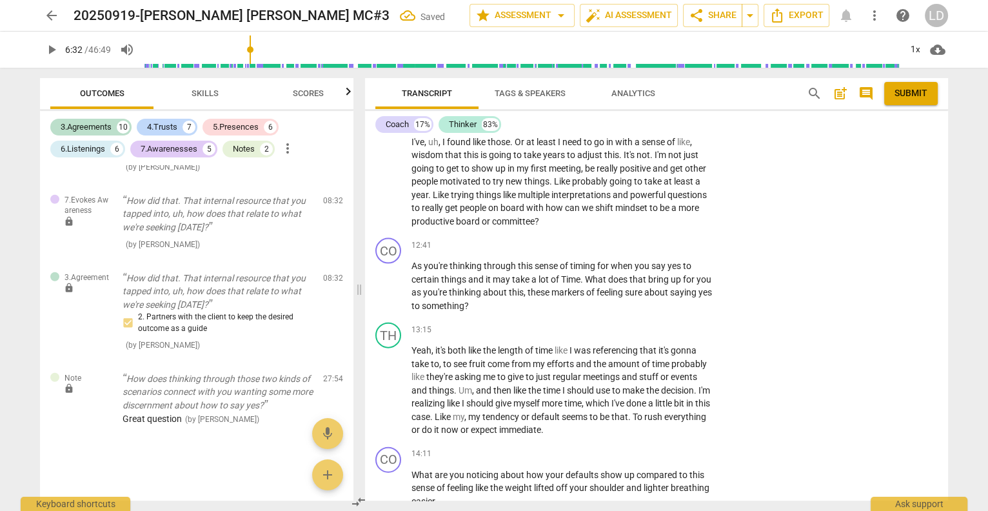
checkbox input "true"
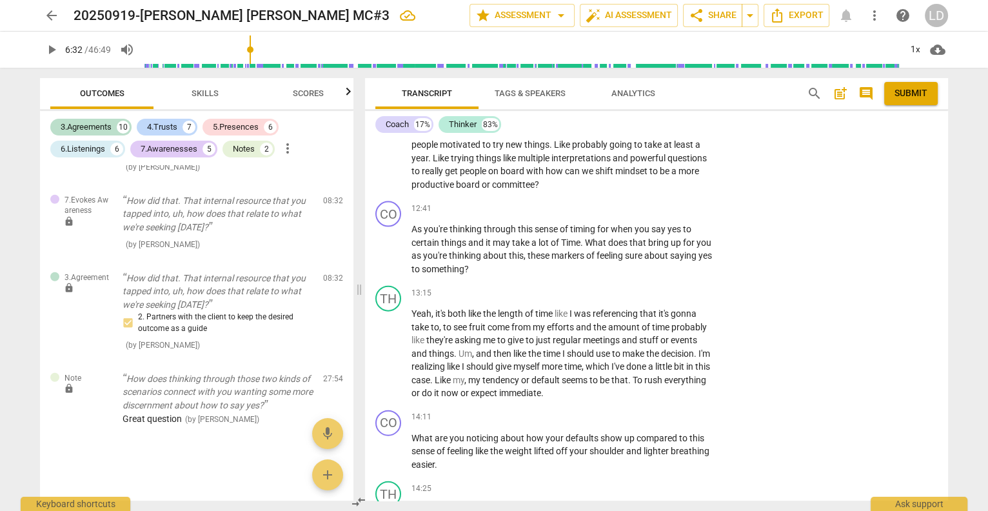
scroll to position [3267, 0]
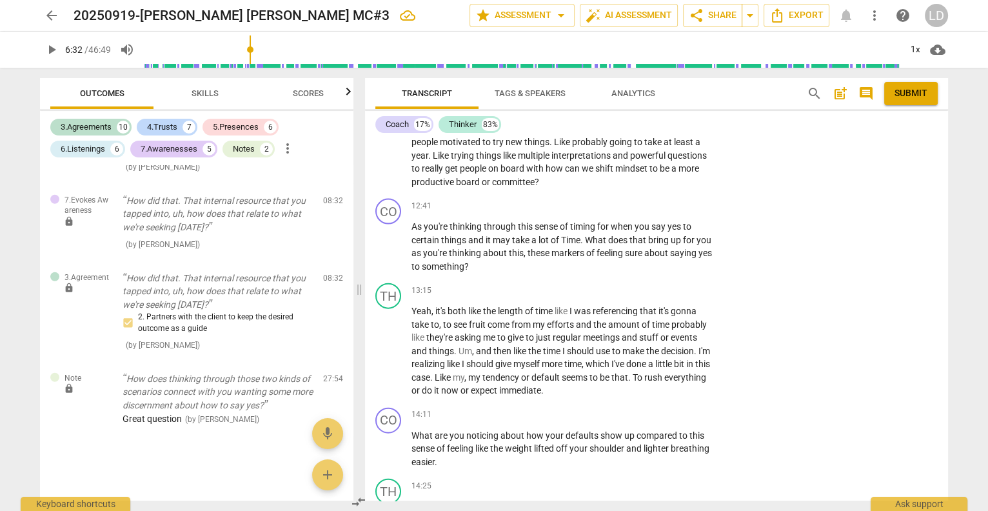
checkbox input "true"
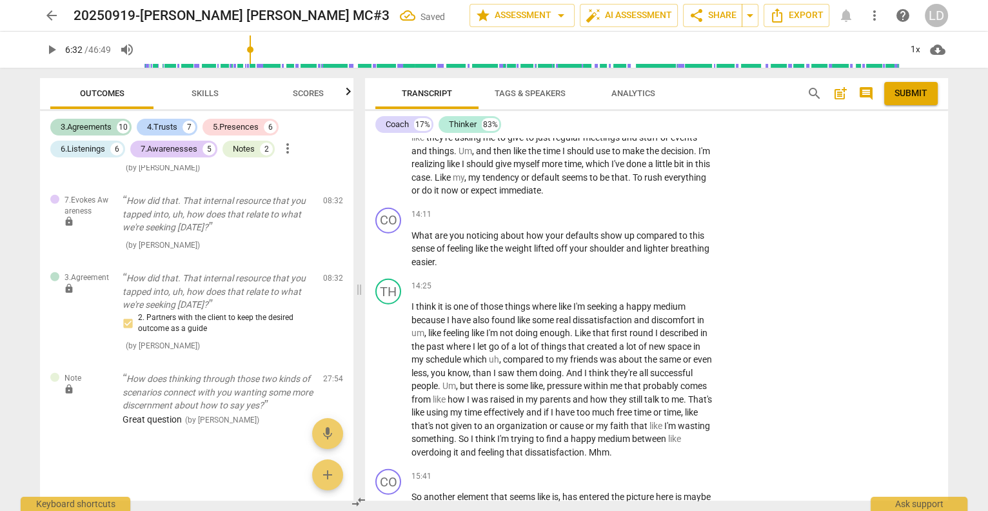
scroll to position [5750, 0]
checkbox input "true"
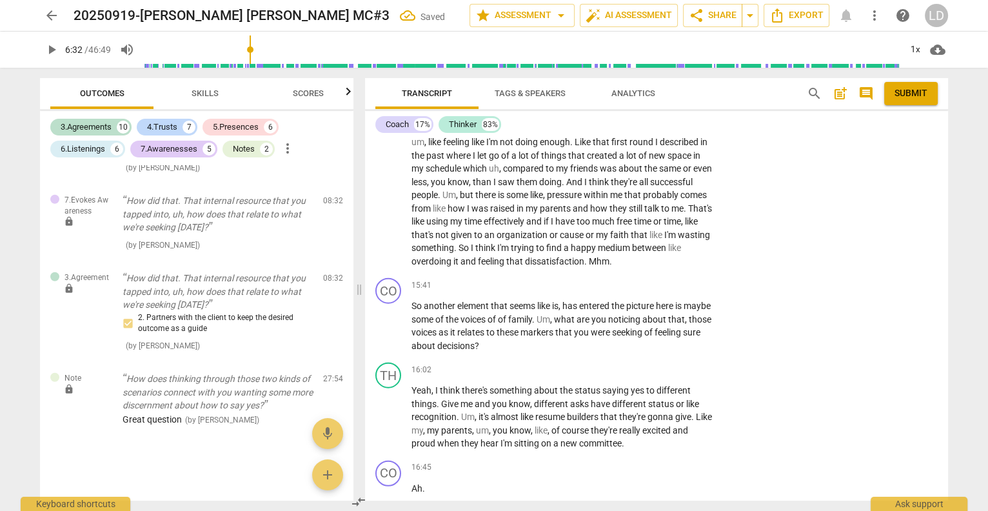
scroll to position [3663, 0]
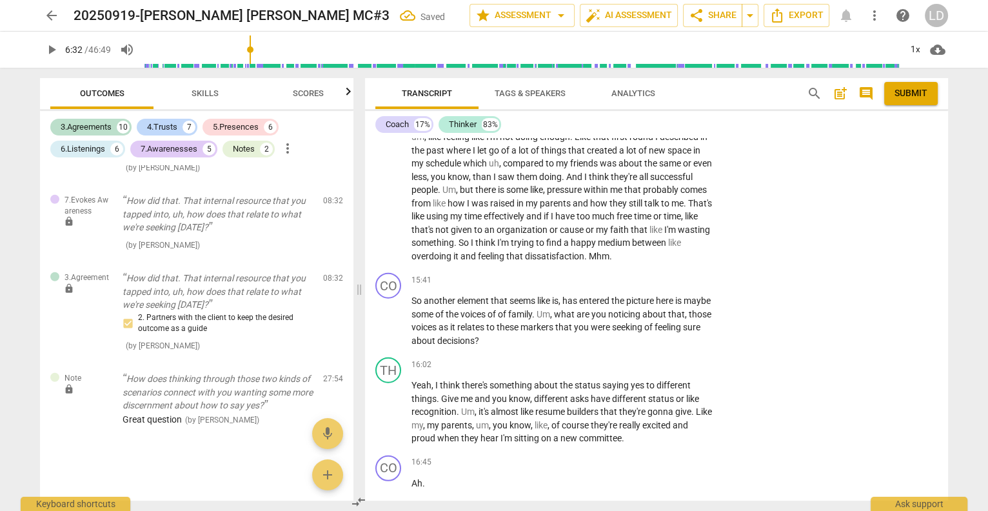
checkbox input "true"
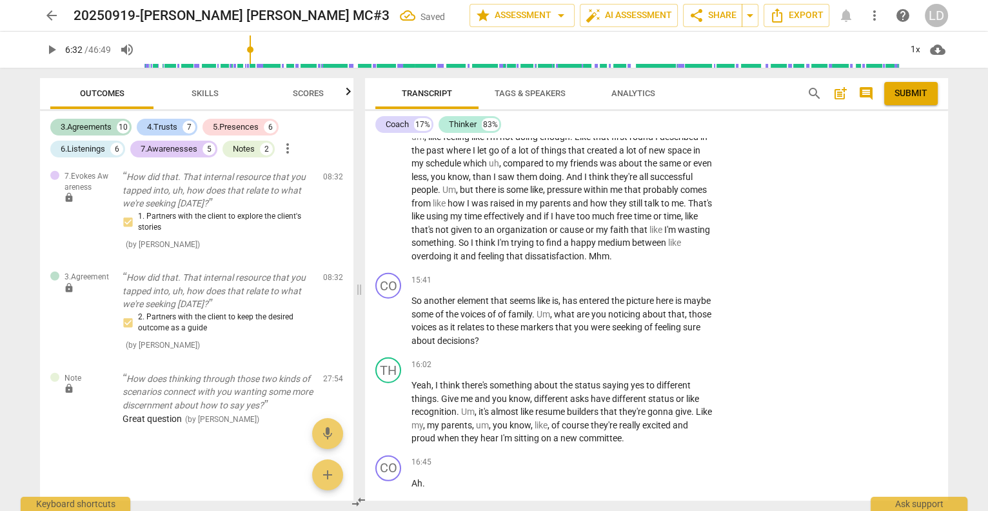
checkbox input "true"
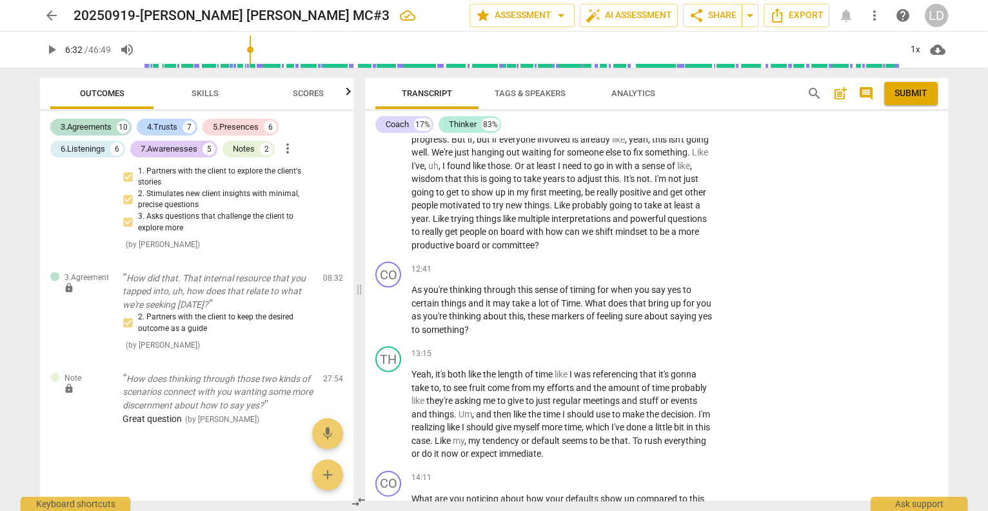
scroll to position [3199, 0]
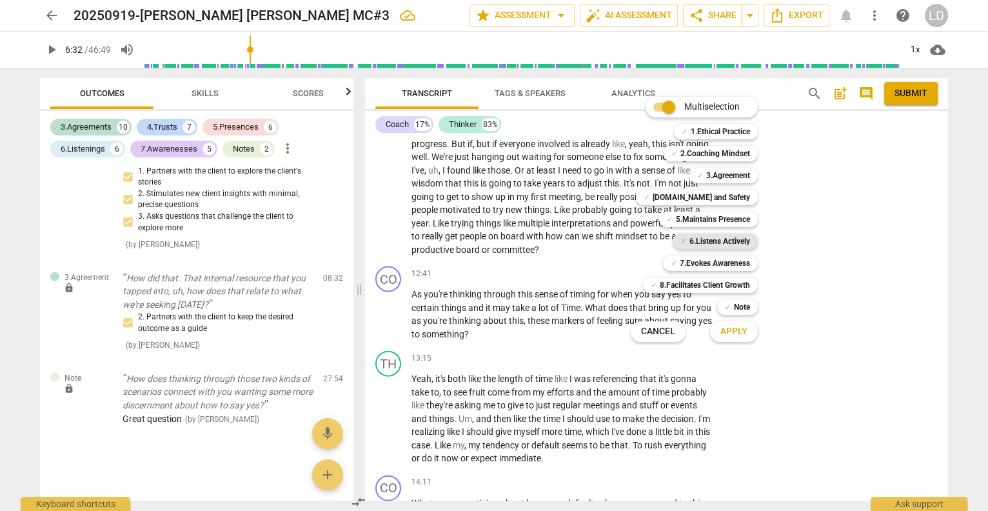
click at [712, 240] on b "6.Listens Actively" at bounding box center [719, 240] width 61 height 15
click at [742, 325] on span "Apply" at bounding box center [733, 331] width 27 height 13
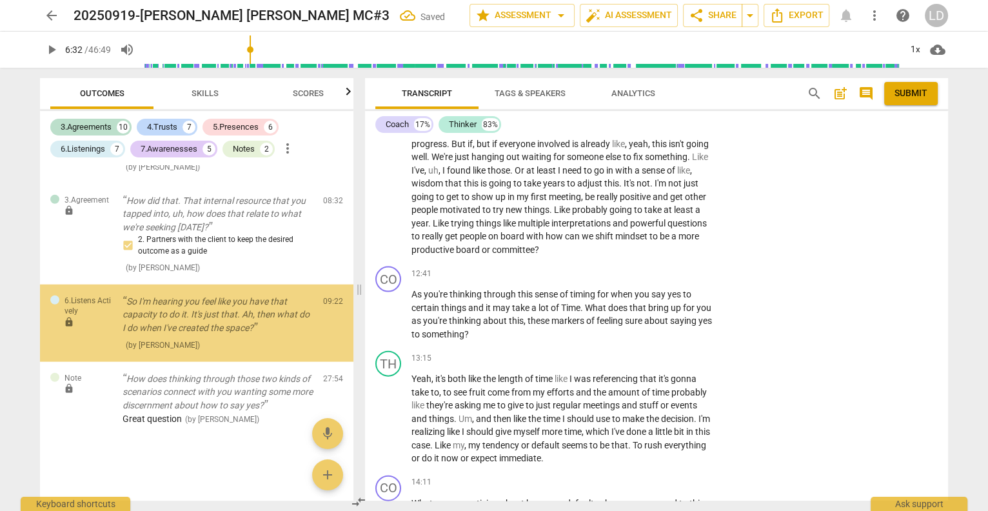
scroll to position [6001, 0]
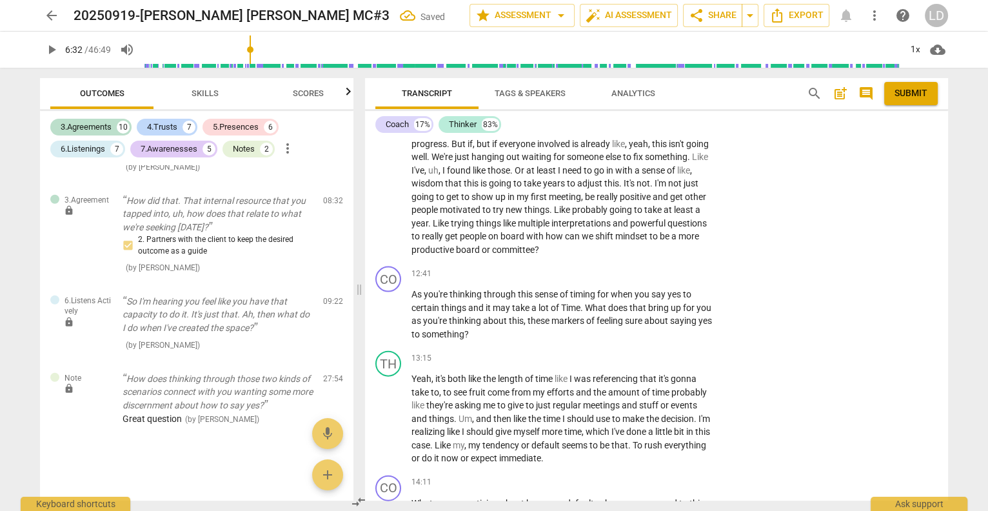
checkbox input "true"
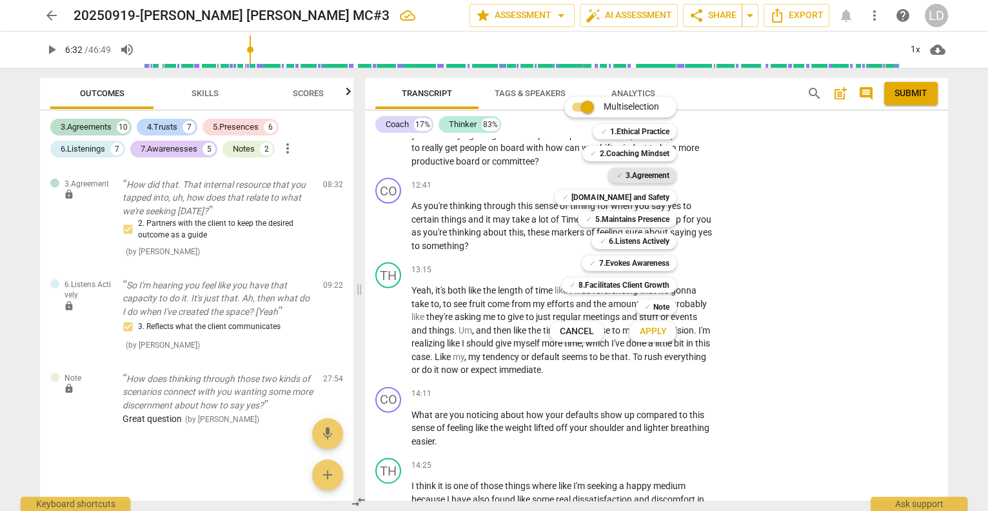
click at [669, 179] on b "3.Agreement" at bounding box center [647, 175] width 44 height 15
click at [667, 193] on b "[DOMAIN_NAME] and Safety" at bounding box center [619, 197] width 97 height 15
click at [658, 220] on b "5.Maintains Presence" at bounding box center [631, 218] width 74 height 15
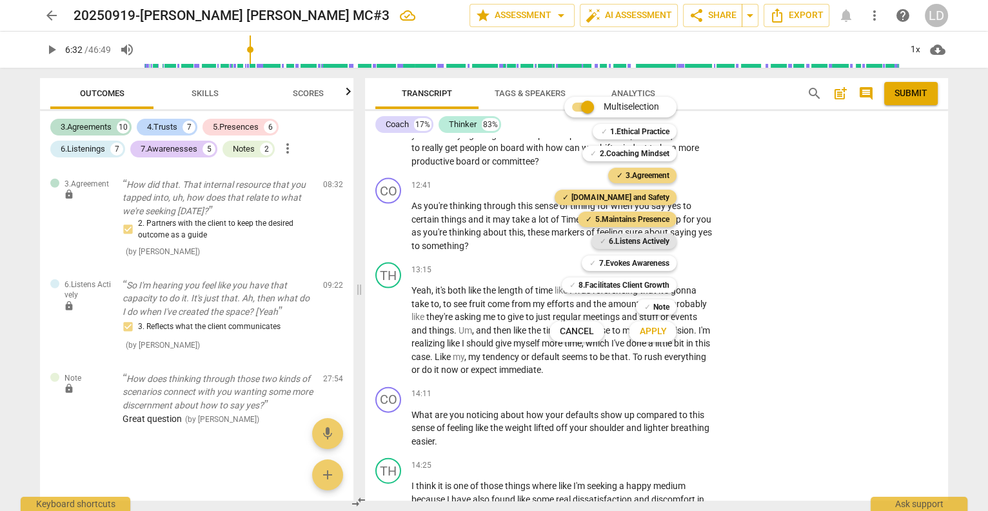
click at [655, 239] on b "6.Listens Actively" at bounding box center [638, 240] width 61 height 15
click at [650, 262] on b "7.Evokes Awareness" at bounding box center [633, 262] width 70 height 15
click at [666, 333] on span "Apply" at bounding box center [652, 331] width 27 height 13
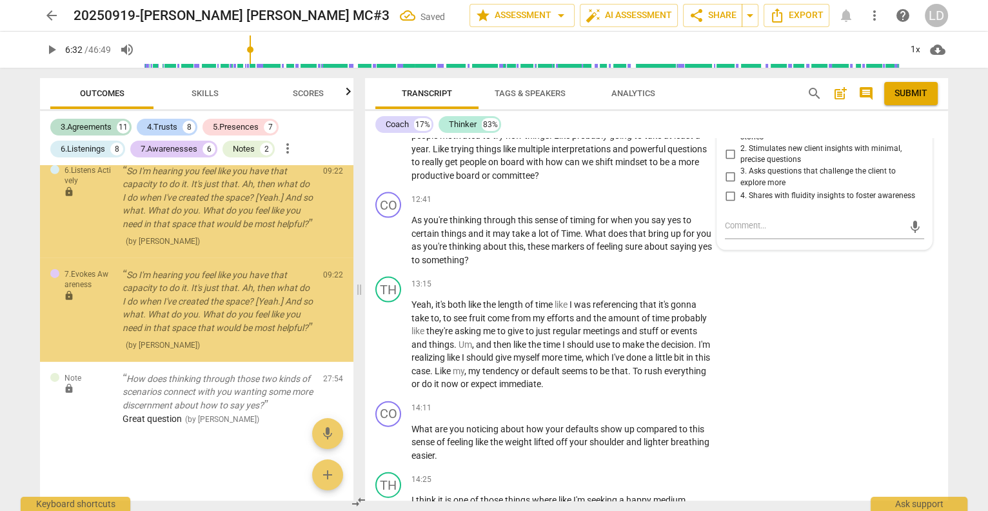
scroll to position [6789, 0]
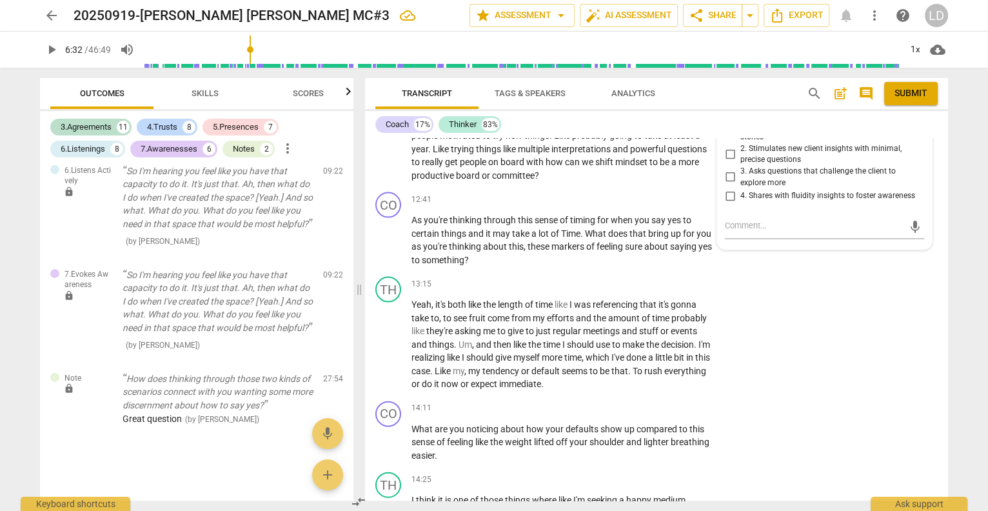
checkbox input "false"
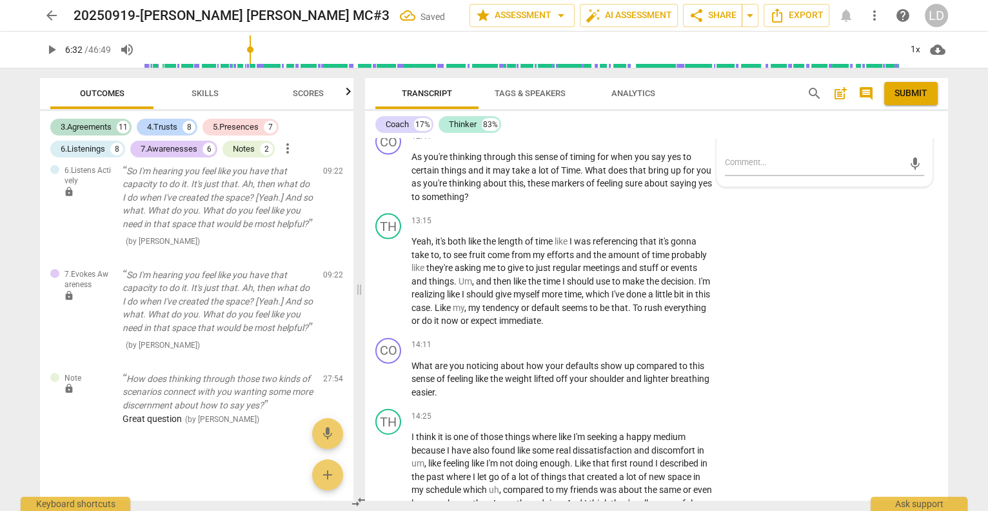
scroll to position [3269, 0]
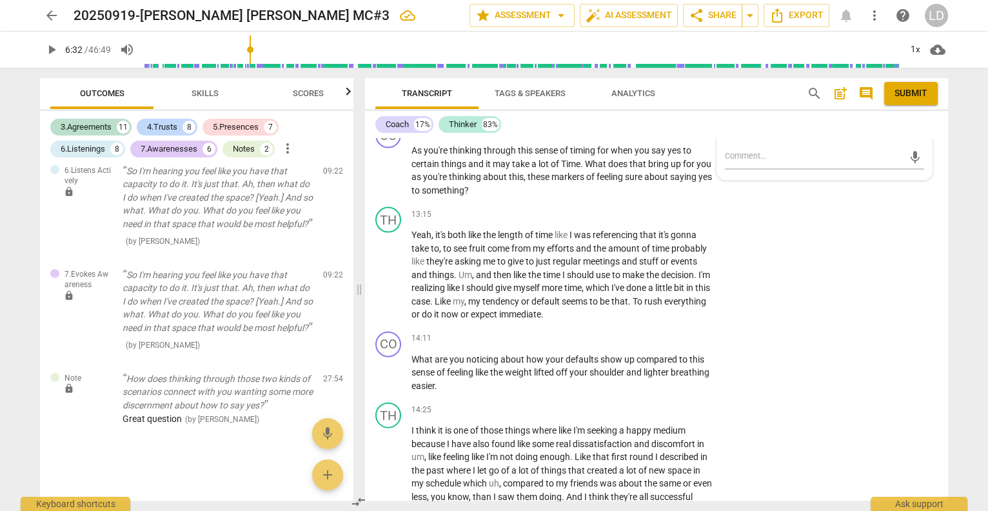
click at [914, 208] on li "Delete" at bounding box center [926, 207] width 44 height 24
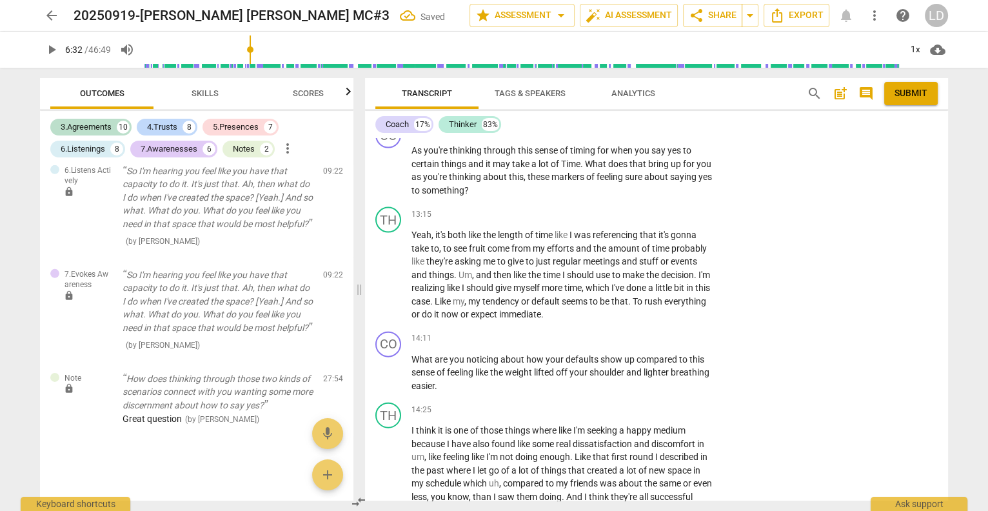
checkbox input "true"
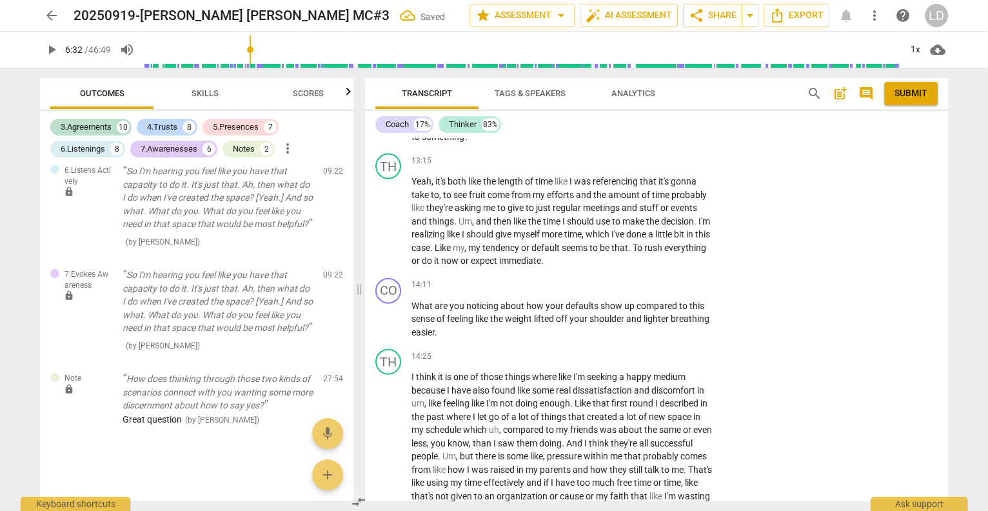
scroll to position [6718, 0]
checkbox input "true"
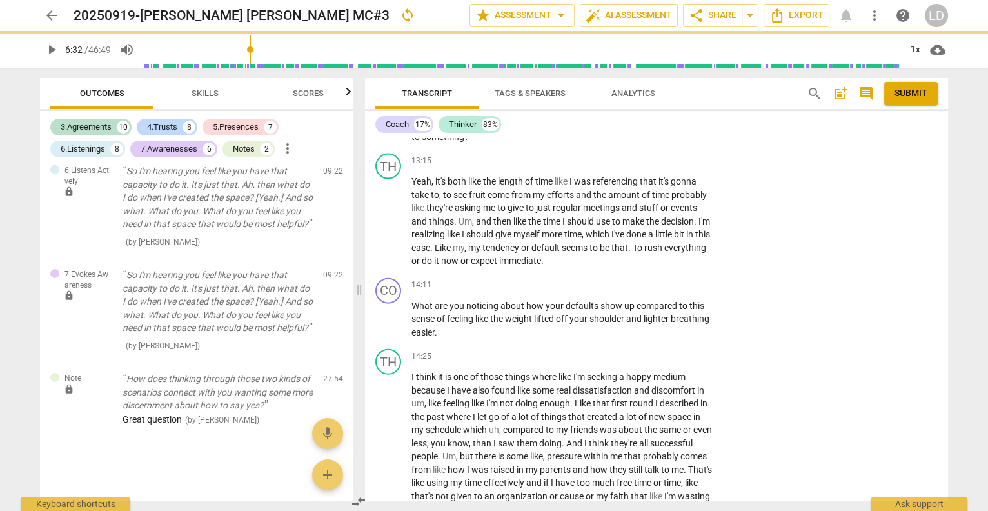
checkbox input "true"
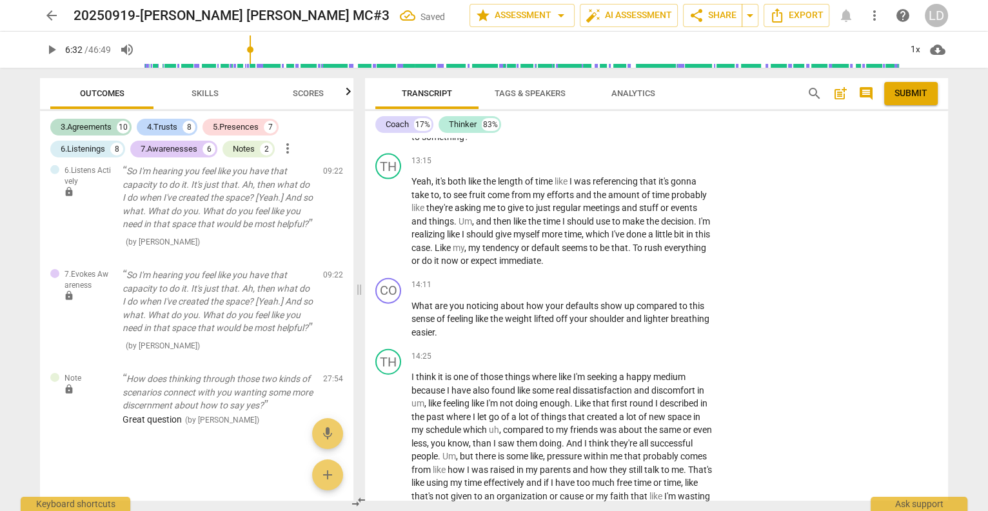
scroll to position [6775, 0]
checkbox input "true"
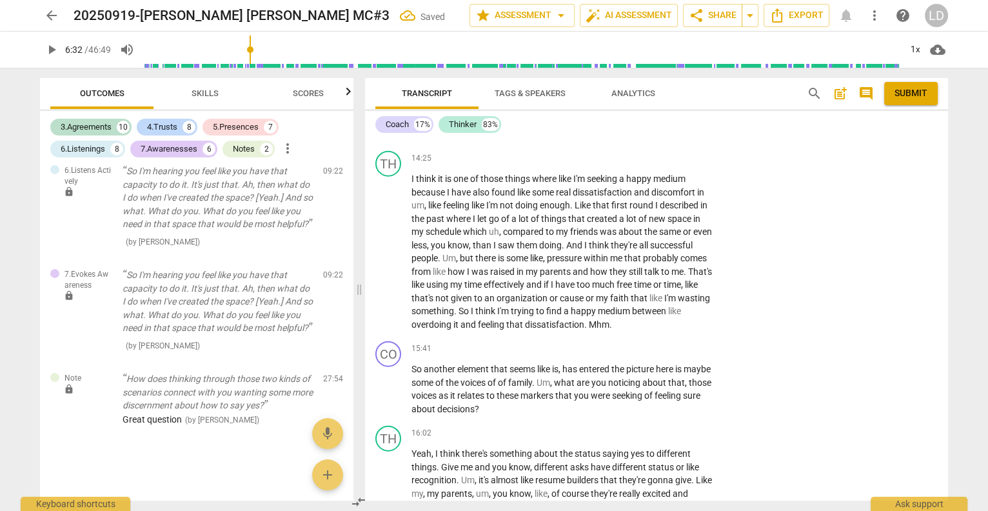
scroll to position [6831, 0]
checkbox input "true"
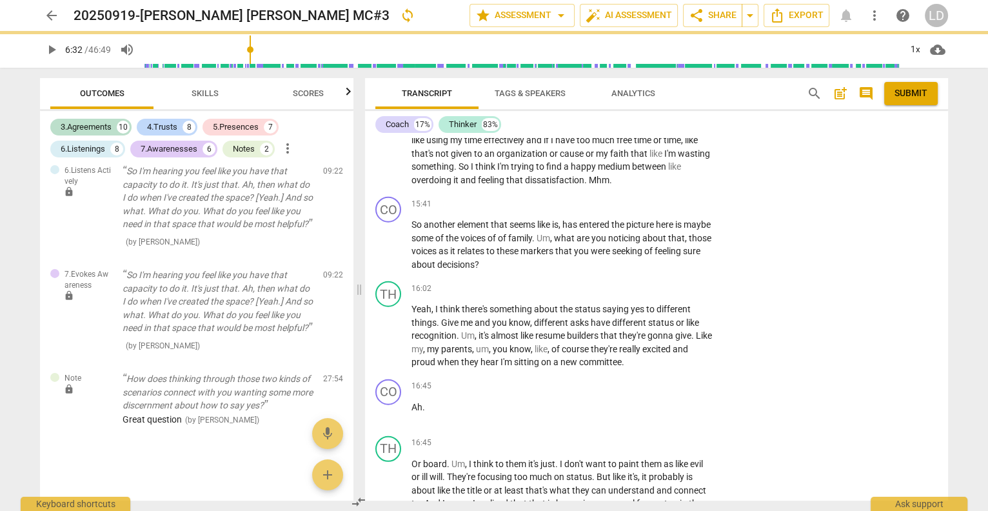
scroll to position [3672, 0]
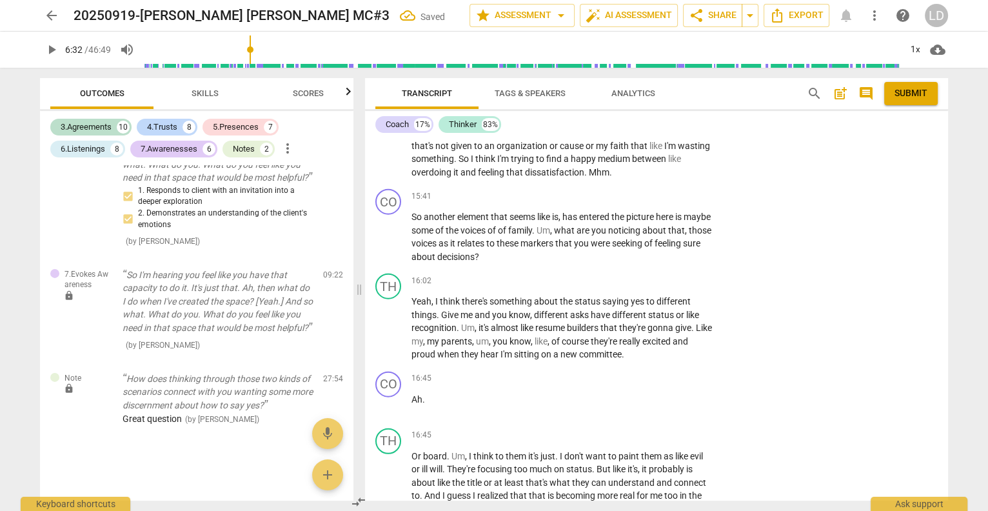
checkbox input "true"
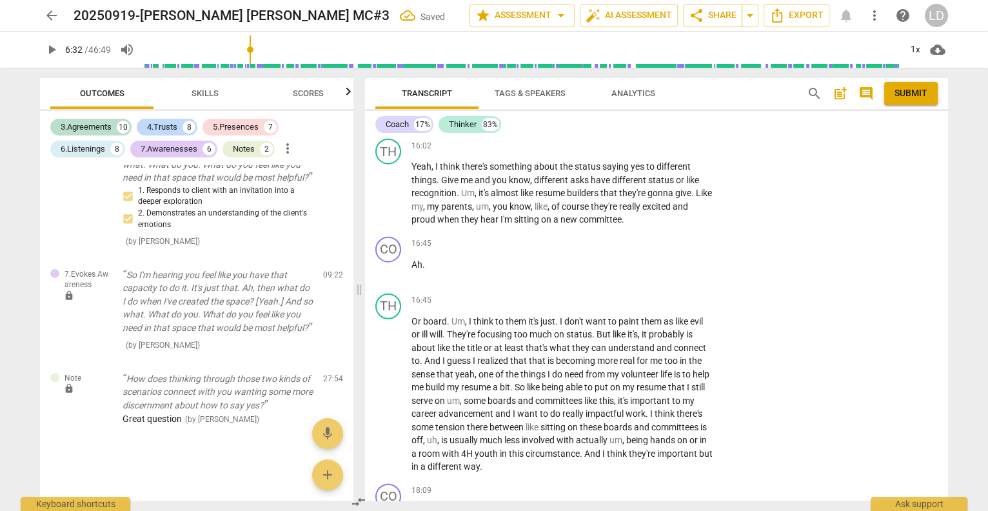
scroll to position [3810, 0]
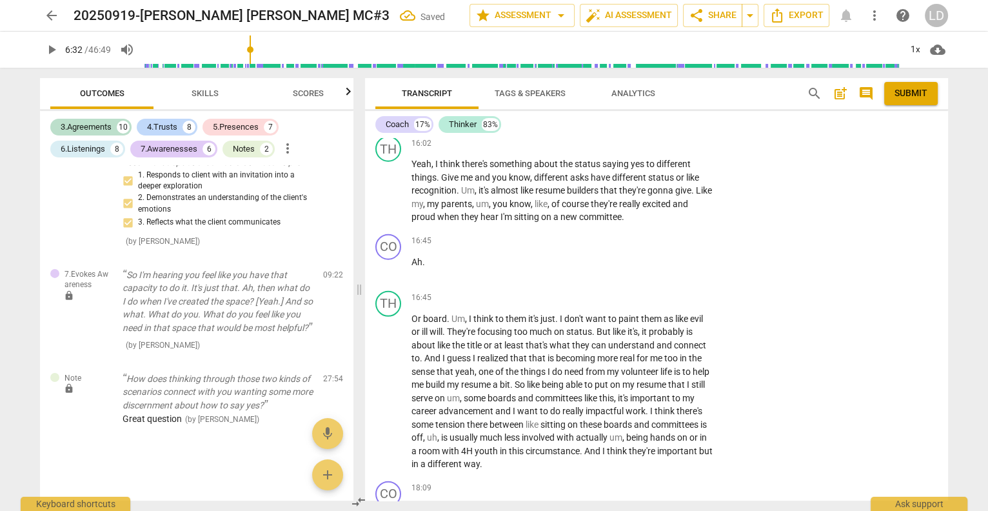
checkbox input "true"
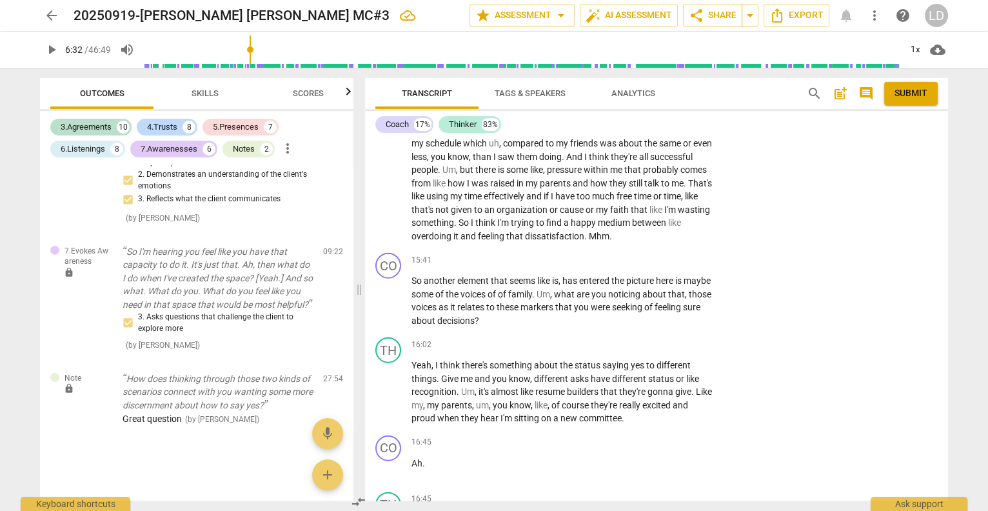
scroll to position [3607, 0]
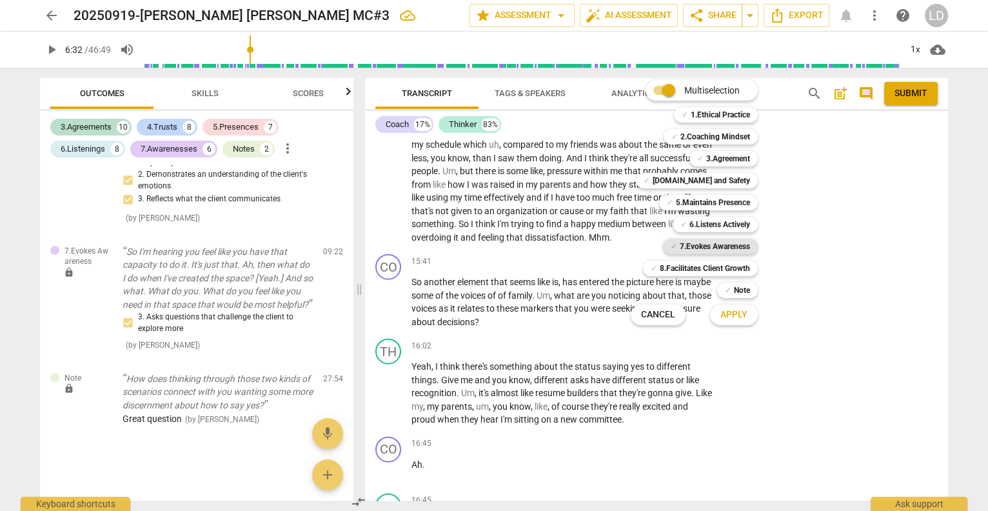
click at [750, 242] on b "7.Evokes Awareness" at bounding box center [715, 246] width 70 height 15
click at [747, 313] on span "Apply" at bounding box center [733, 314] width 27 height 13
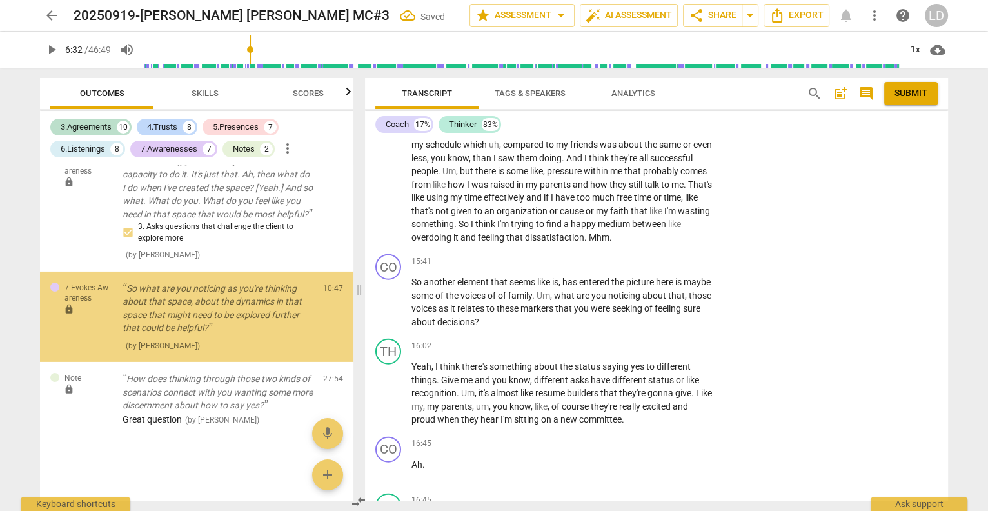
scroll to position [7086, 0]
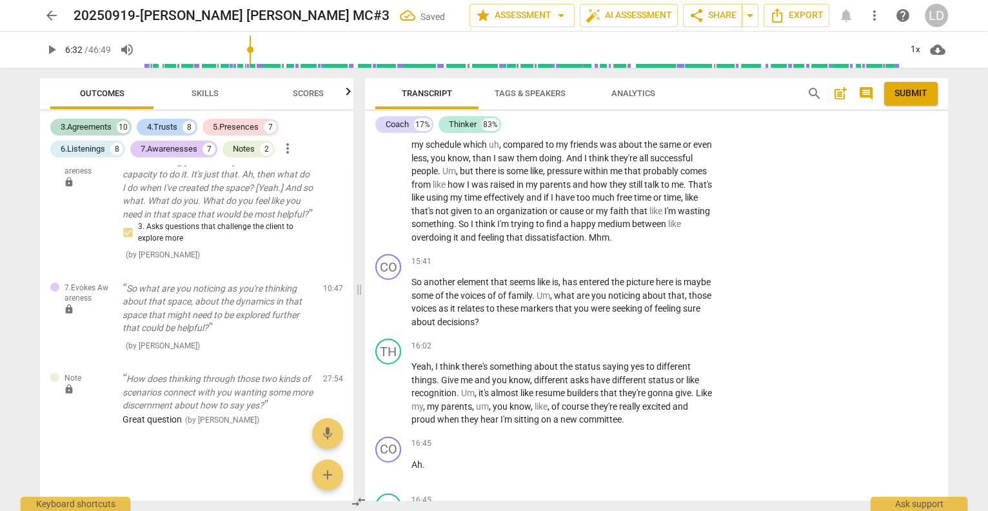
checkbox input "true"
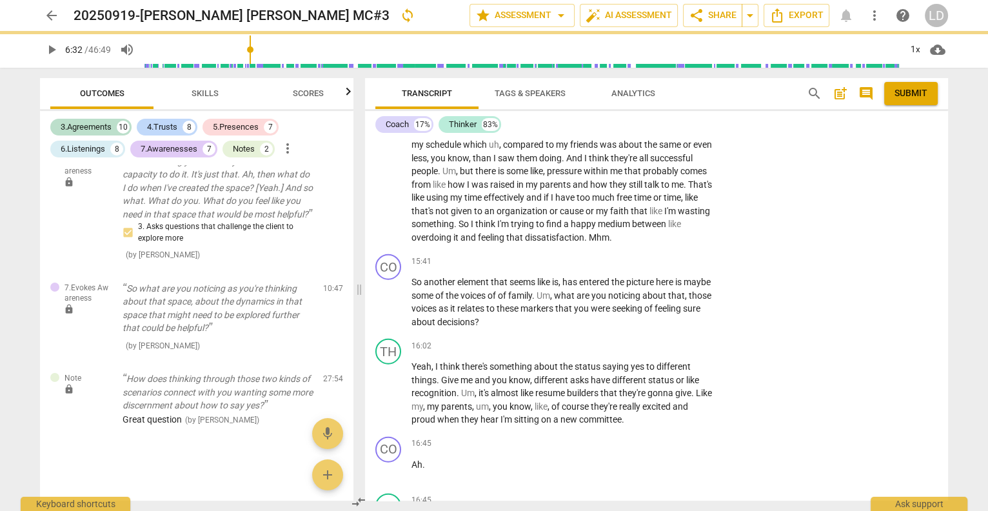
checkbox input "true"
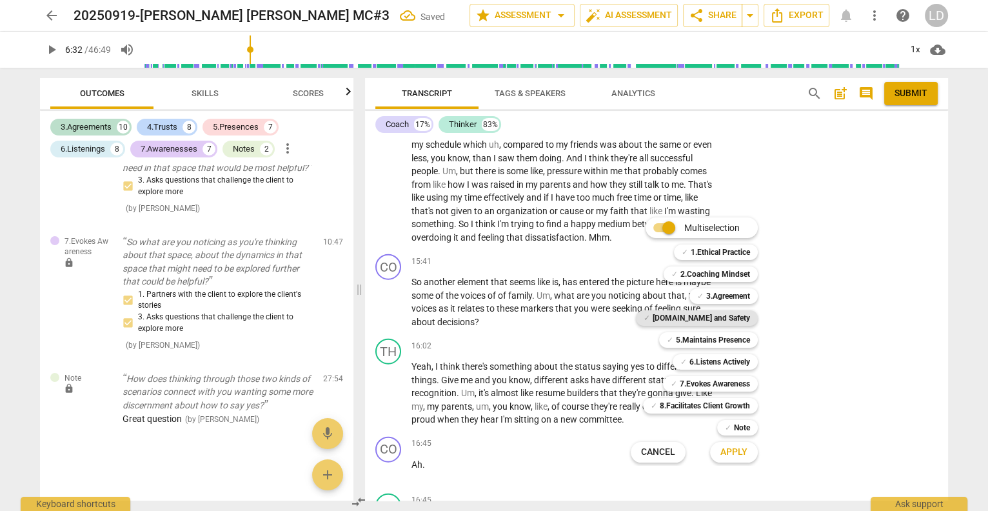
click at [711, 317] on b "[DOMAIN_NAME] and Safety" at bounding box center [700, 317] width 97 height 15
click at [737, 455] on span "Apply" at bounding box center [733, 451] width 27 height 13
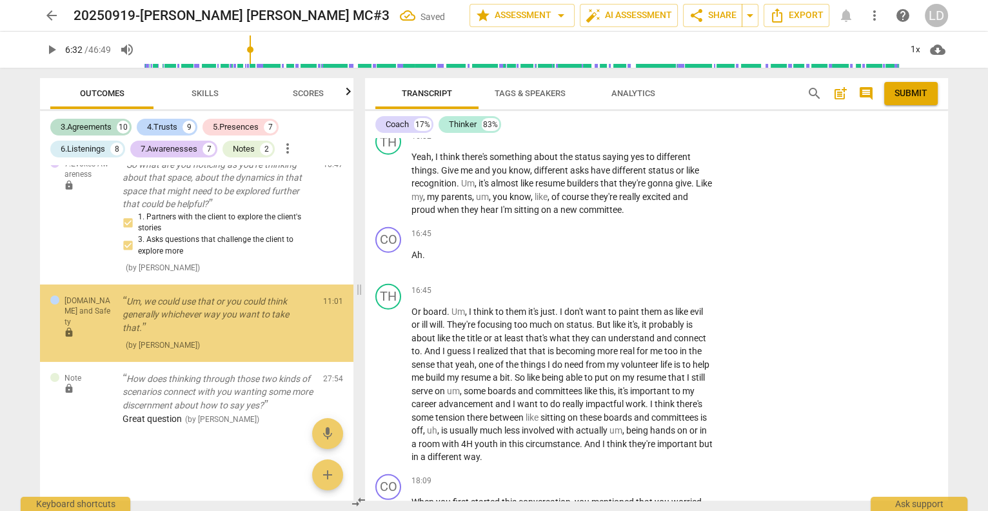
scroll to position [7250, 0]
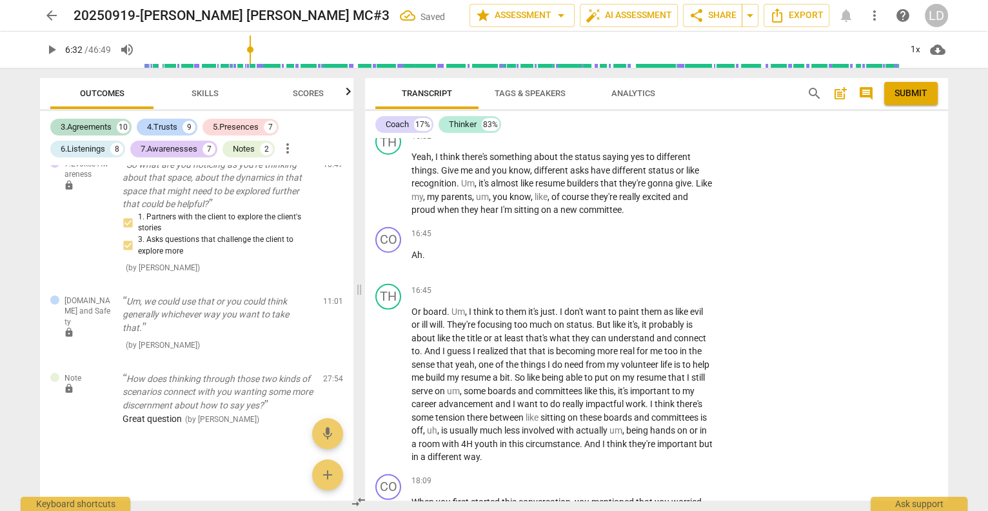
checkbox input "true"
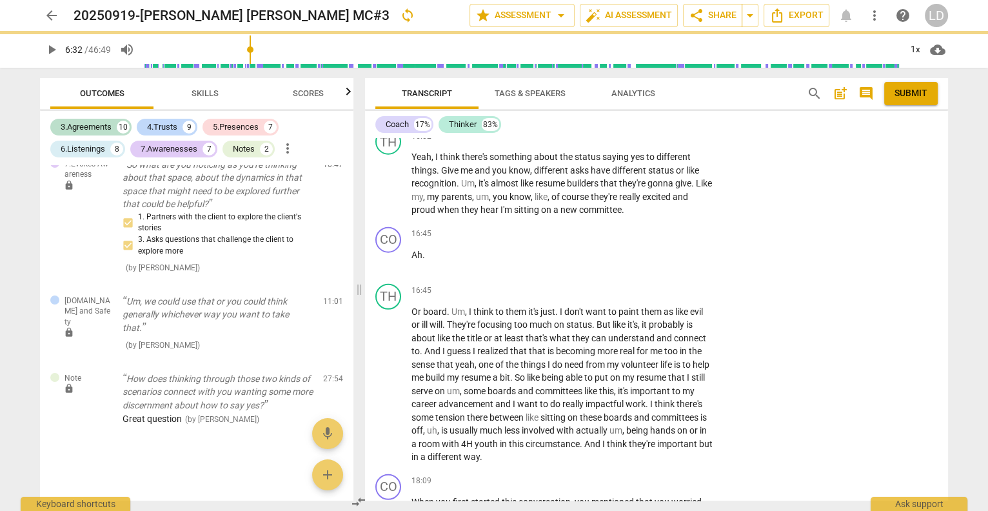
checkbox input "true"
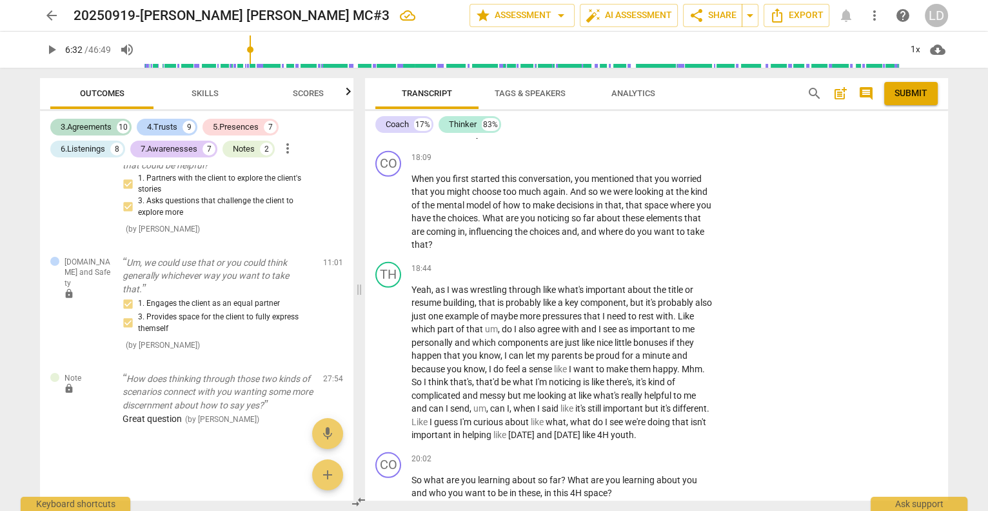
scroll to position [4140, 0]
